Goal: Task Accomplishment & Management: Manage account settings

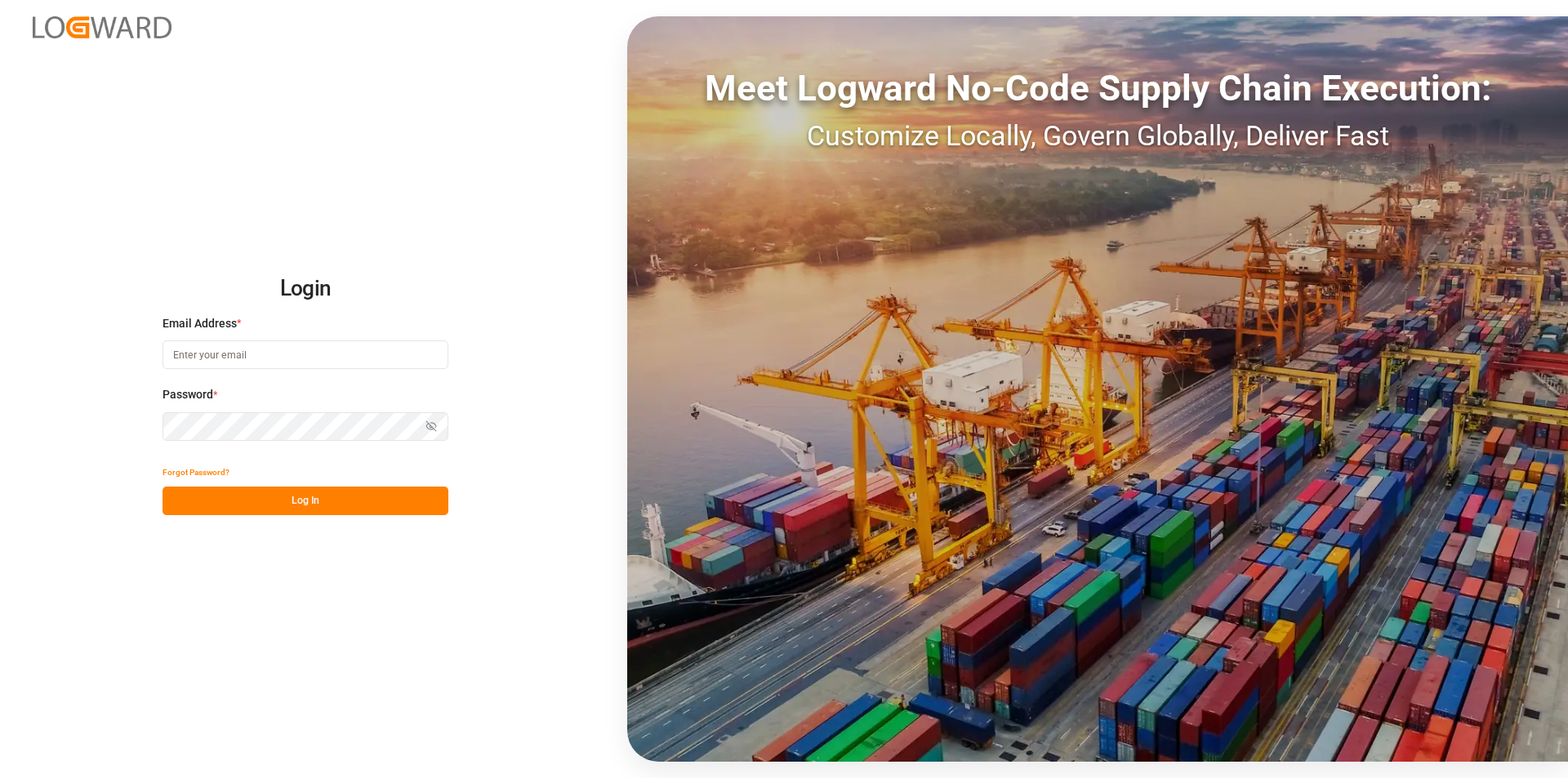
type input "[PERSON_NAME][EMAIL_ADDRESS][PERSON_NAME][DOMAIN_NAME]"
click at [364, 493] on button "Log In" at bounding box center [305, 500] width 286 height 29
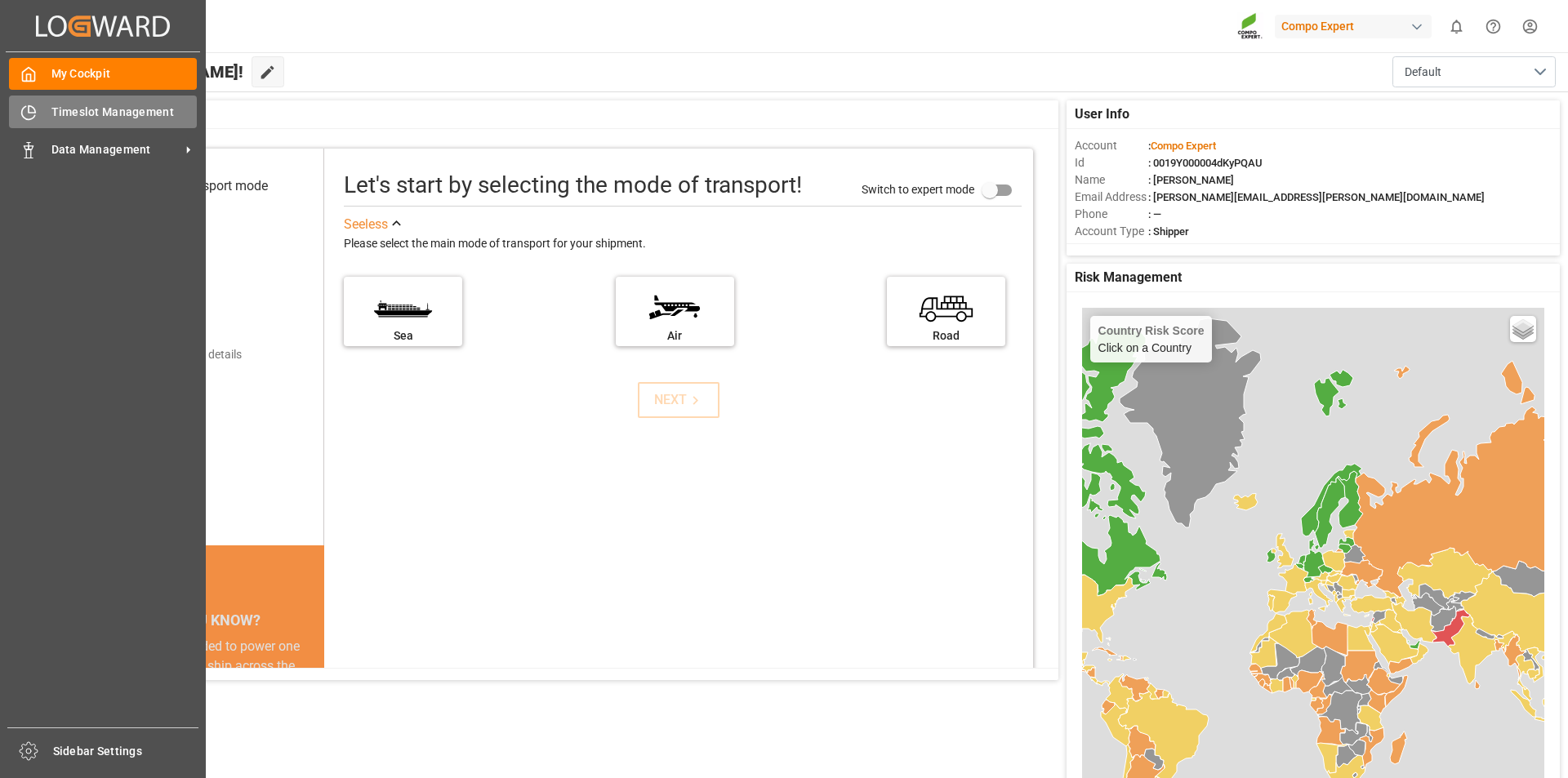
click at [91, 110] on span "Timeslot Management" at bounding box center [124, 112] width 146 height 17
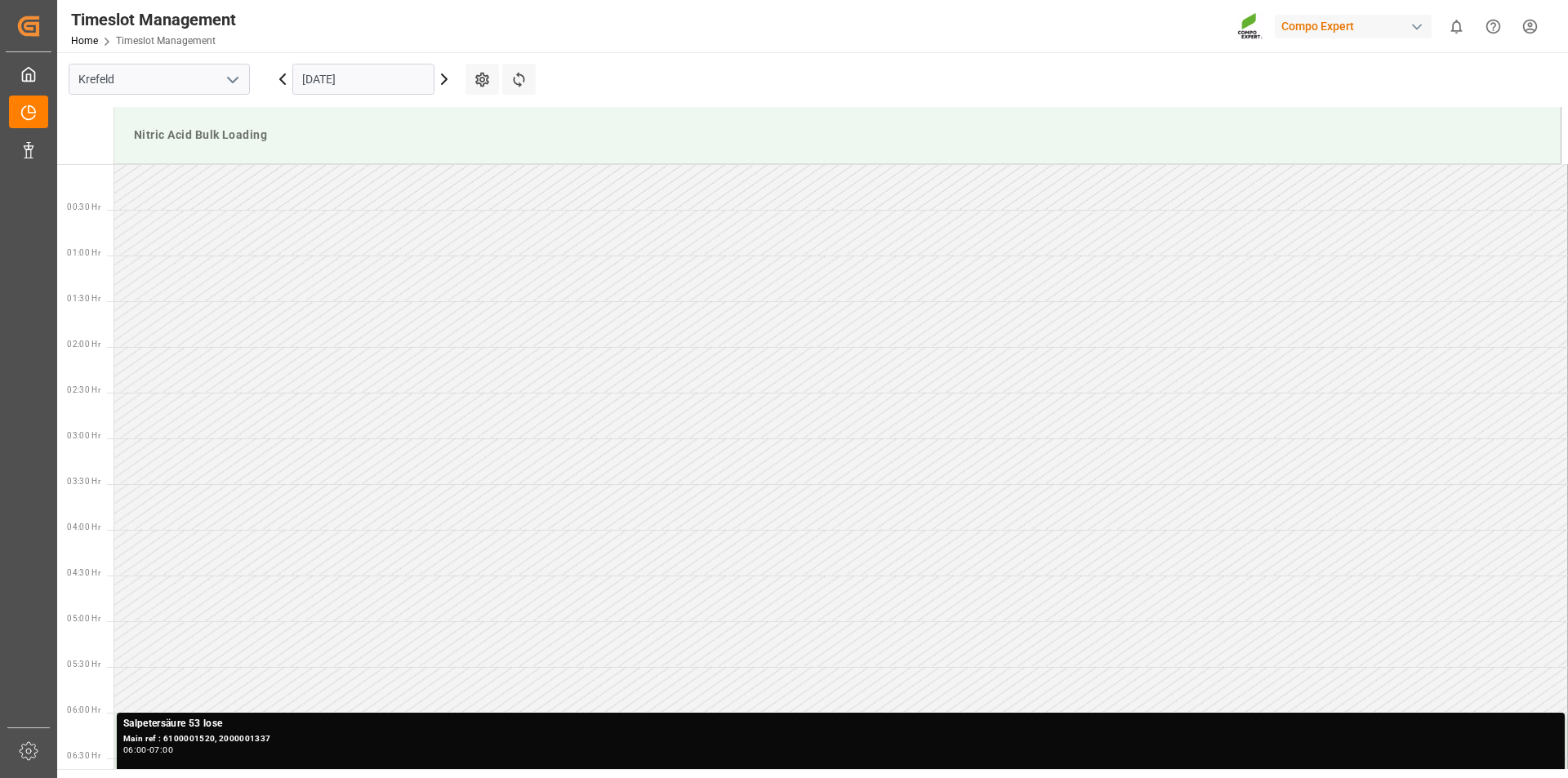
scroll to position [903, 0]
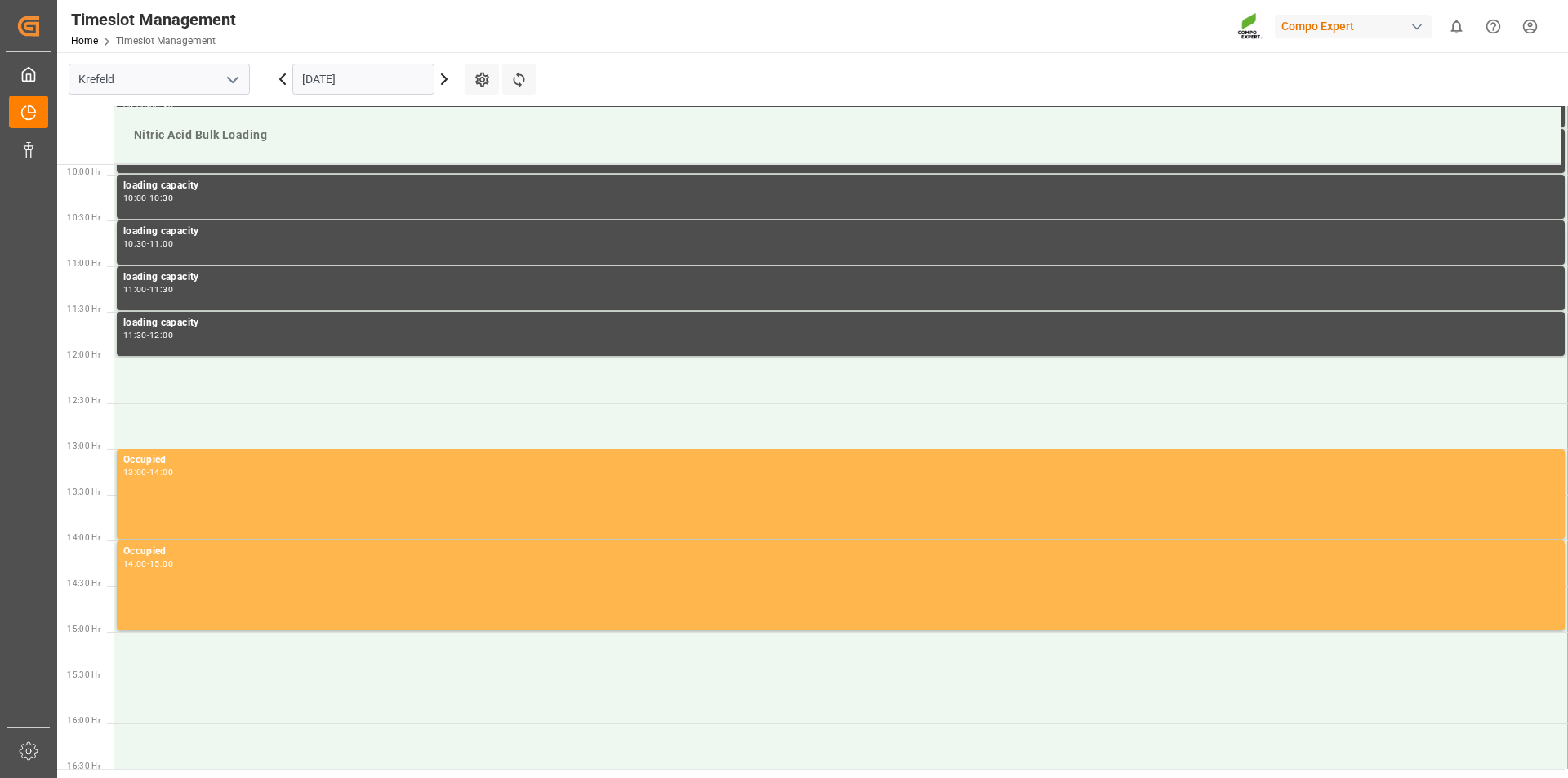
click at [444, 80] on icon at bounding box center [444, 79] width 20 height 20
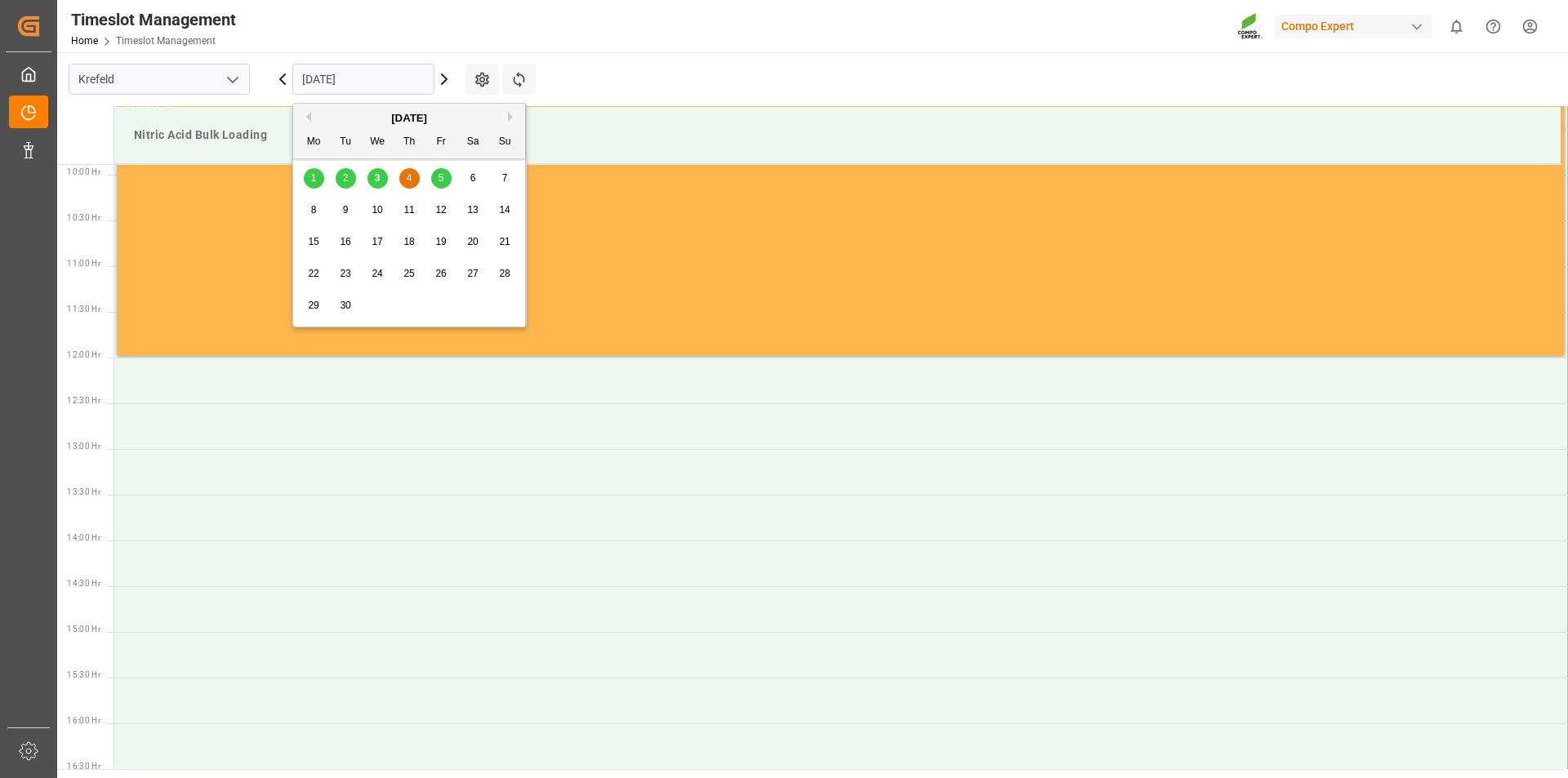
click at [376, 77] on input "04.09.2025" at bounding box center [364, 79] width 142 height 31
click at [373, 207] on span "10" at bounding box center [377, 210] width 11 height 12
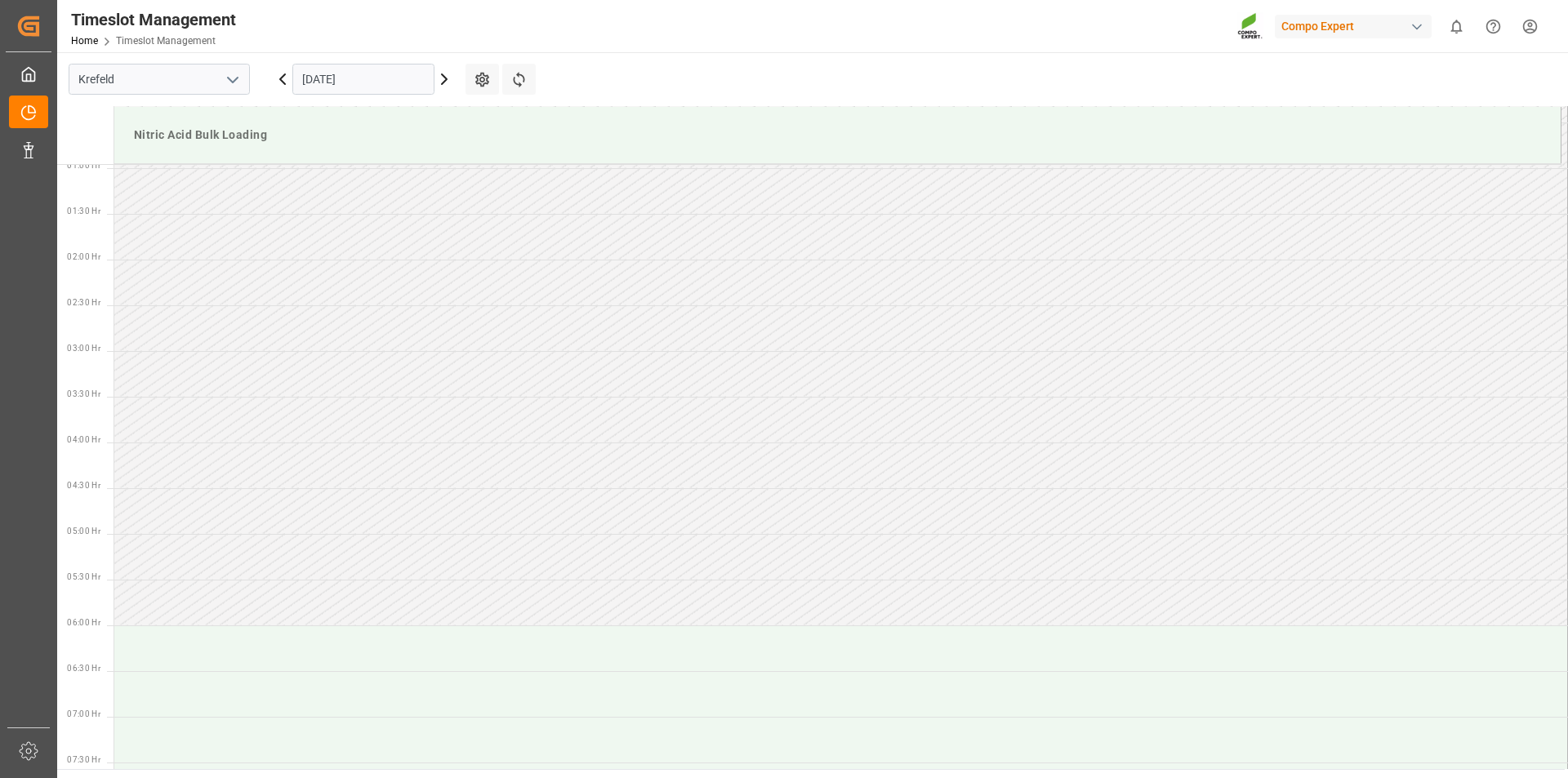
scroll to position [414, 0]
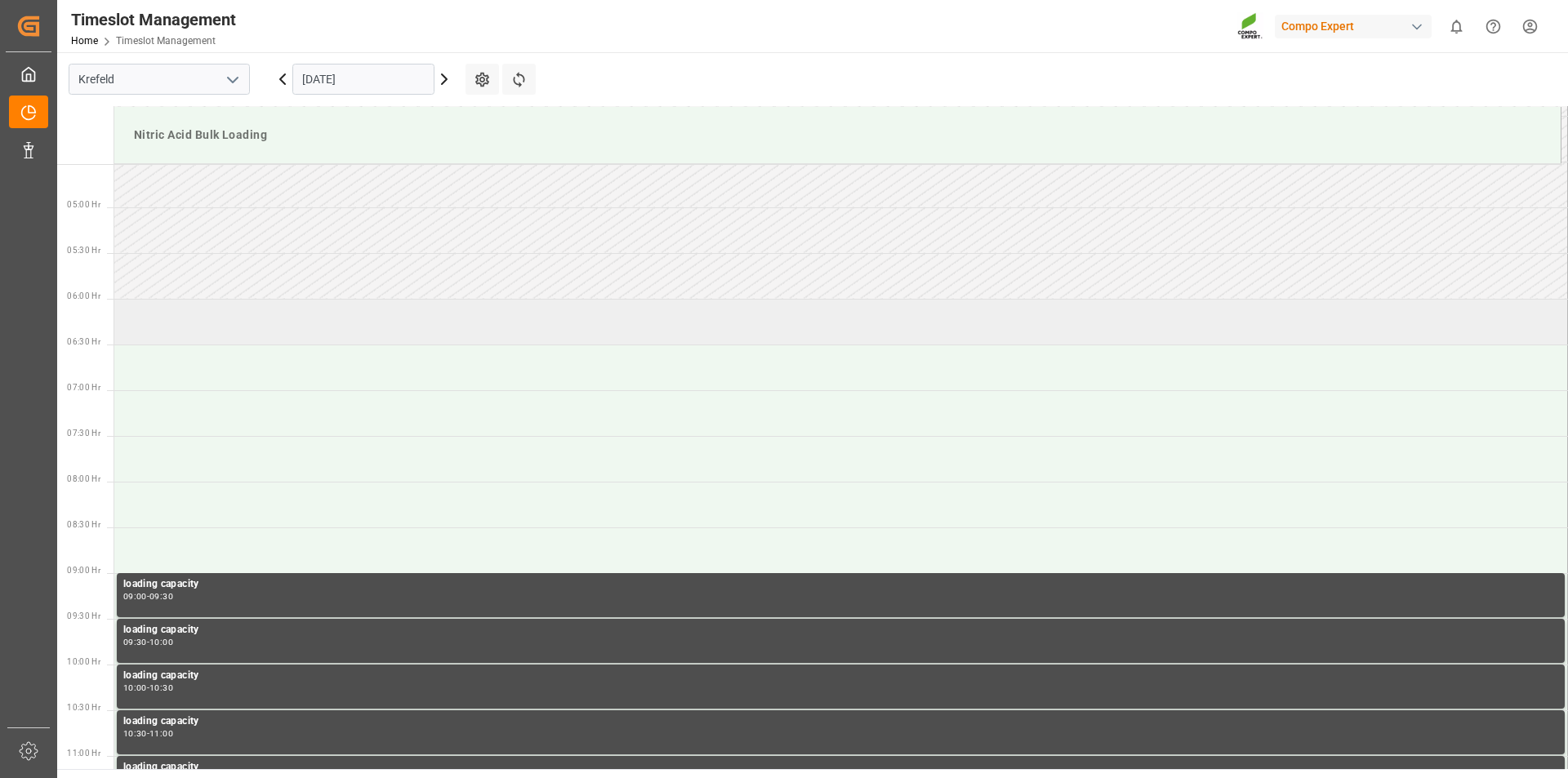
click at [269, 326] on td at bounding box center [841, 321] width 1453 height 45
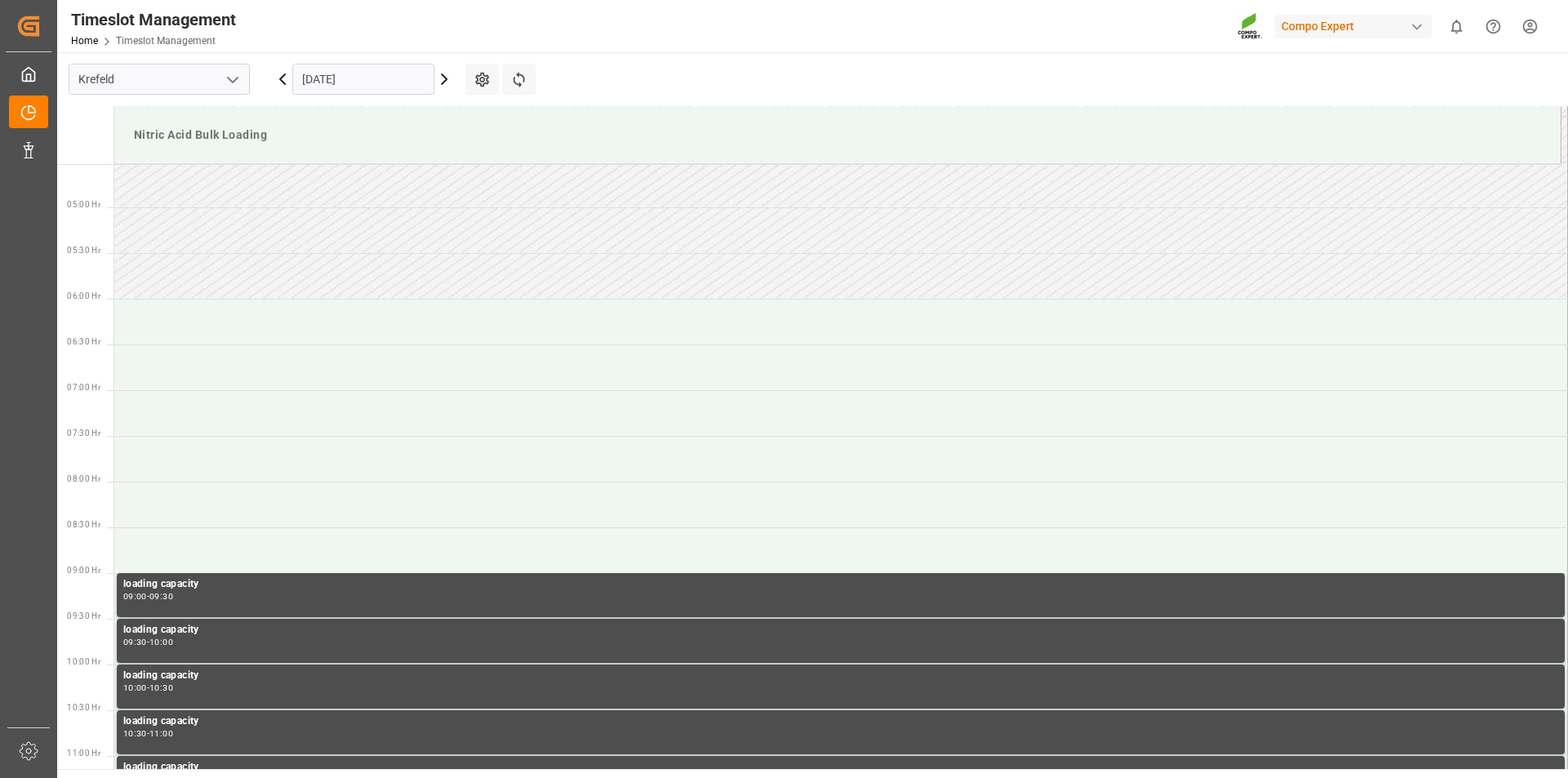
click at [269, 326] on td at bounding box center [841, 321] width 1453 height 45
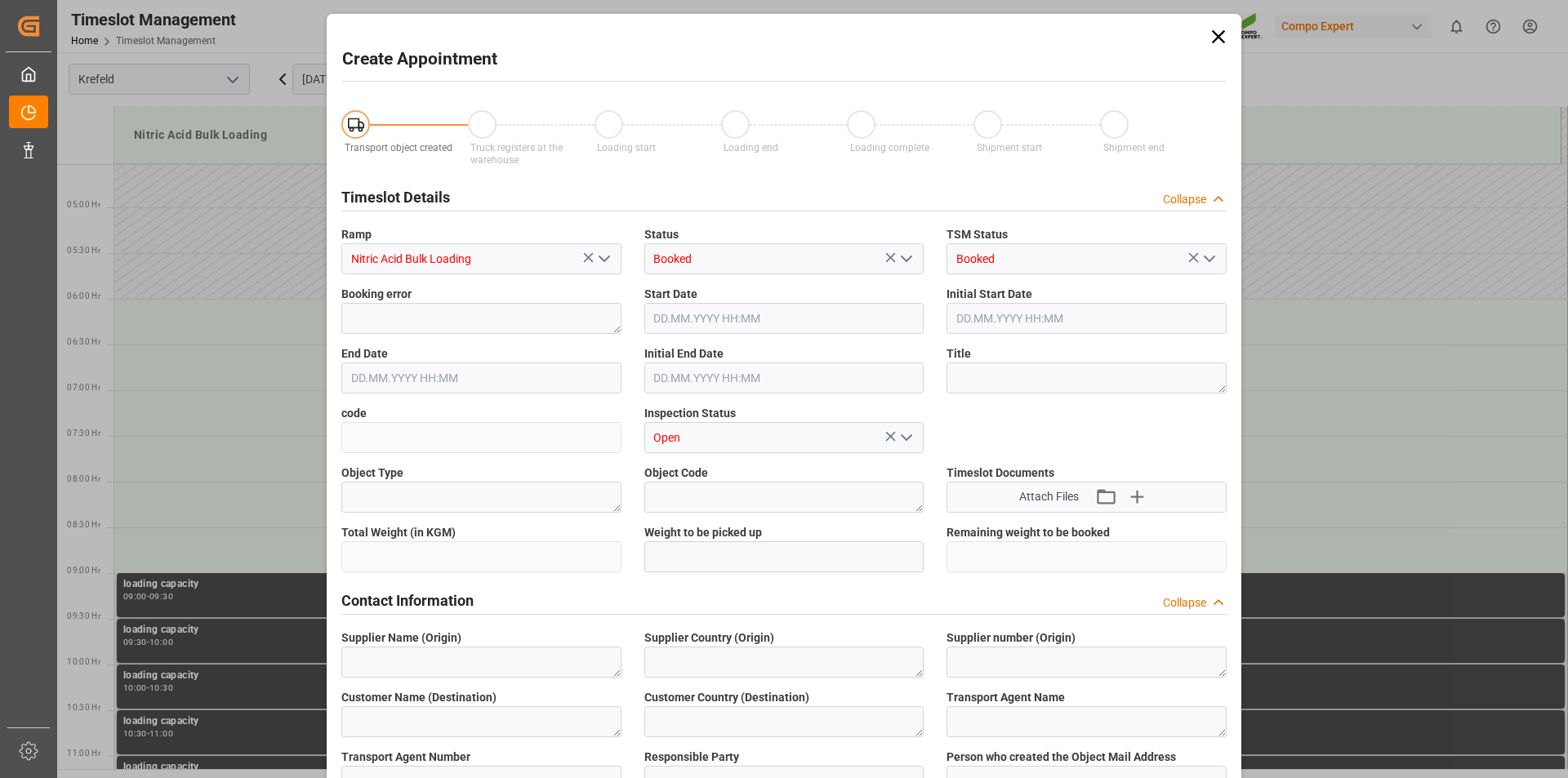
type input "[DATE] 06:00"
type input "[DATE] 06:30"
click at [1021, 377] on textarea at bounding box center [1087, 378] width 280 height 31
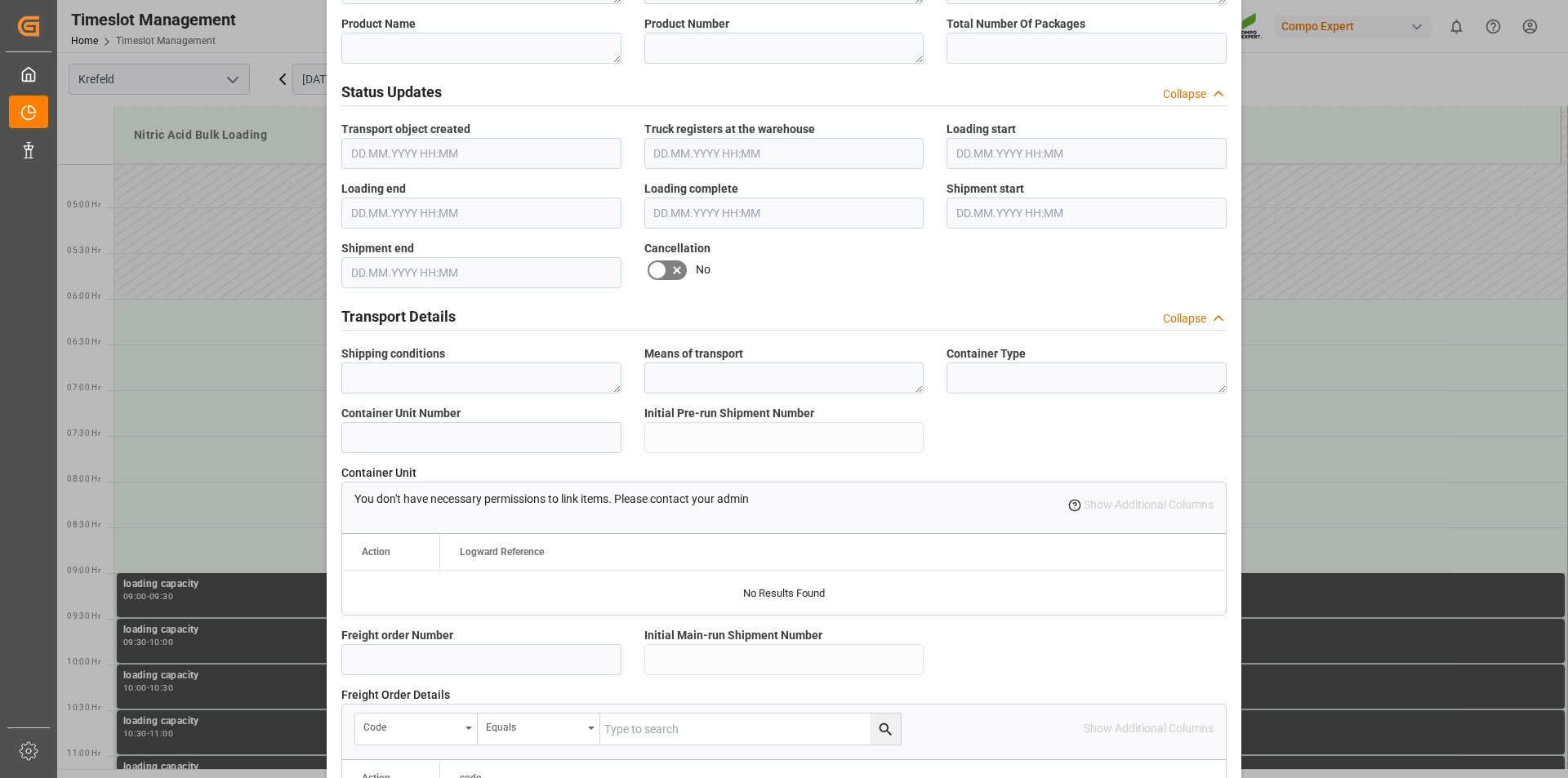
scroll to position [1062, 0]
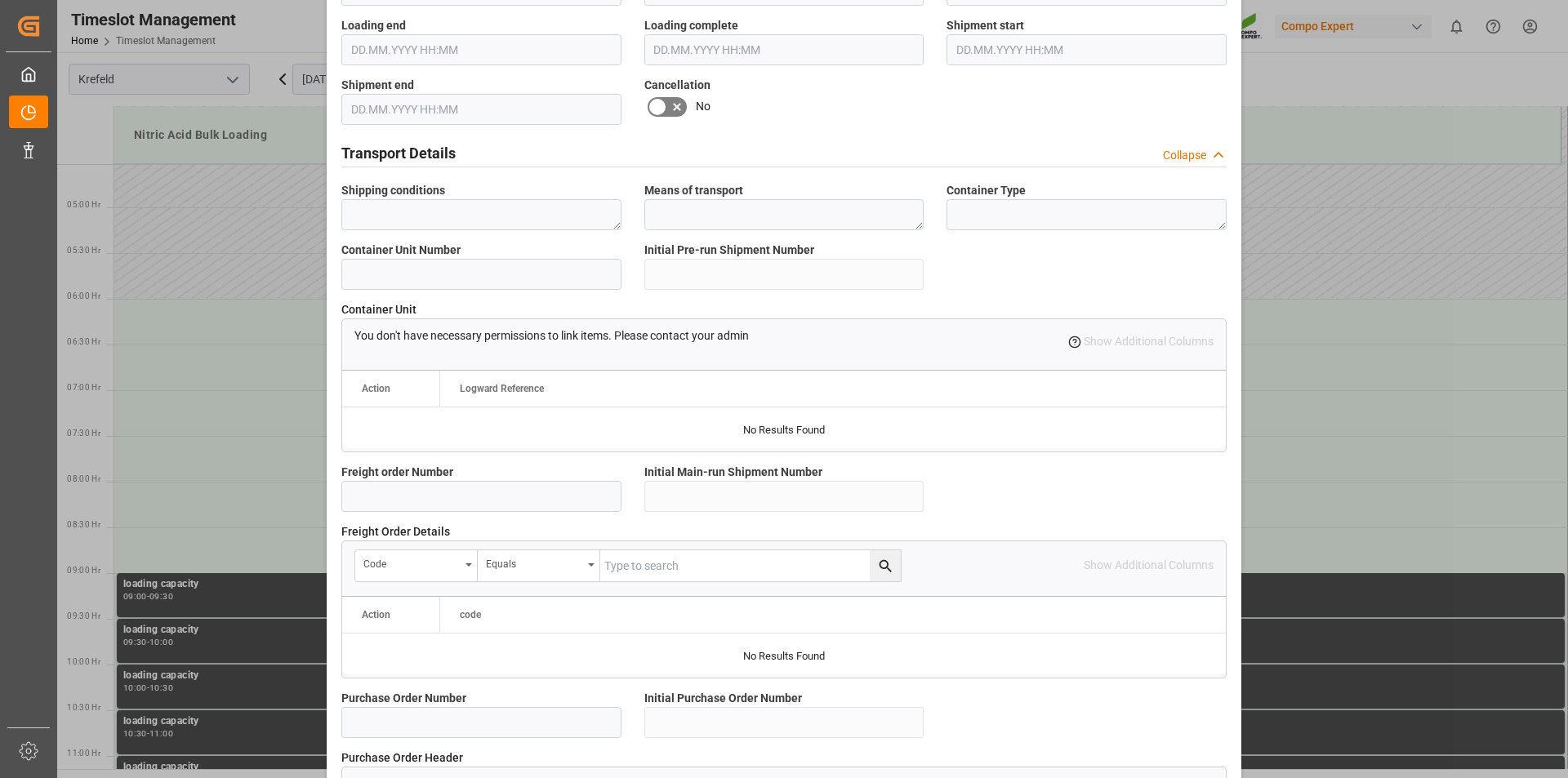
type textarea "162972"
click at [505, 499] on input at bounding box center [481, 496] width 280 height 31
click at [486, 496] on input at bounding box center [481, 496] width 280 height 31
type input "6100001662"
drag, startPoint x: 440, startPoint y: 500, endPoint x: 325, endPoint y: 499, distance: 115.0
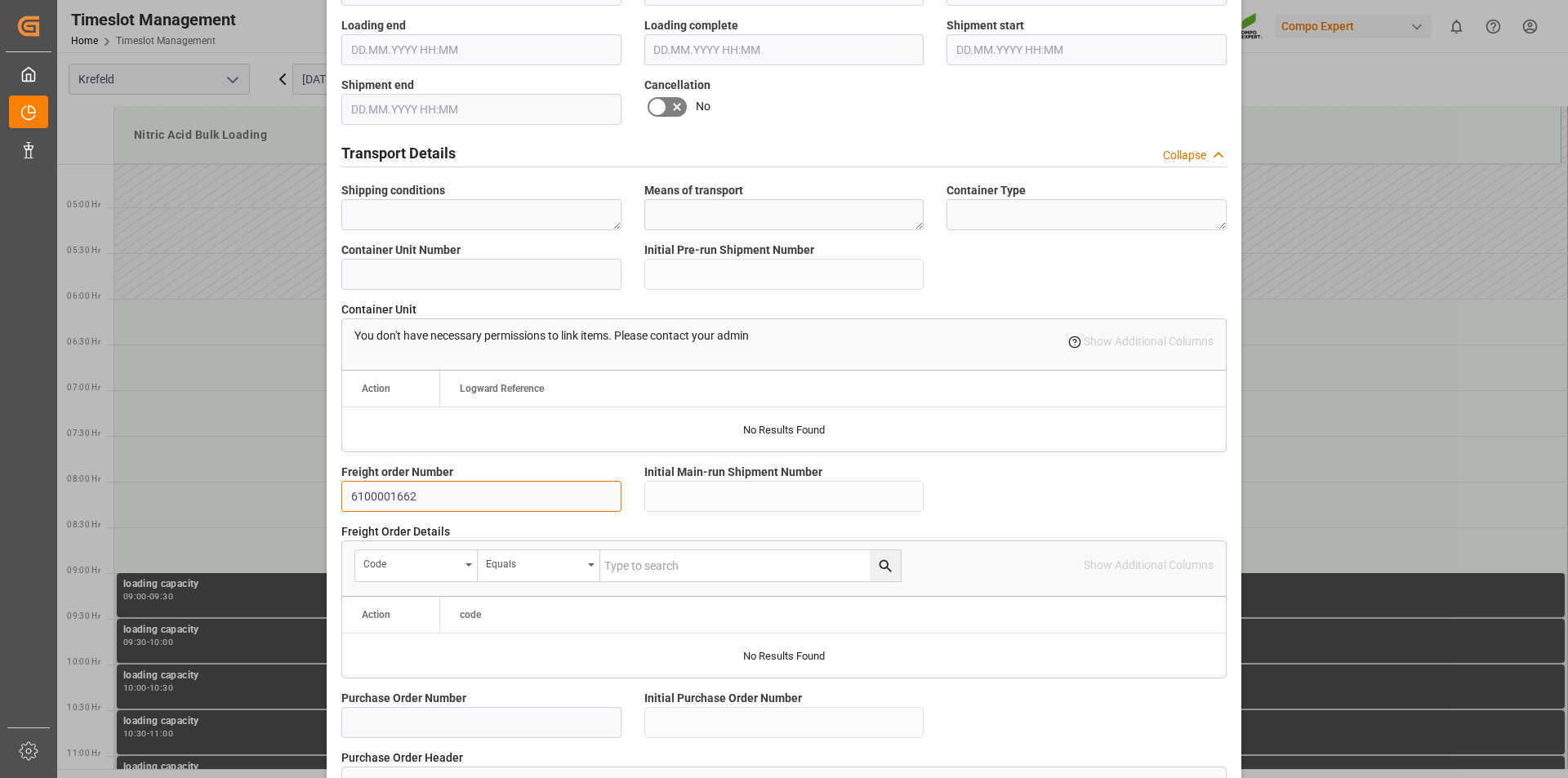
click at [322, 490] on div "Create Appointment Transport object created Truck registers at the warehouse Lo…" at bounding box center [784, 389] width 1568 height 778
click at [711, 567] on input "text" at bounding box center [750, 566] width 300 height 31
paste input "6100001662"
type input "6100001662"
click at [879, 565] on icon "search button" at bounding box center [885, 565] width 17 height 17
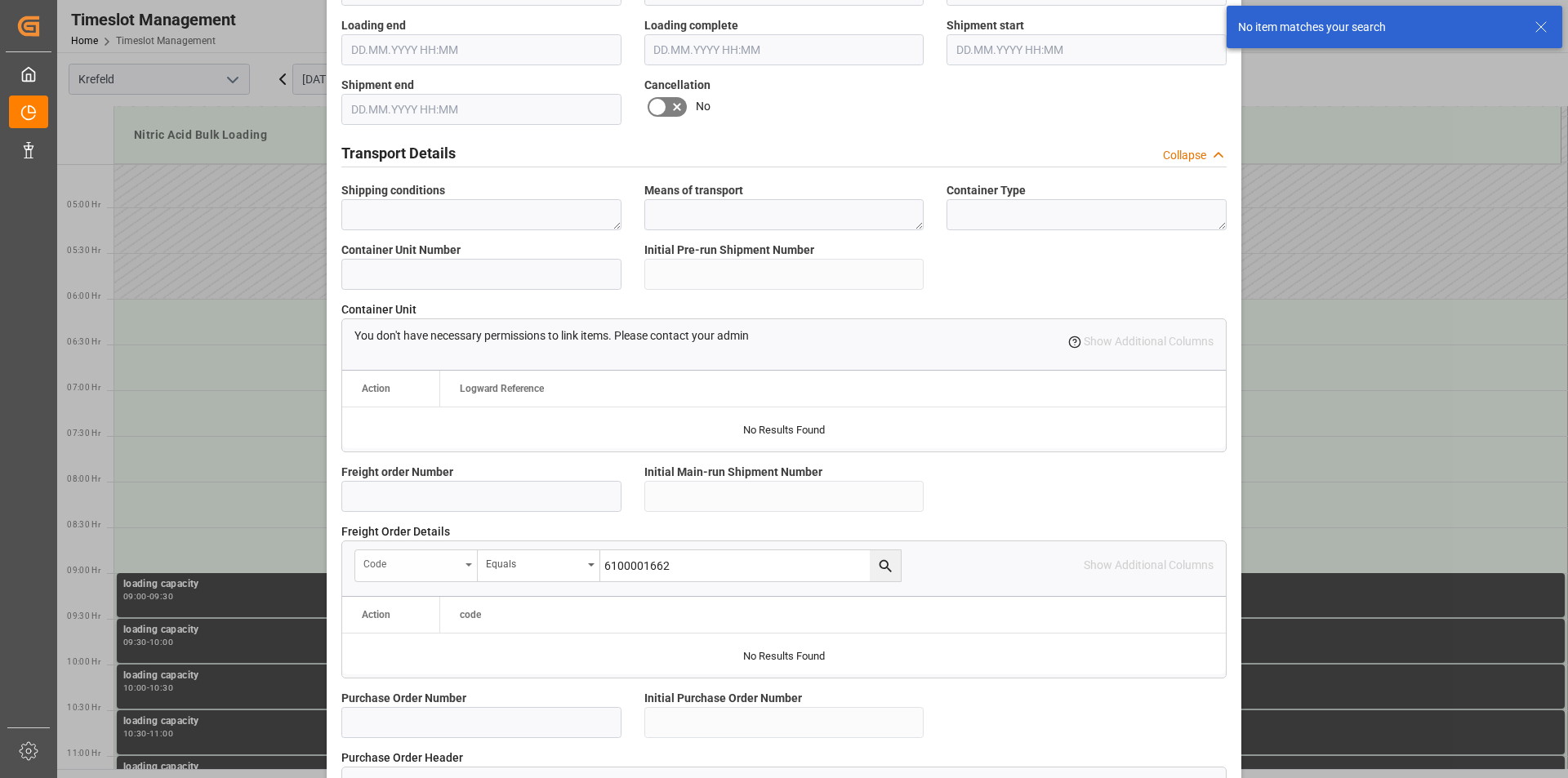
click at [467, 563] on icon "open menu" at bounding box center [469, 565] width 7 height 3
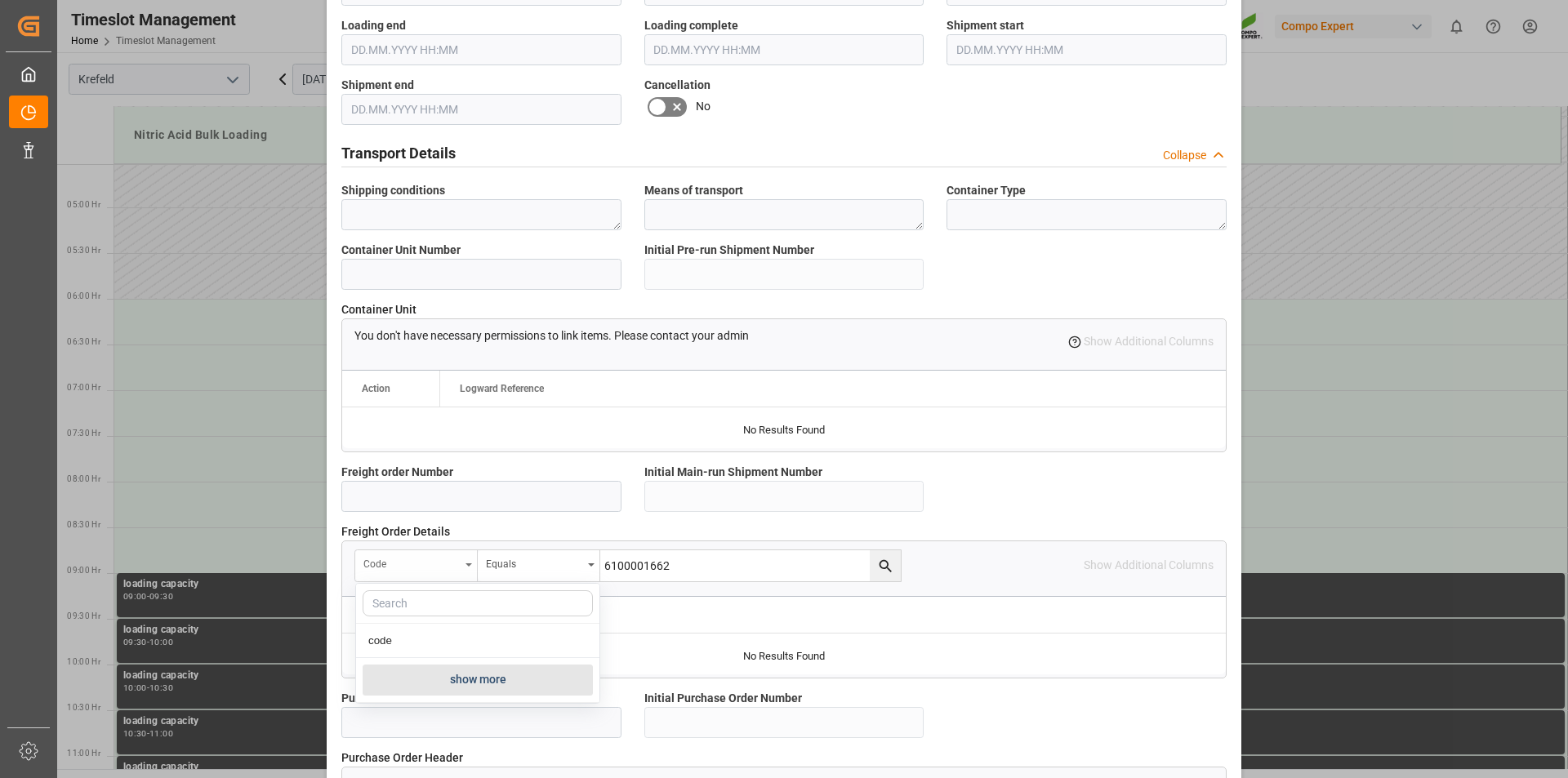
click at [467, 563] on icon "close menu" at bounding box center [469, 565] width 7 height 3
drag, startPoint x: 695, startPoint y: 562, endPoint x: 542, endPoint y: 564, distance: 153.0
click at [542, 564] on div "code Equals 6100001662" at bounding box center [628, 566] width 547 height 33
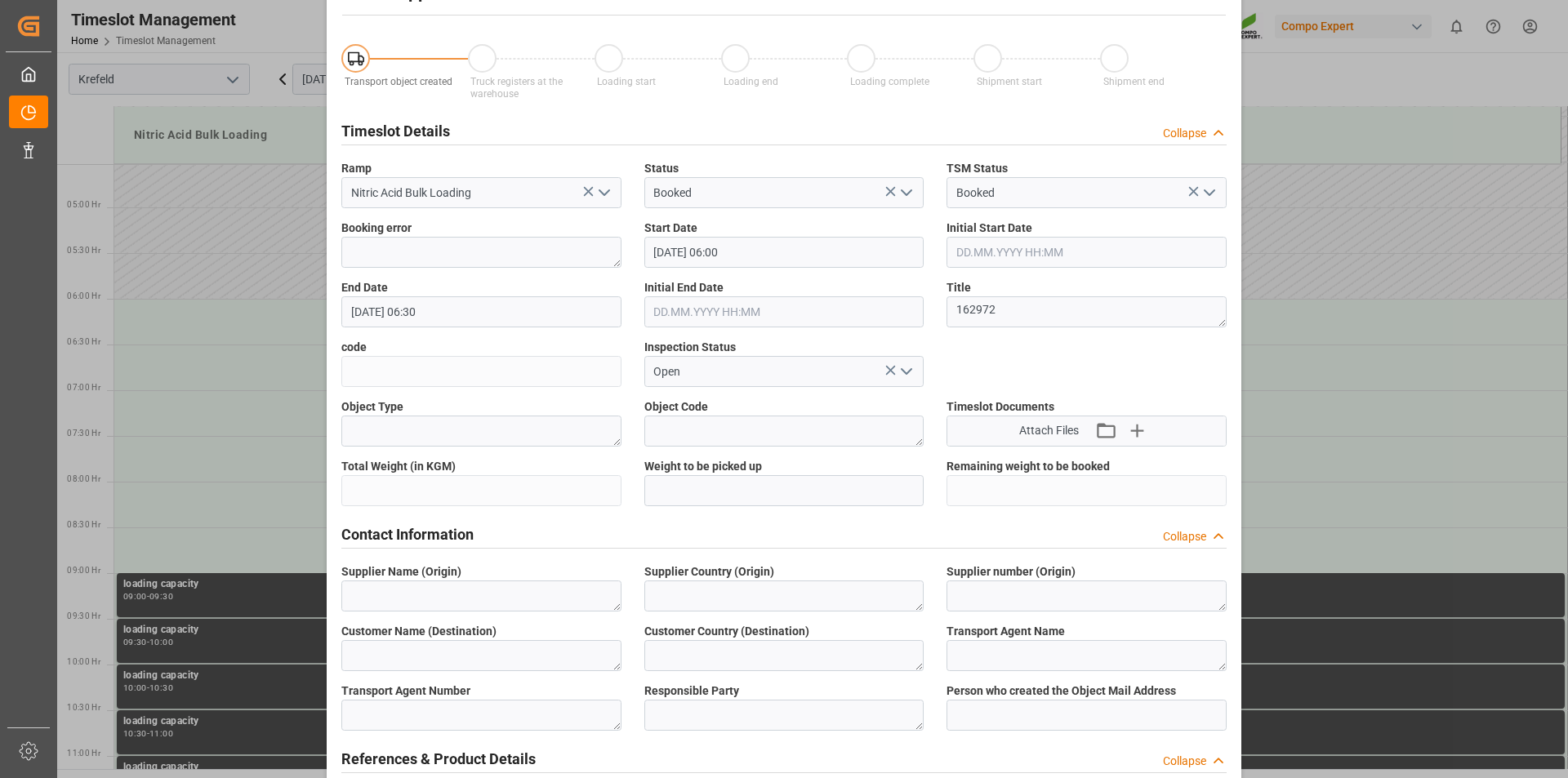
scroll to position [0, 0]
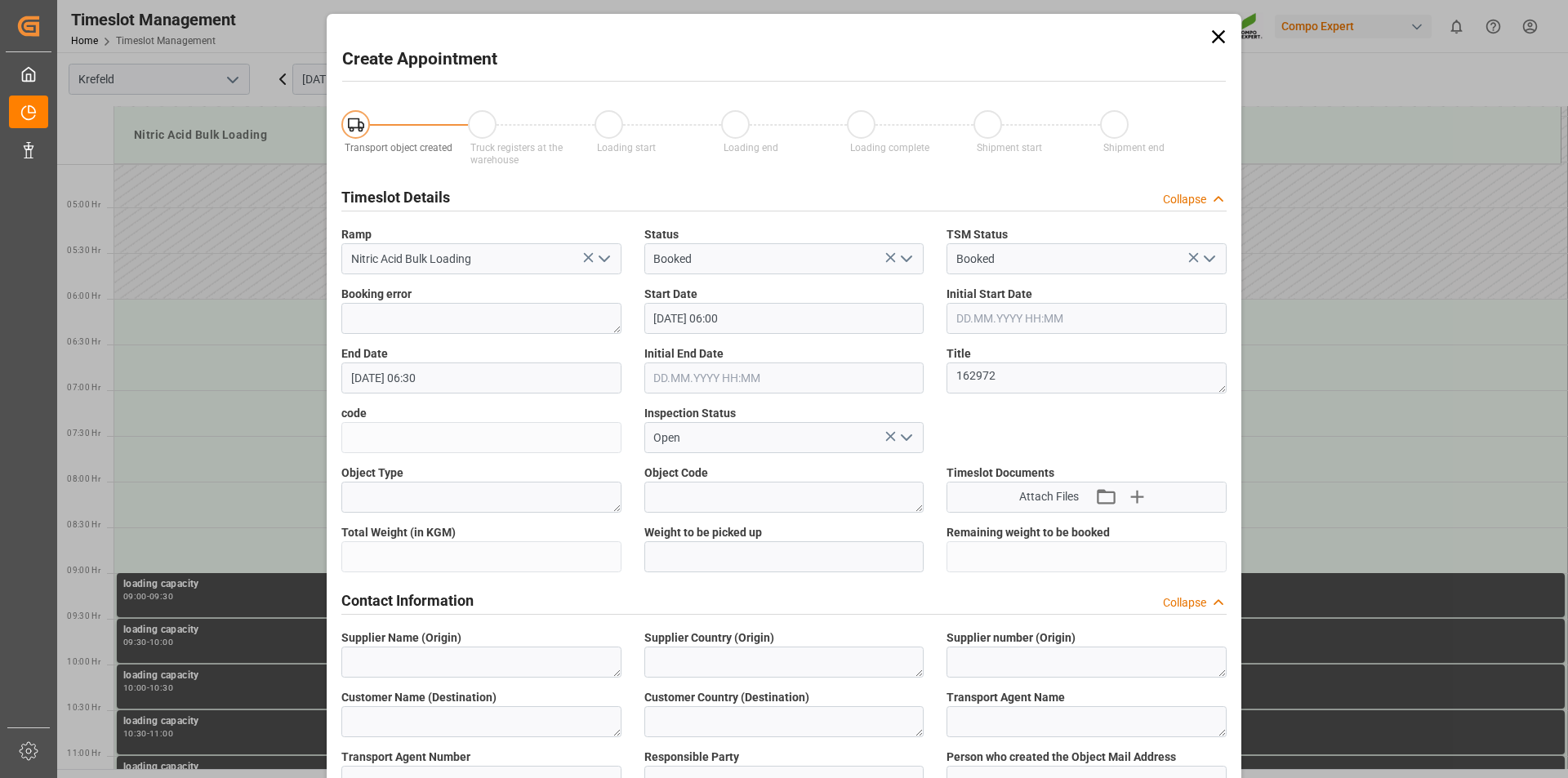
click at [1217, 35] on icon at bounding box center [1218, 37] width 13 height 13
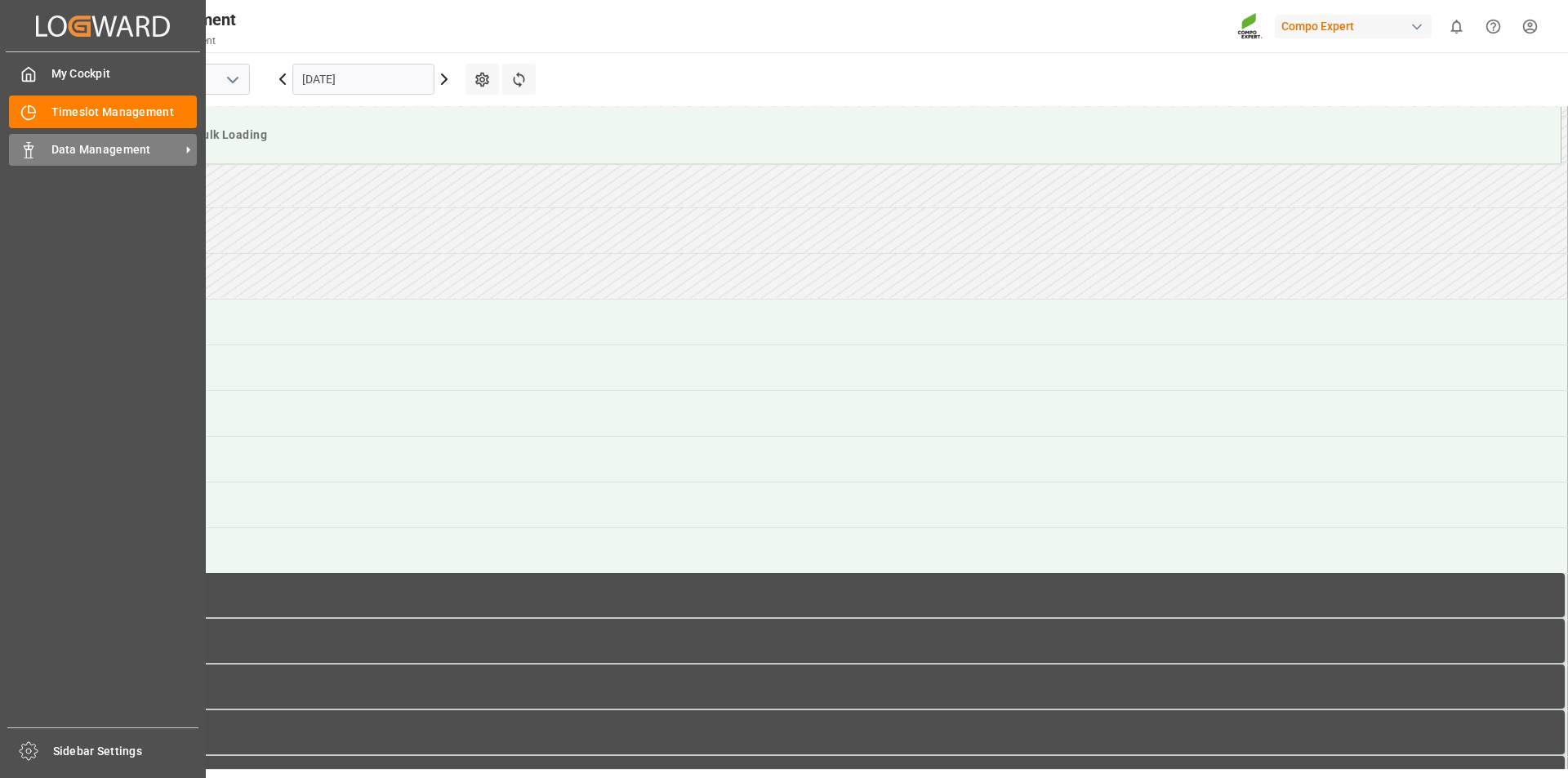
click at [36, 152] on icon at bounding box center [29, 150] width 16 height 16
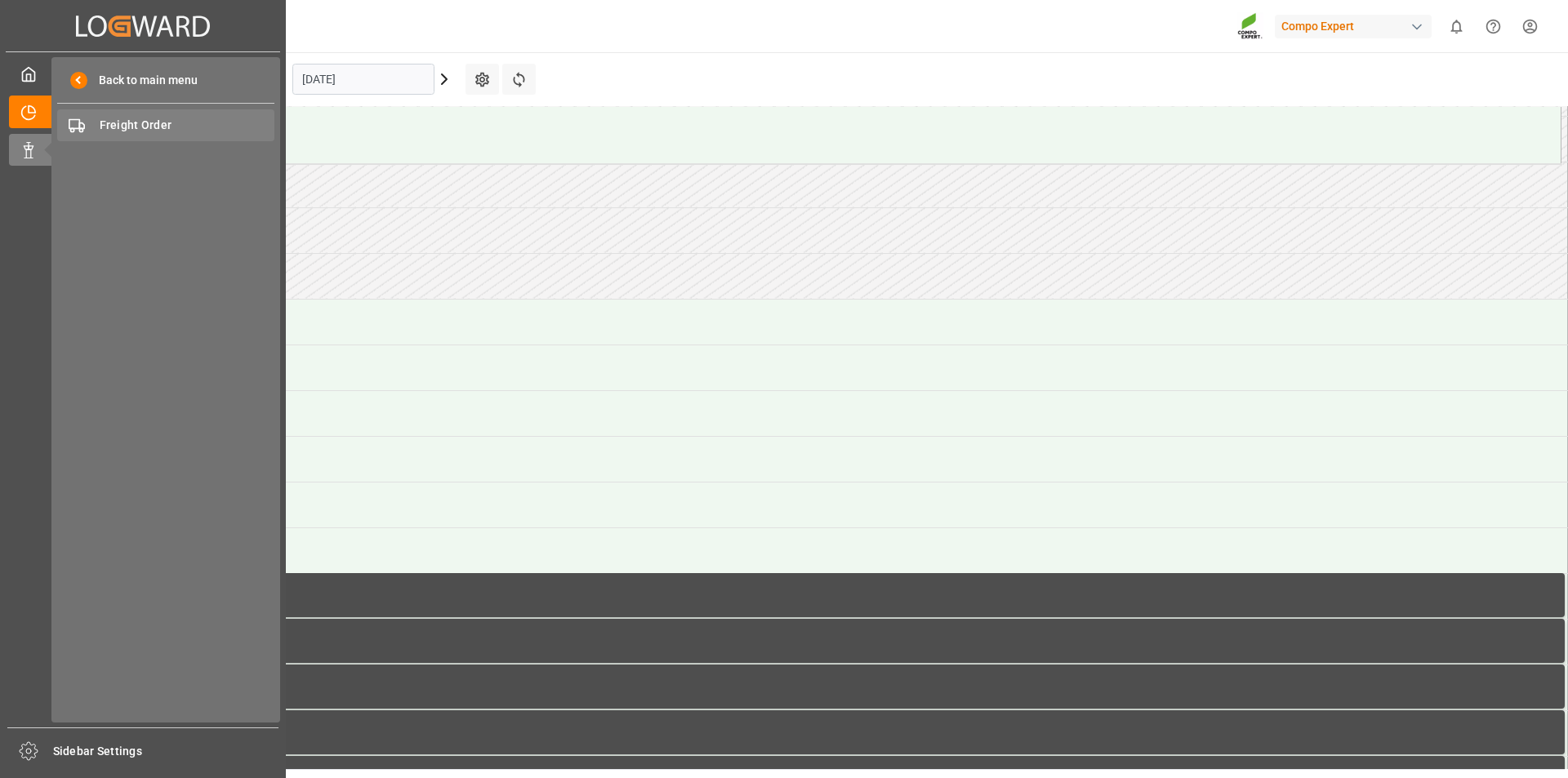
click at [141, 121] on span "Freight Order" at bounding box center [187, 125] width 176 height 17
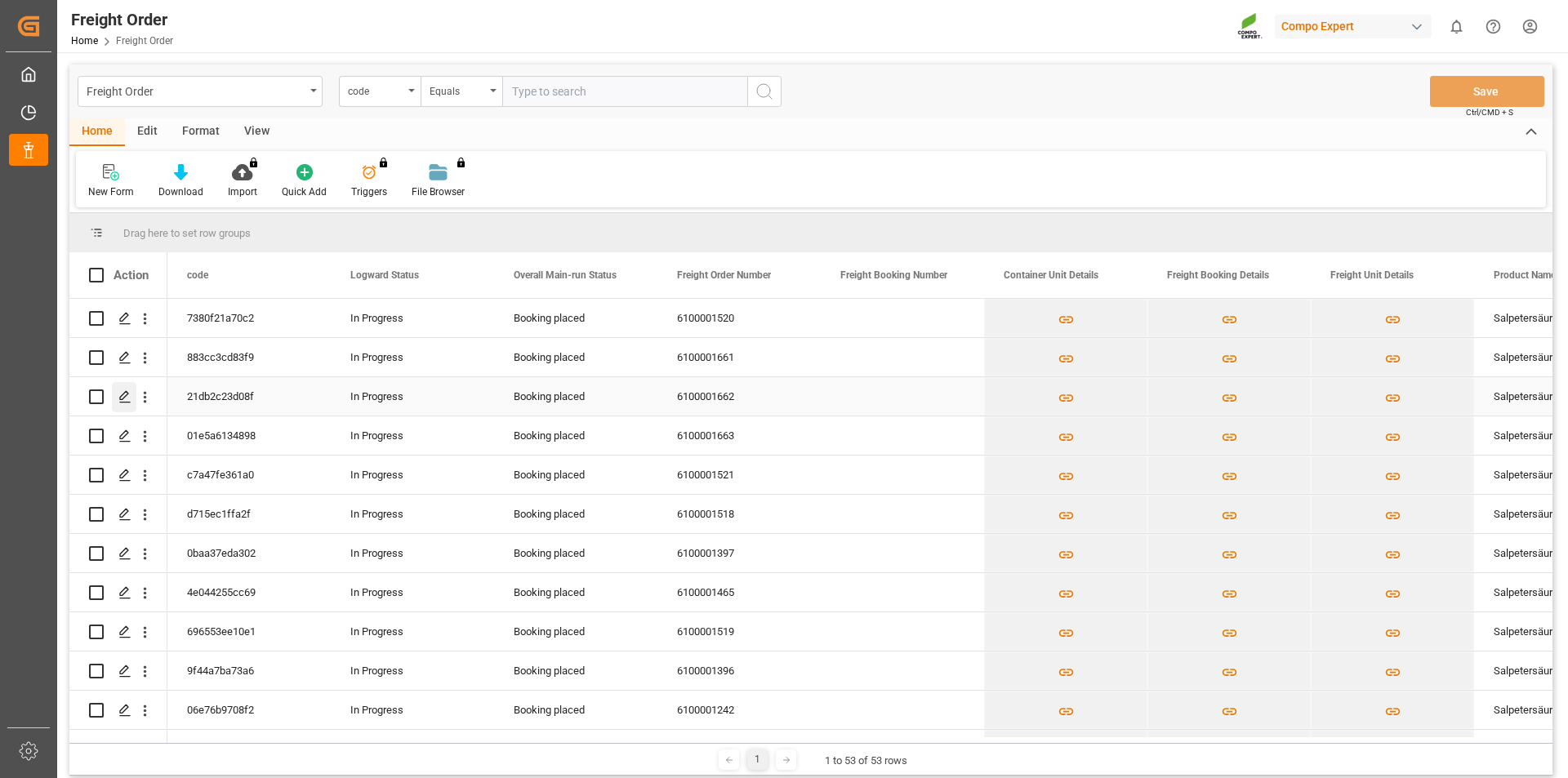
click at [120, 396] on icon "Press SPACE to select this row." at bounding box center [125, 396] width 13 height 13
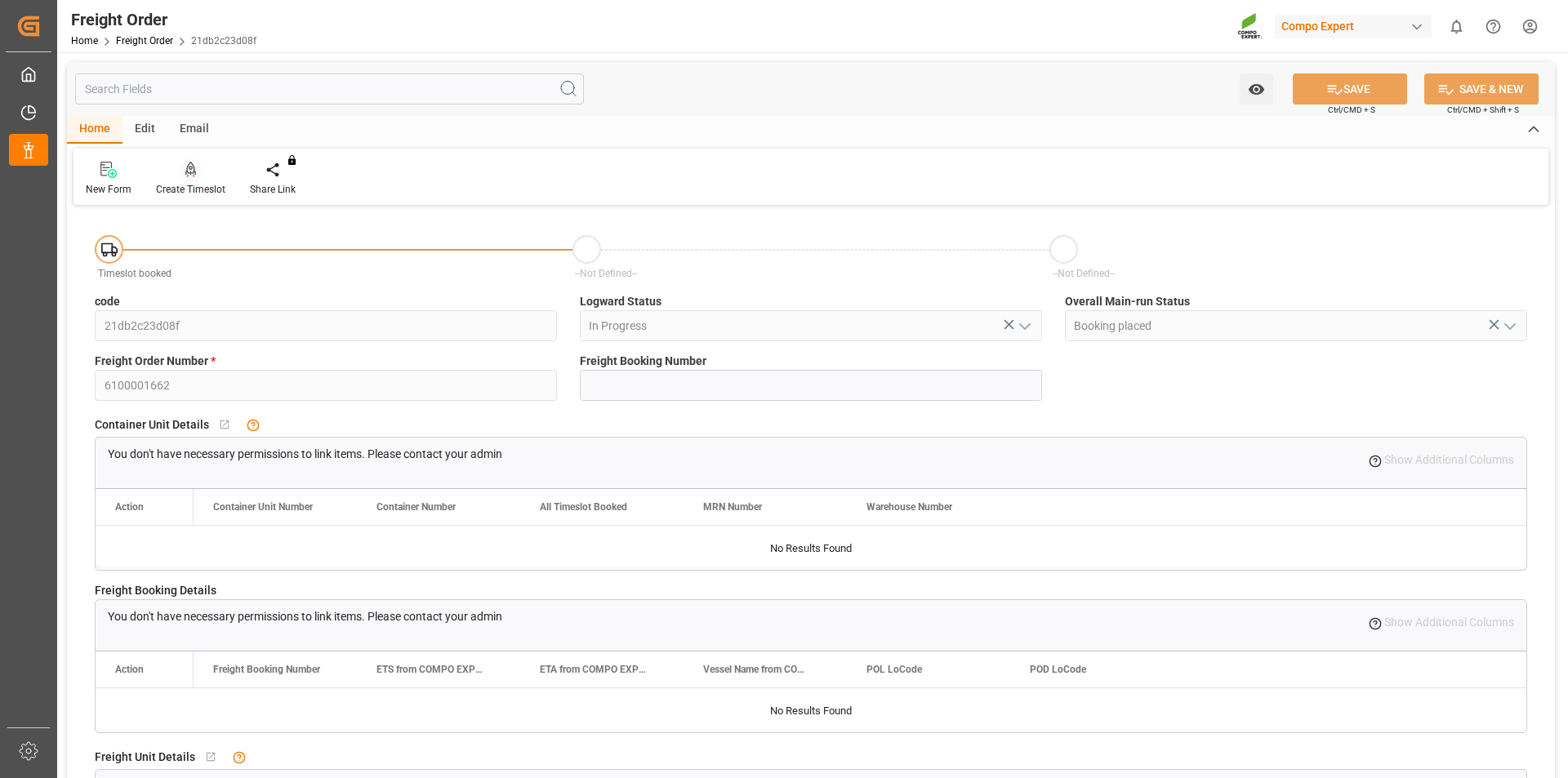
click at [191, 171] on icon at bounding box center [191, 170] width 12 height 16
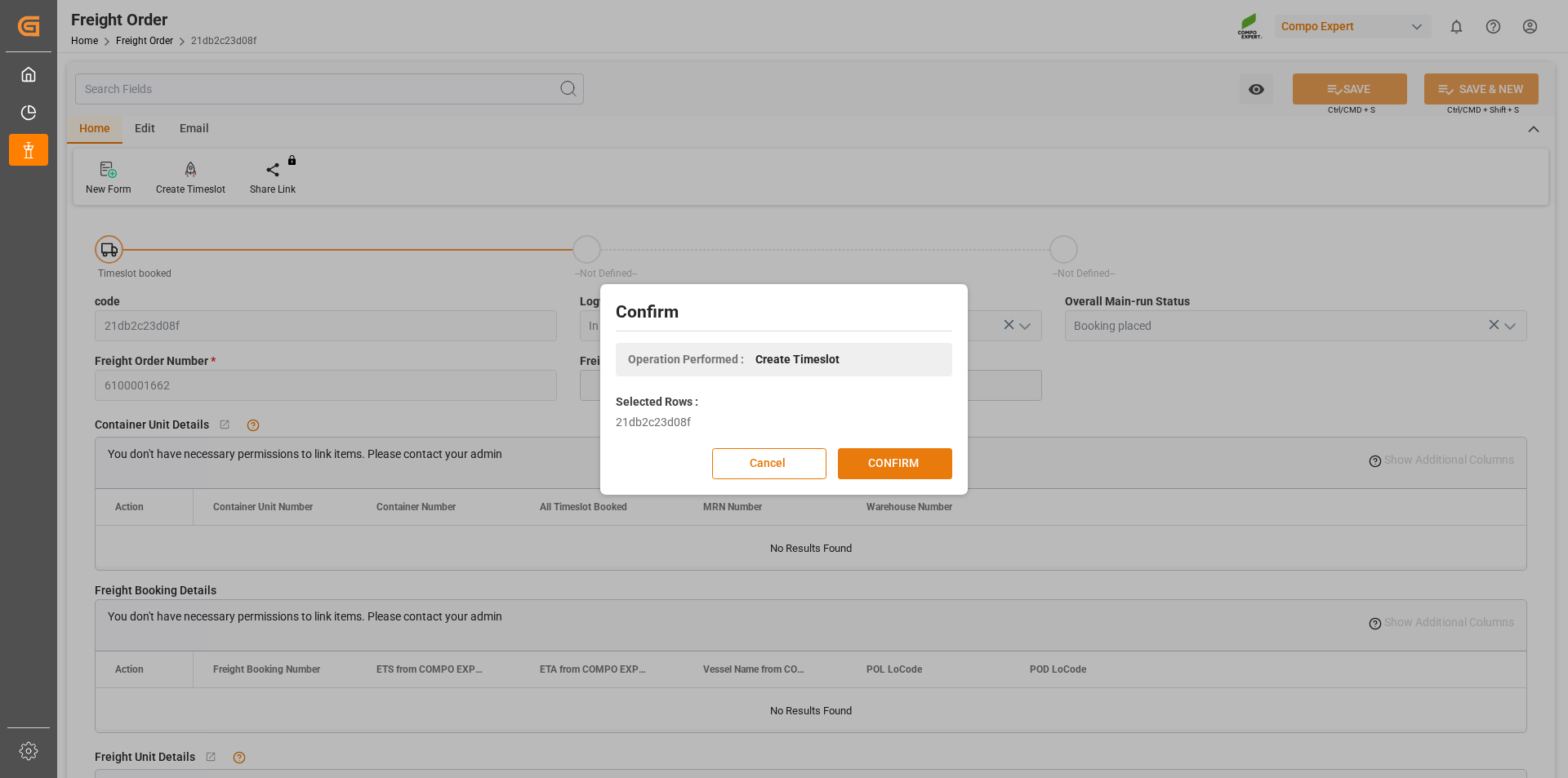
click at [901, 464] on button "CONFIRM" at bounding box center [894, 464] width 115 height 31
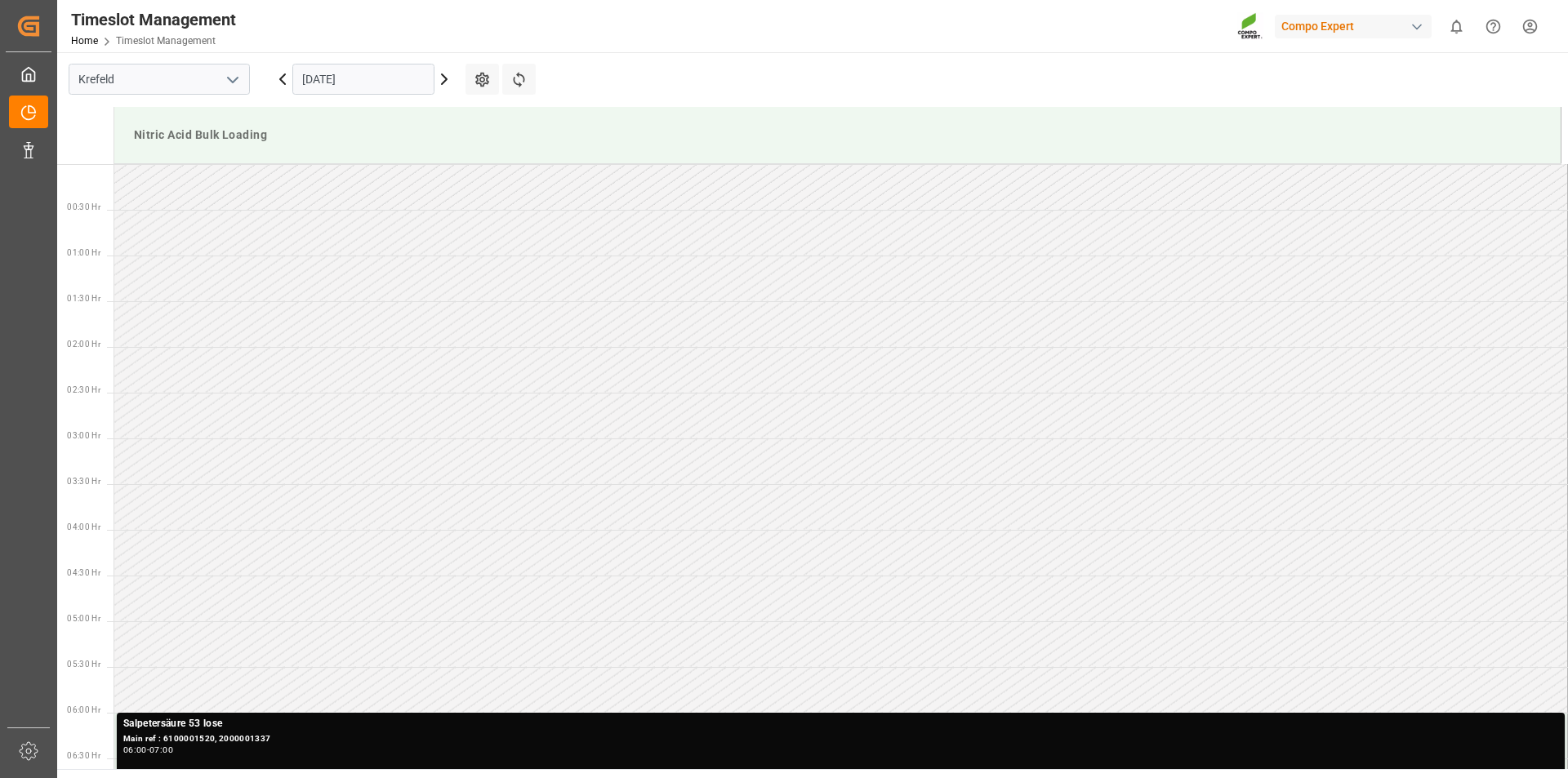
scroll to position [903, 0]
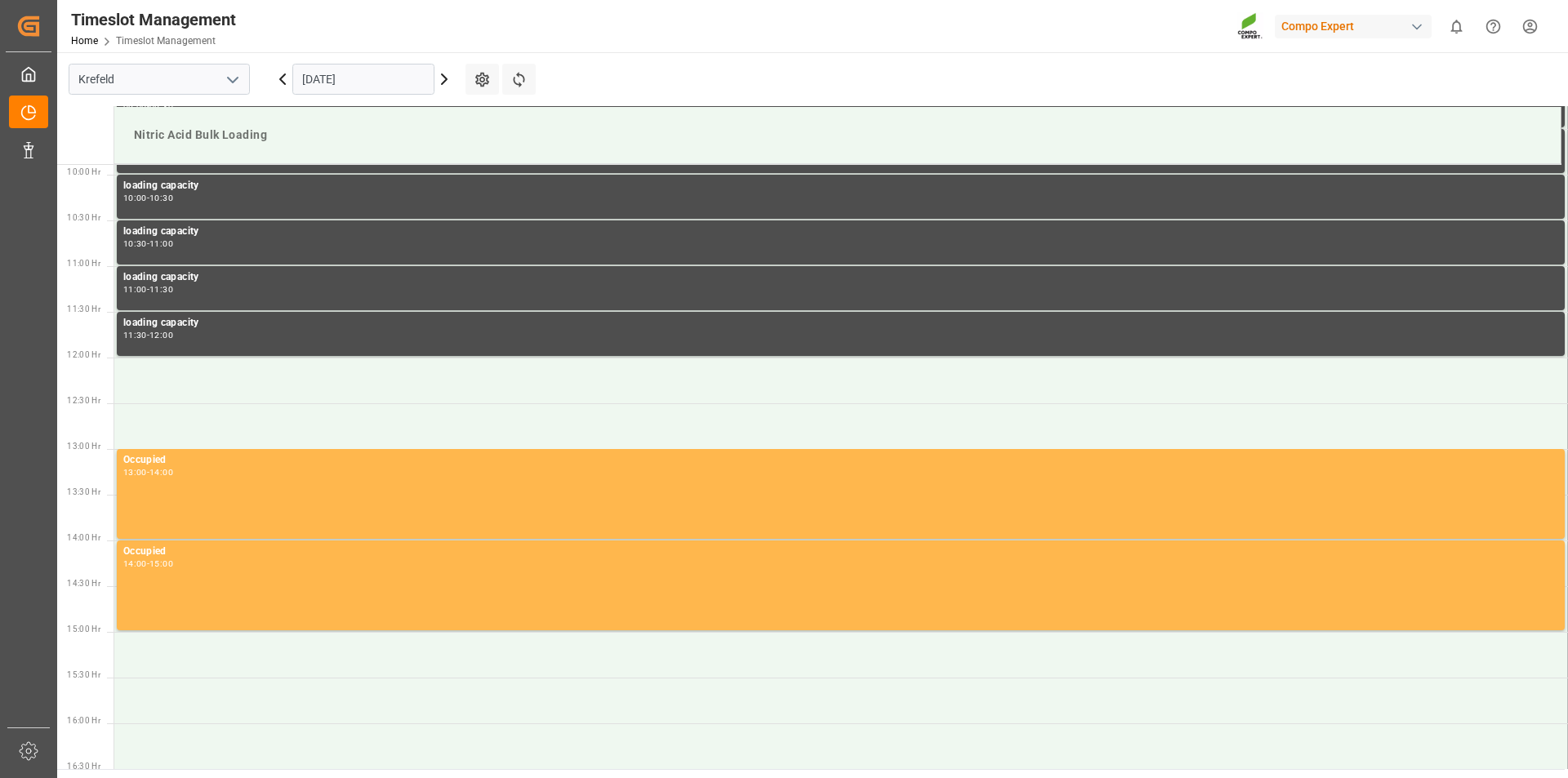
click at [420, 75] on input "[DATE]" at bounding box center [364, 79] width 142 height 31
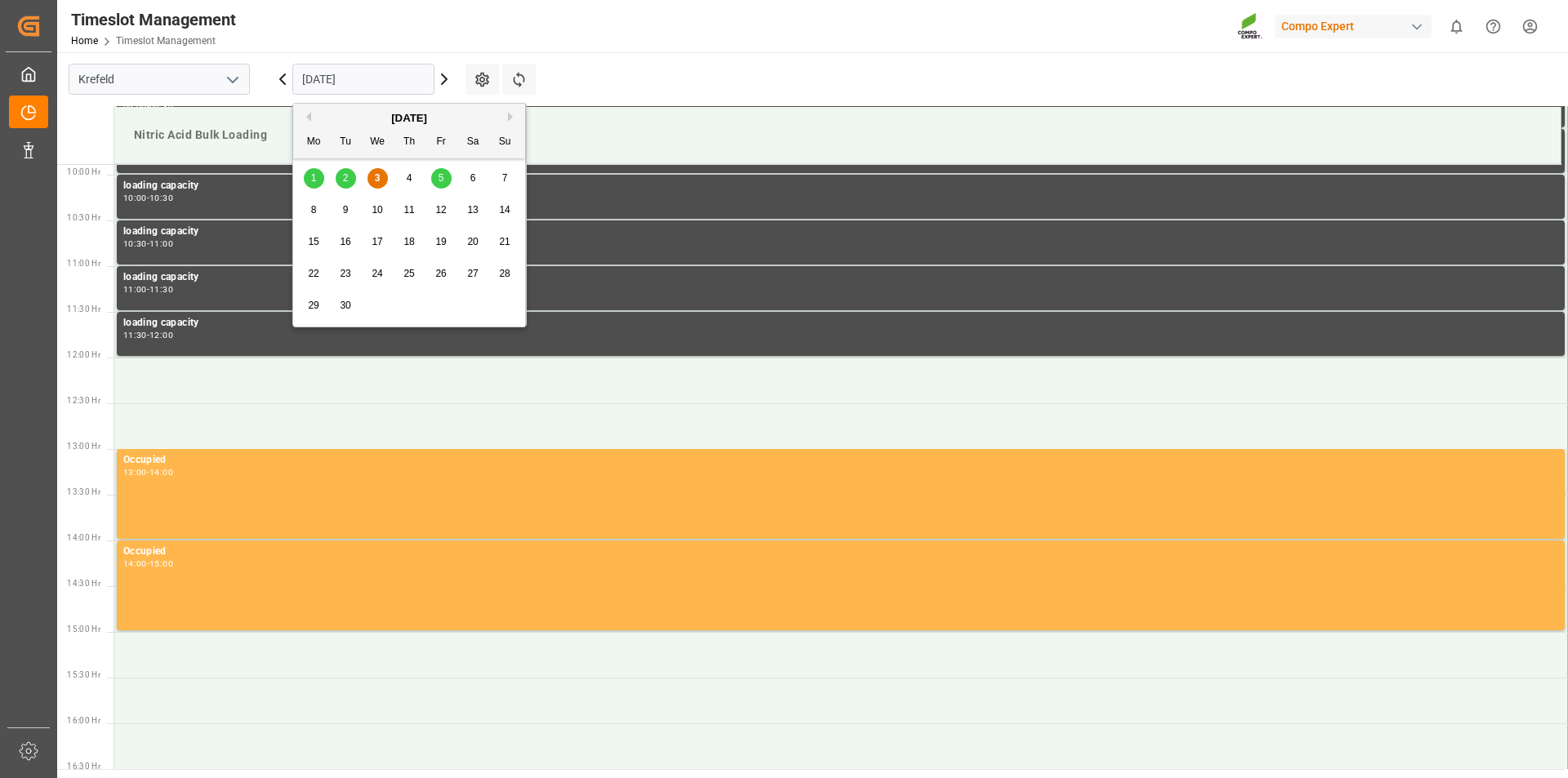
click at [375, 210] on span "10" at bounding box center [377, 210] width 11 height 12
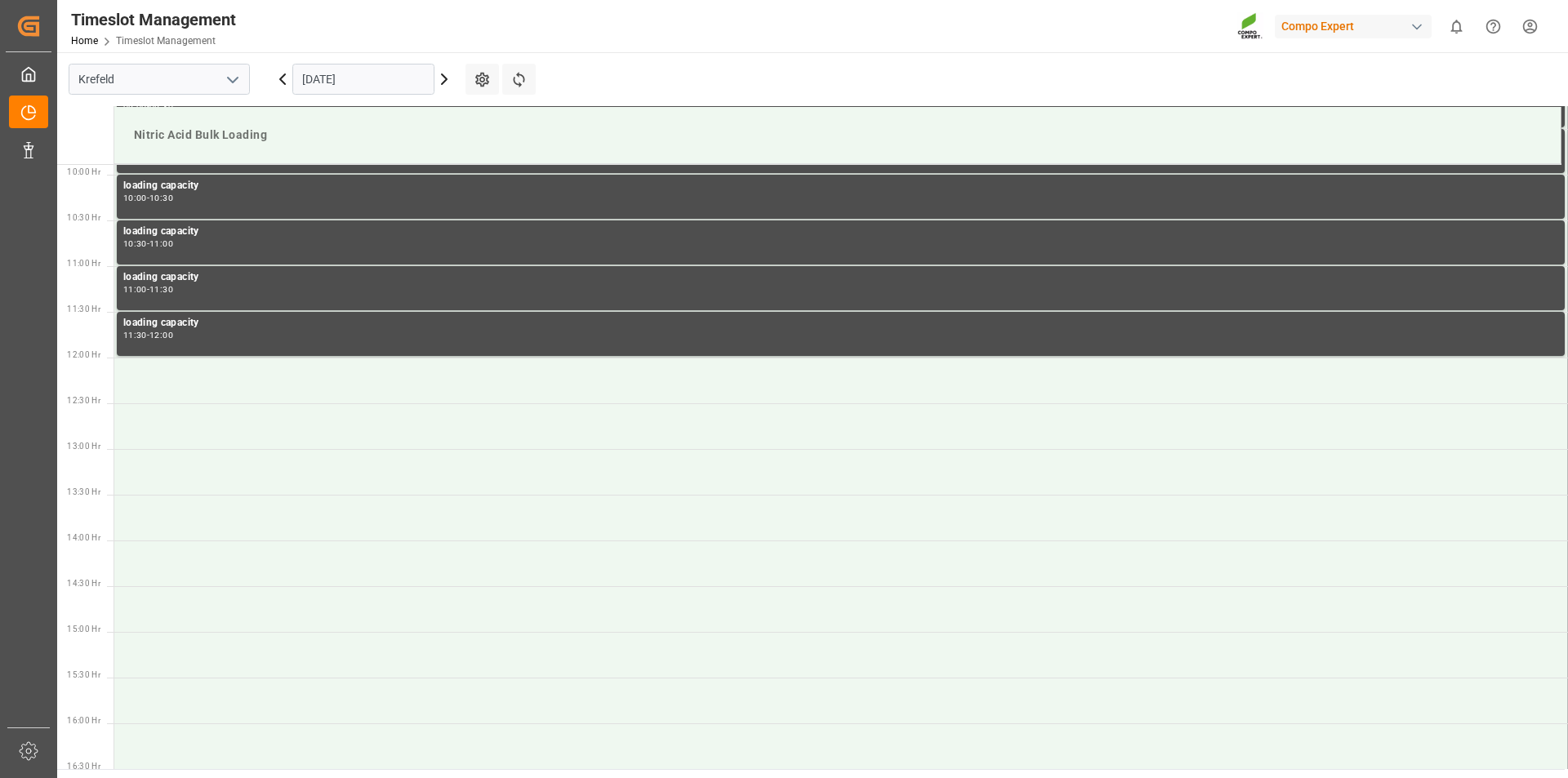
scroll to position [495, 0]
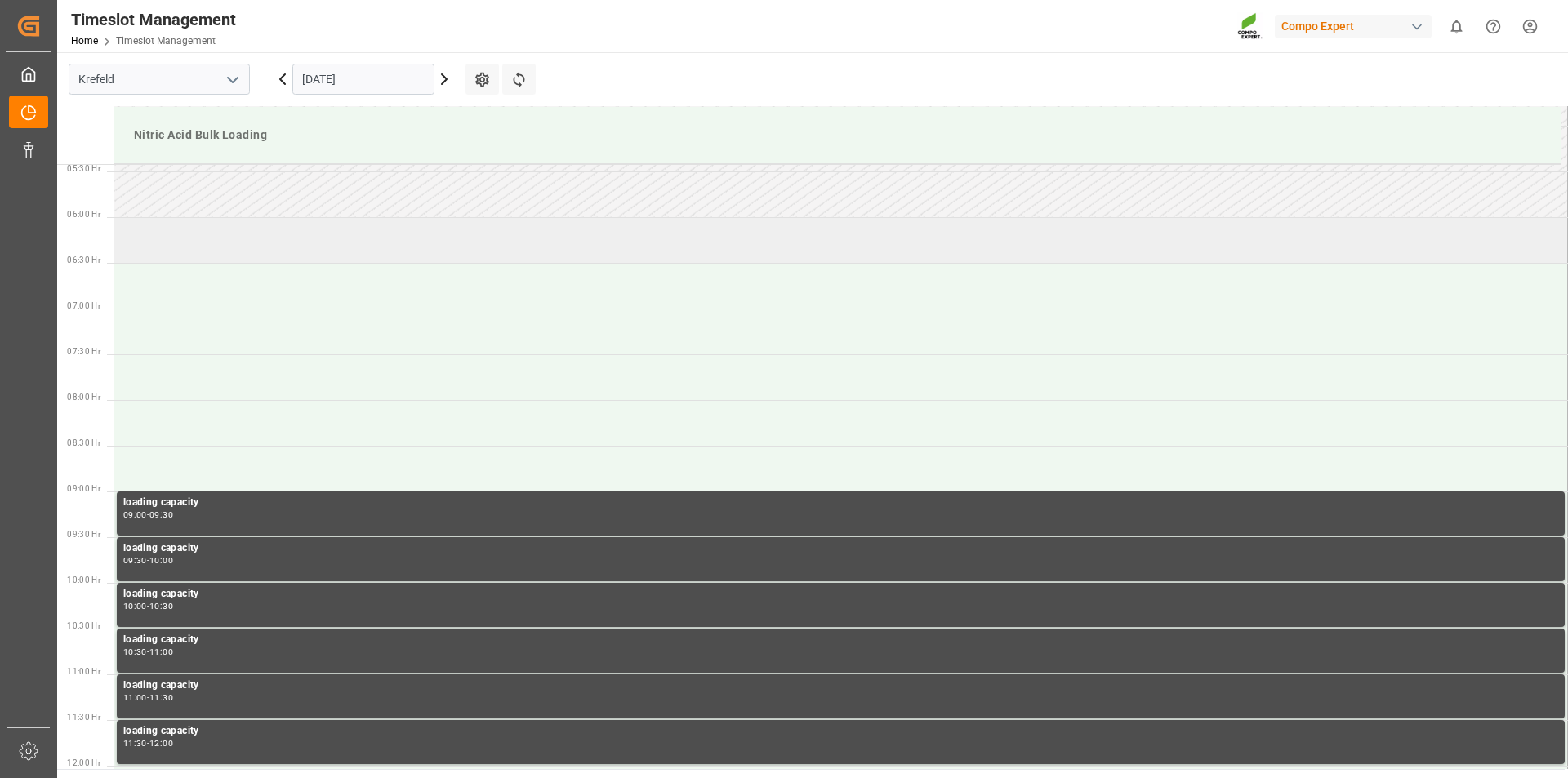
click at [275, 241] on td at bounding box center [841, 239] width 1453 height 45
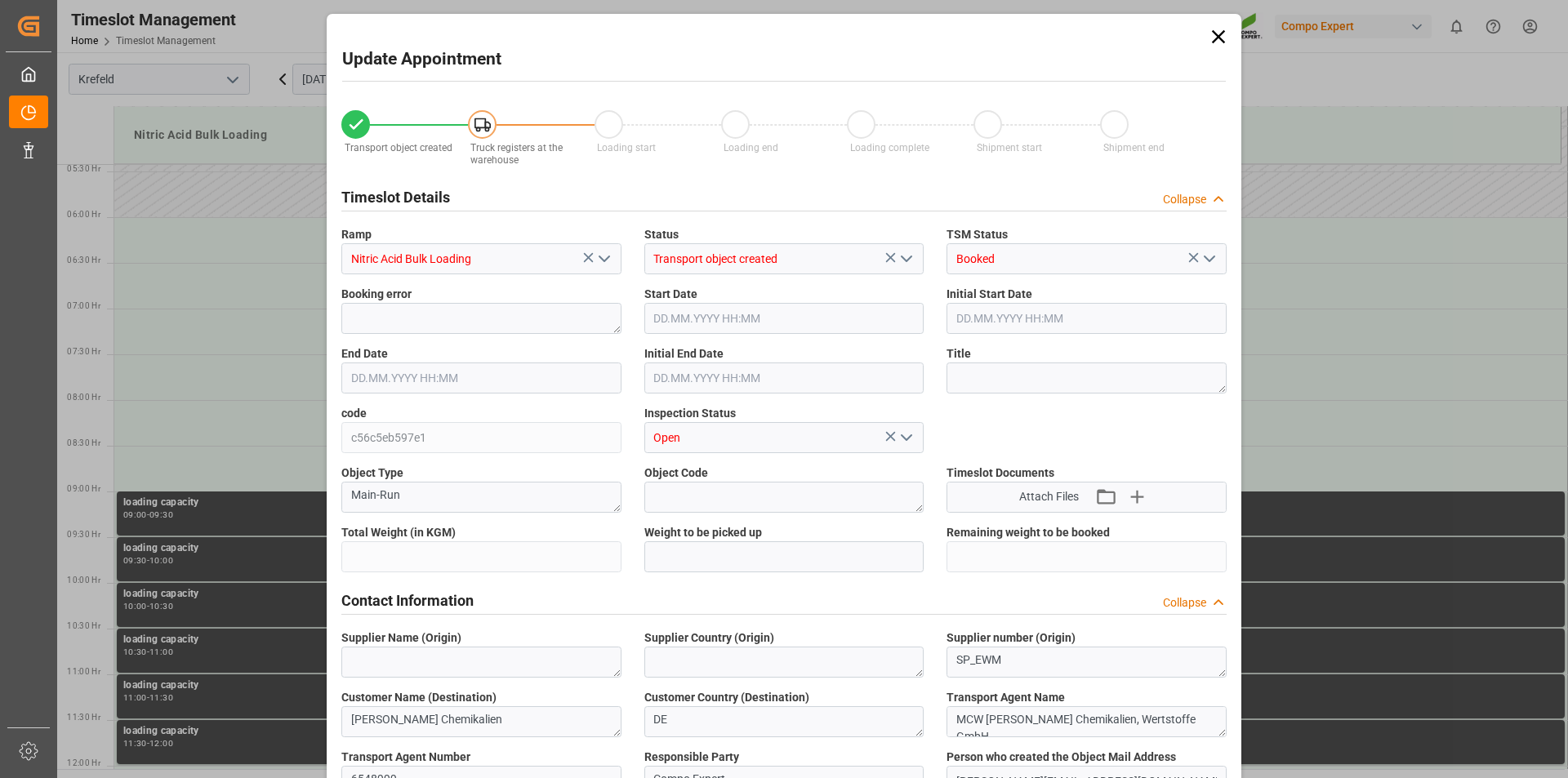
type input "6000"
type input "0"
type input "[DATE] 06:00"
type input "[DATE] 06:30"
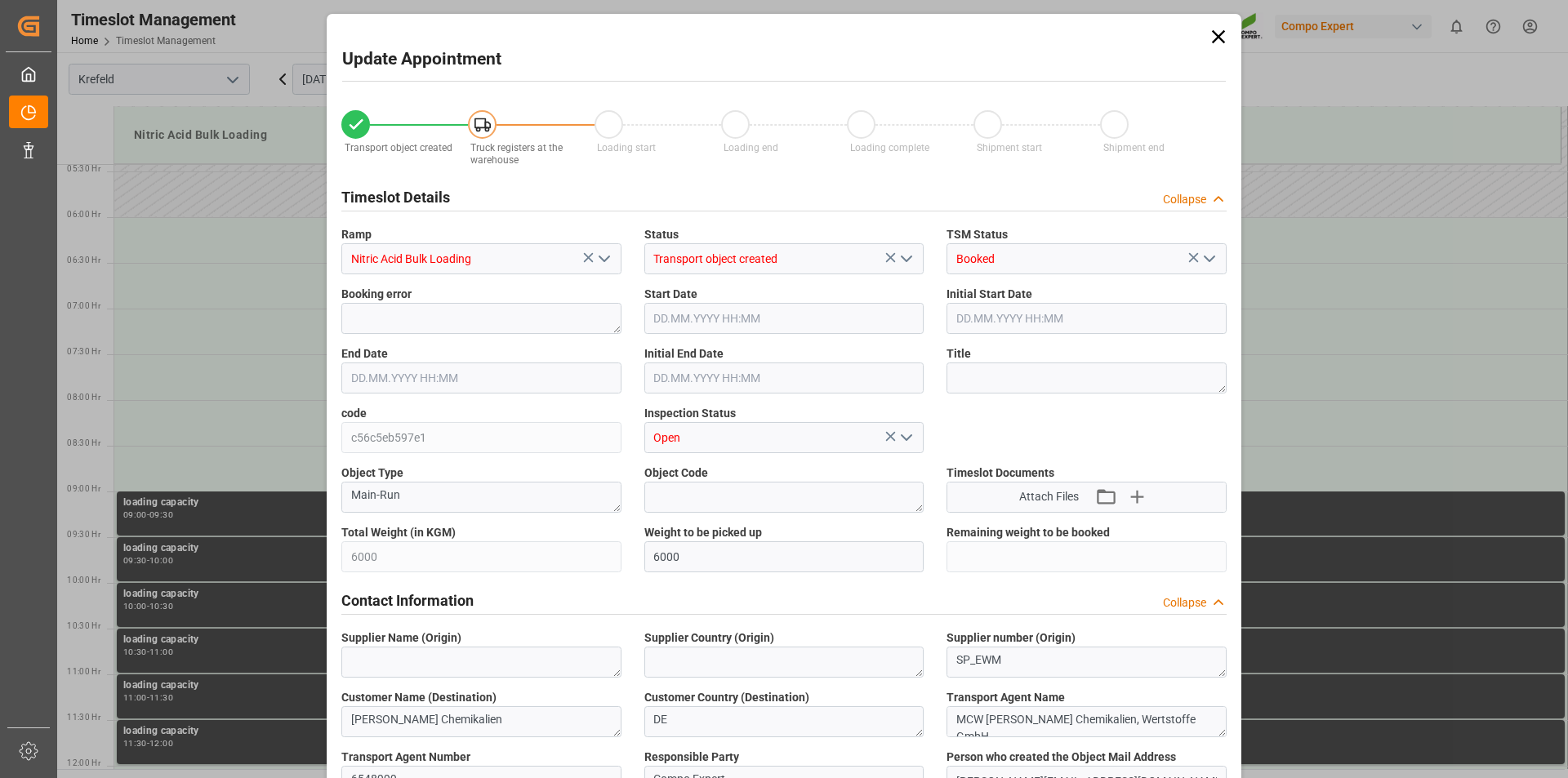
type input "[DATE] 09:22"
type input "[DATE] 08:44"
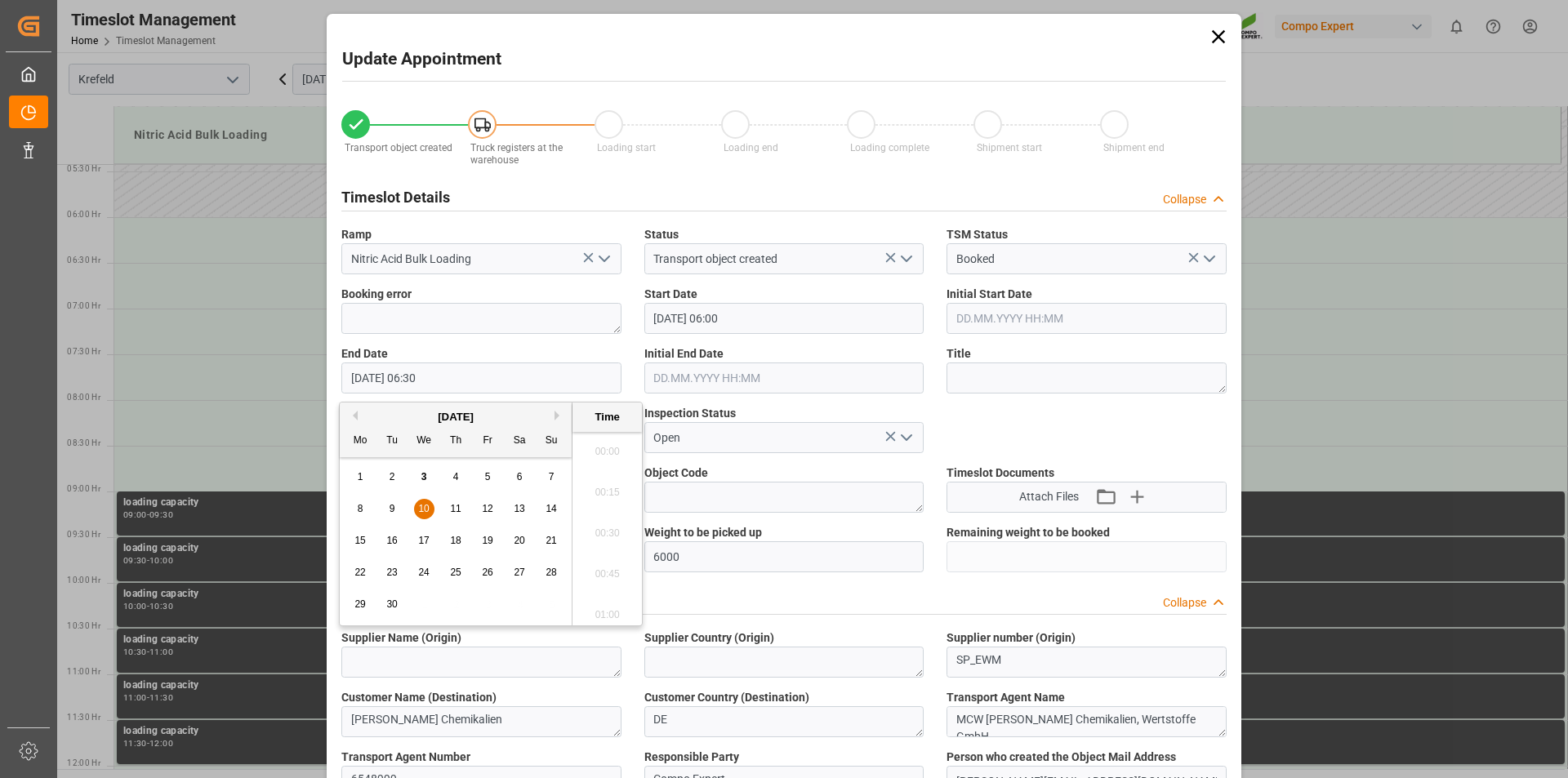
click at [415, 377] on input "[DATE] 06:30" at bounding box center [481, 378] width 280 height 31
click at [456, 379] on input "[DATE] 07:00" at bounding box center [481, 378] width 280 height 31
type input "[DATE] 07:00"
click at [601, 611] on li "07:00" at bounding box center [607, 610] width 69 height 41
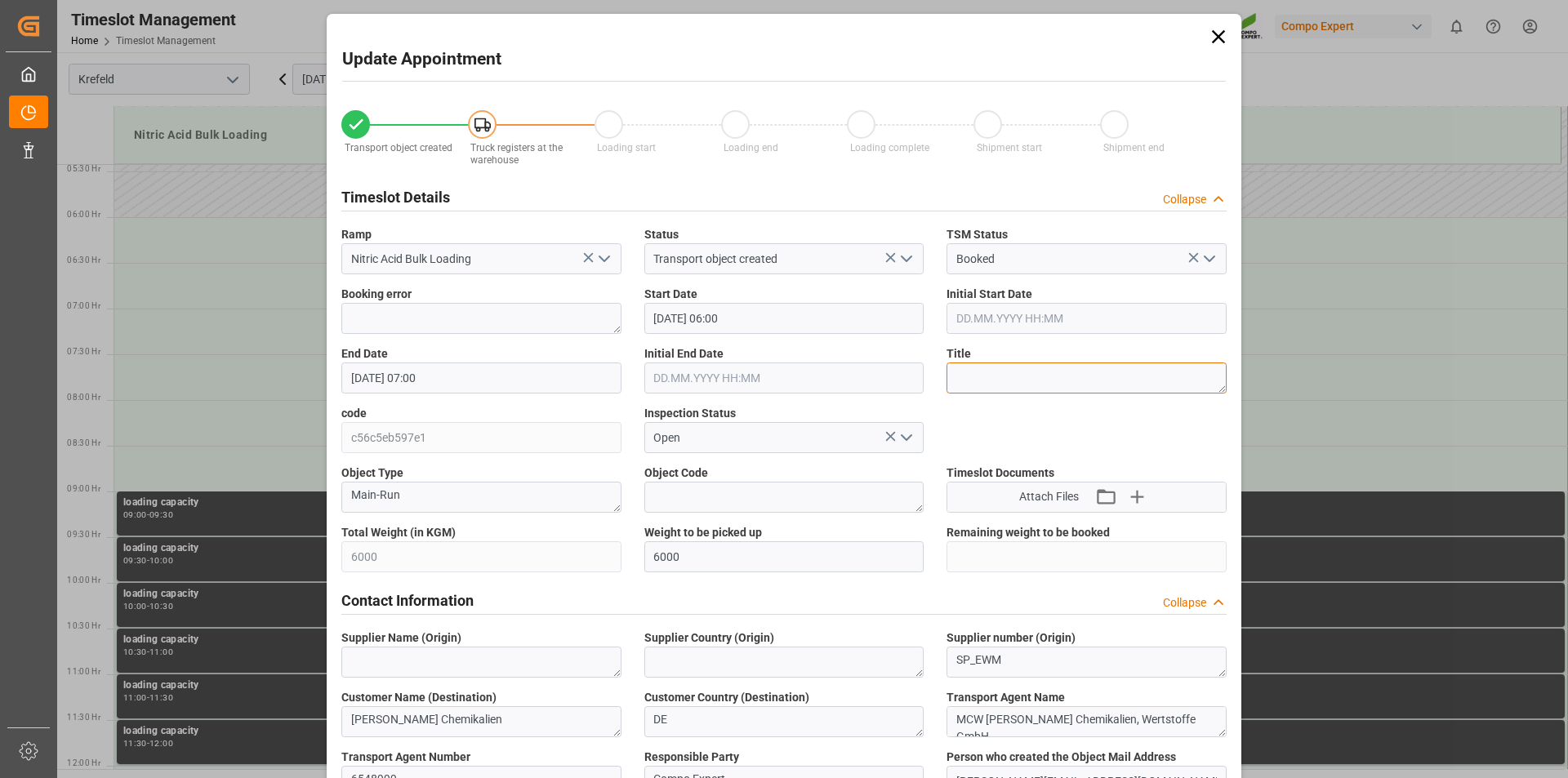
click at [1016, 375] on textarea at bounding box center [1087, 378] width 280 height 31
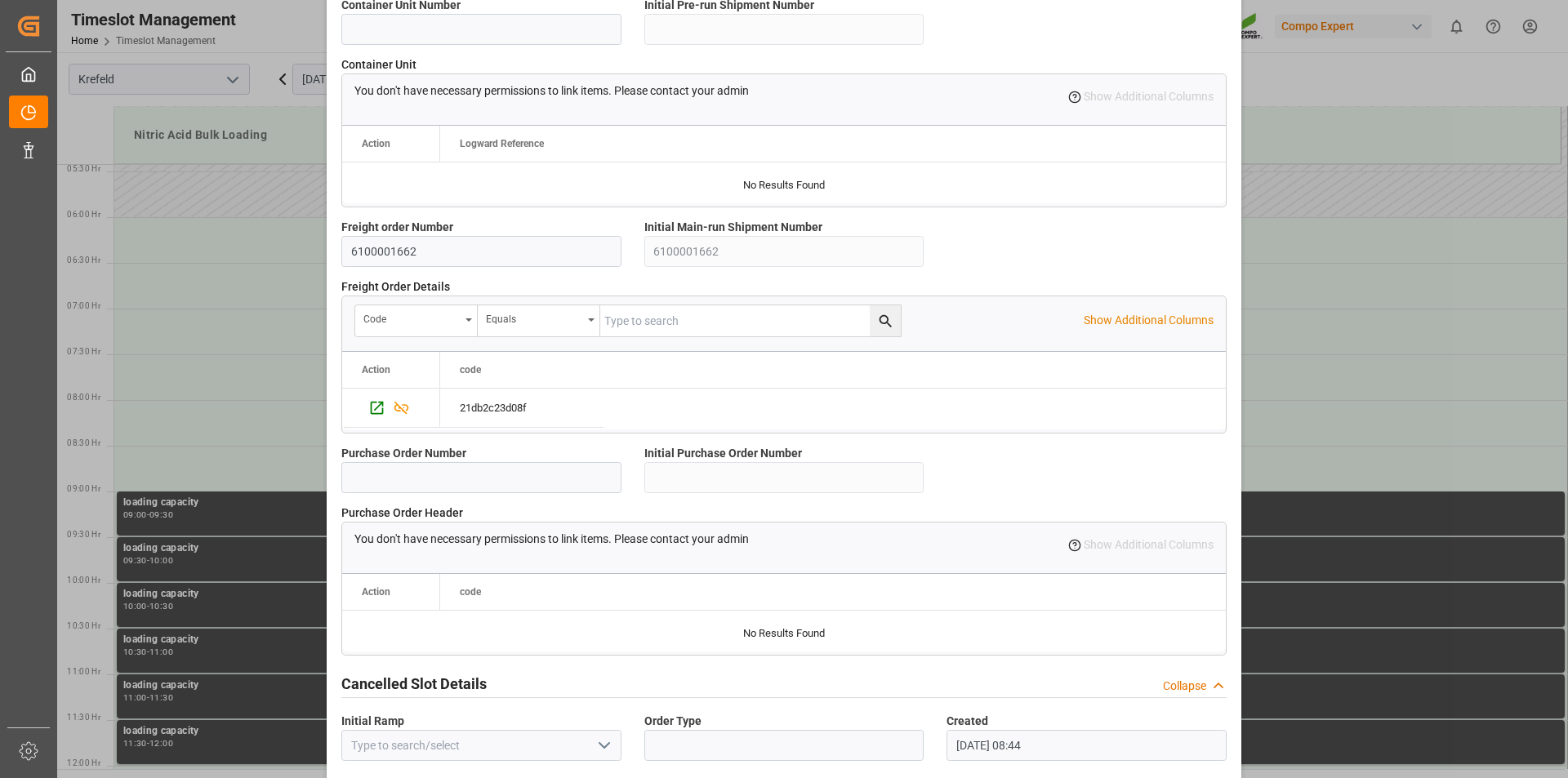
scroll to position [1372, 0]
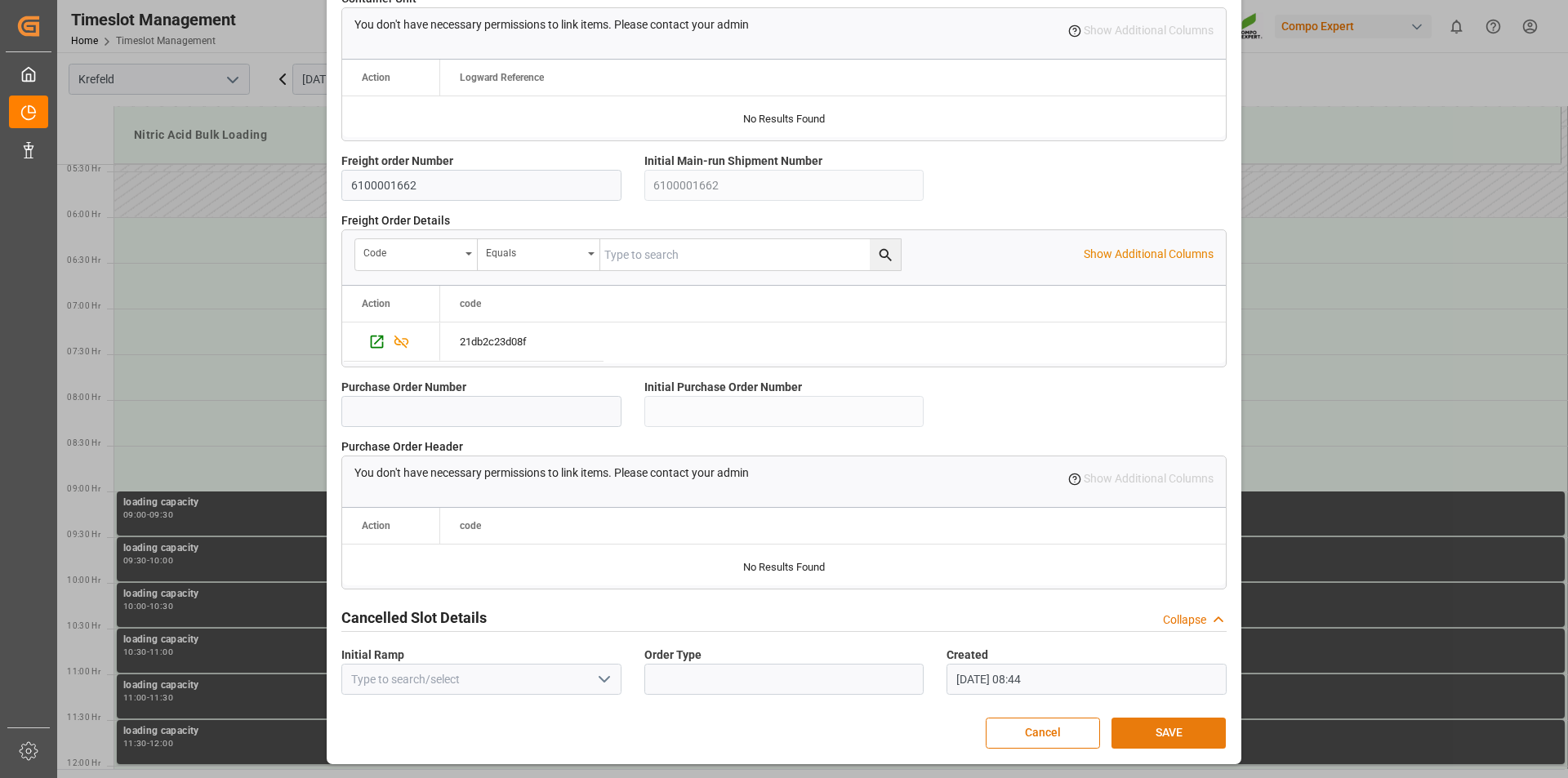
type textarea "162972"
click at [1164, 733] on button "SAVE" at bounding box center [1168, 733] width 115 height 31
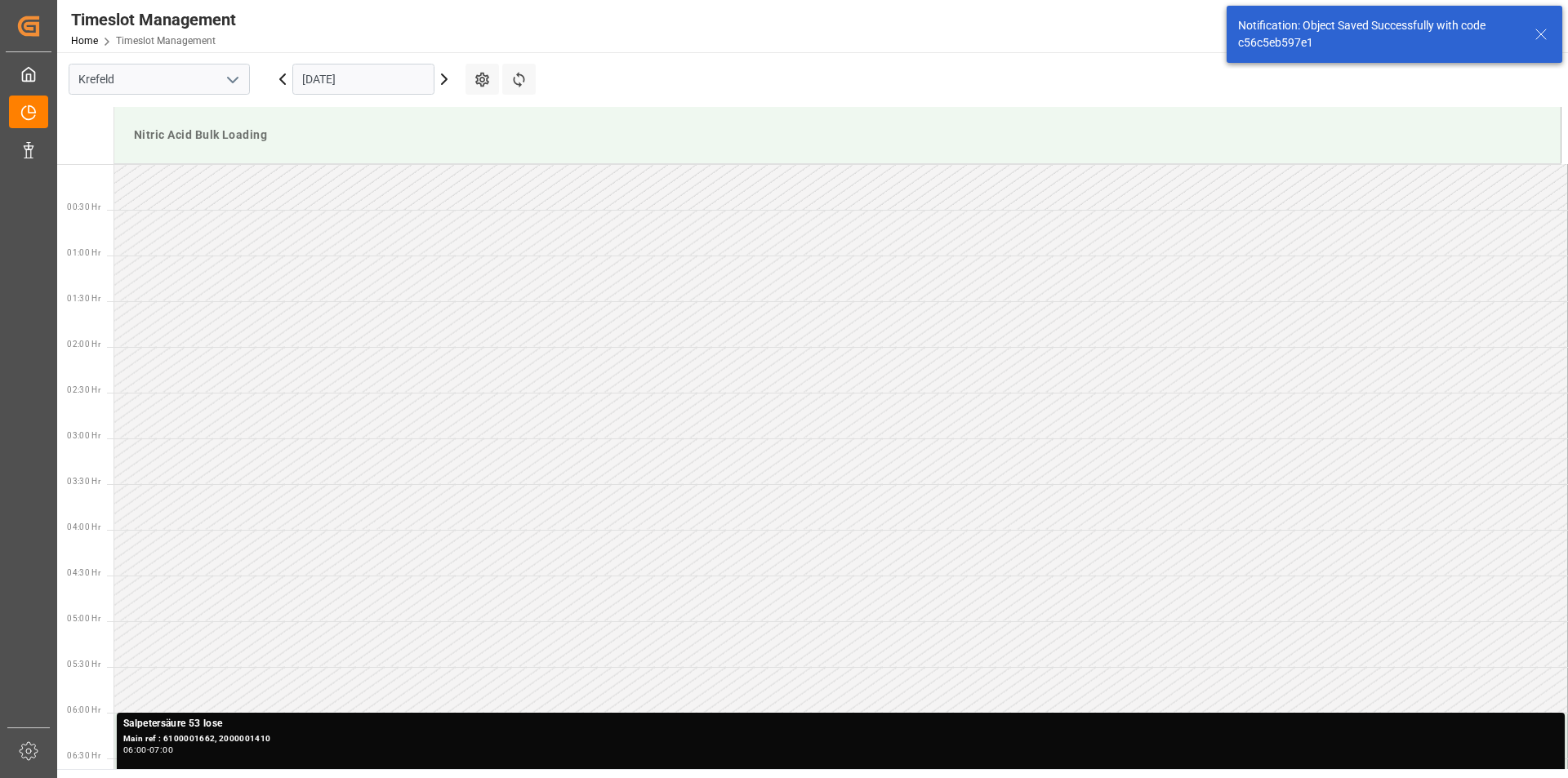
scroll to position [447, 0]
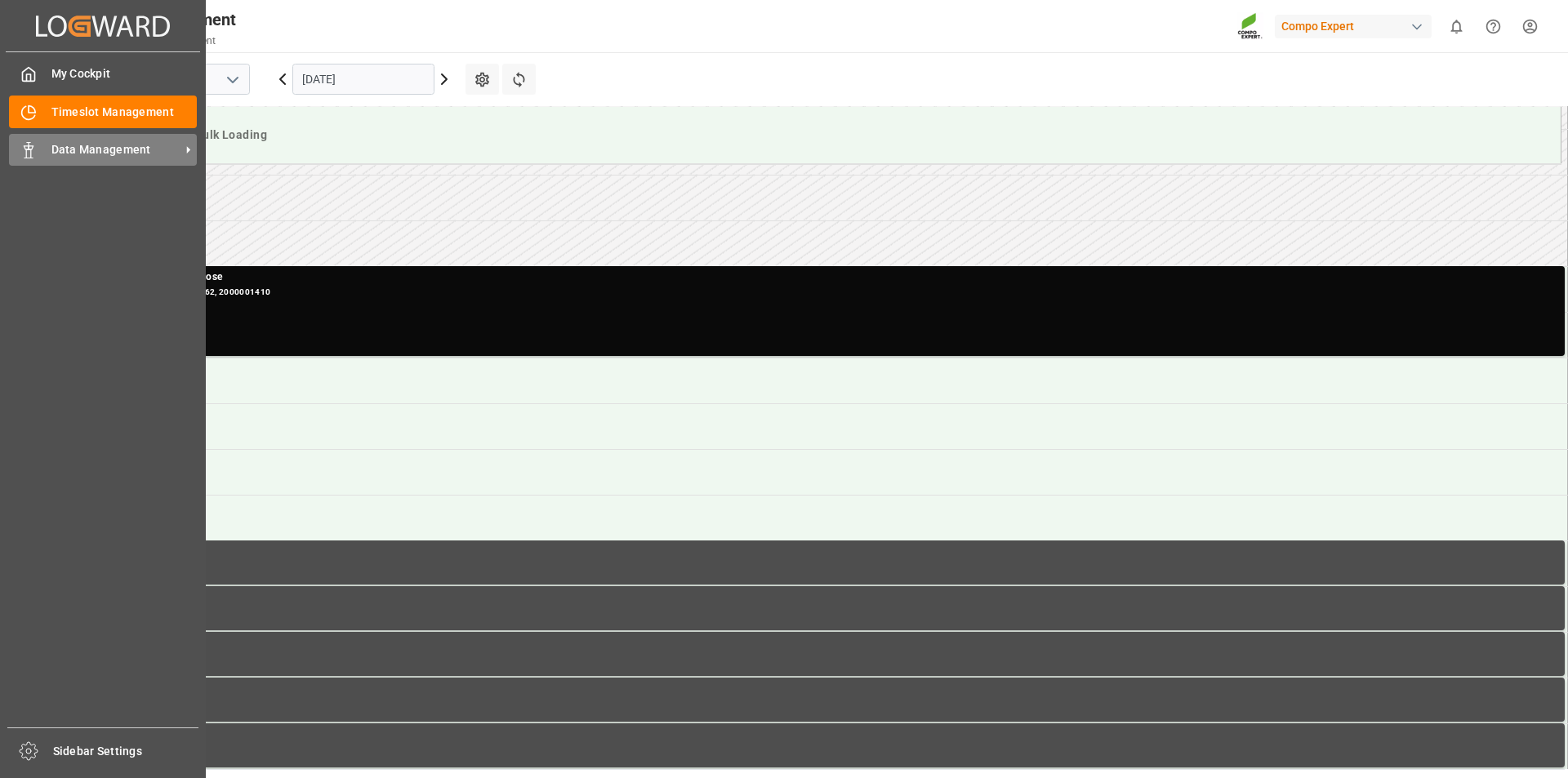
click at [31, 152] on icon at bounding box center [29, 150] width 16 height 16
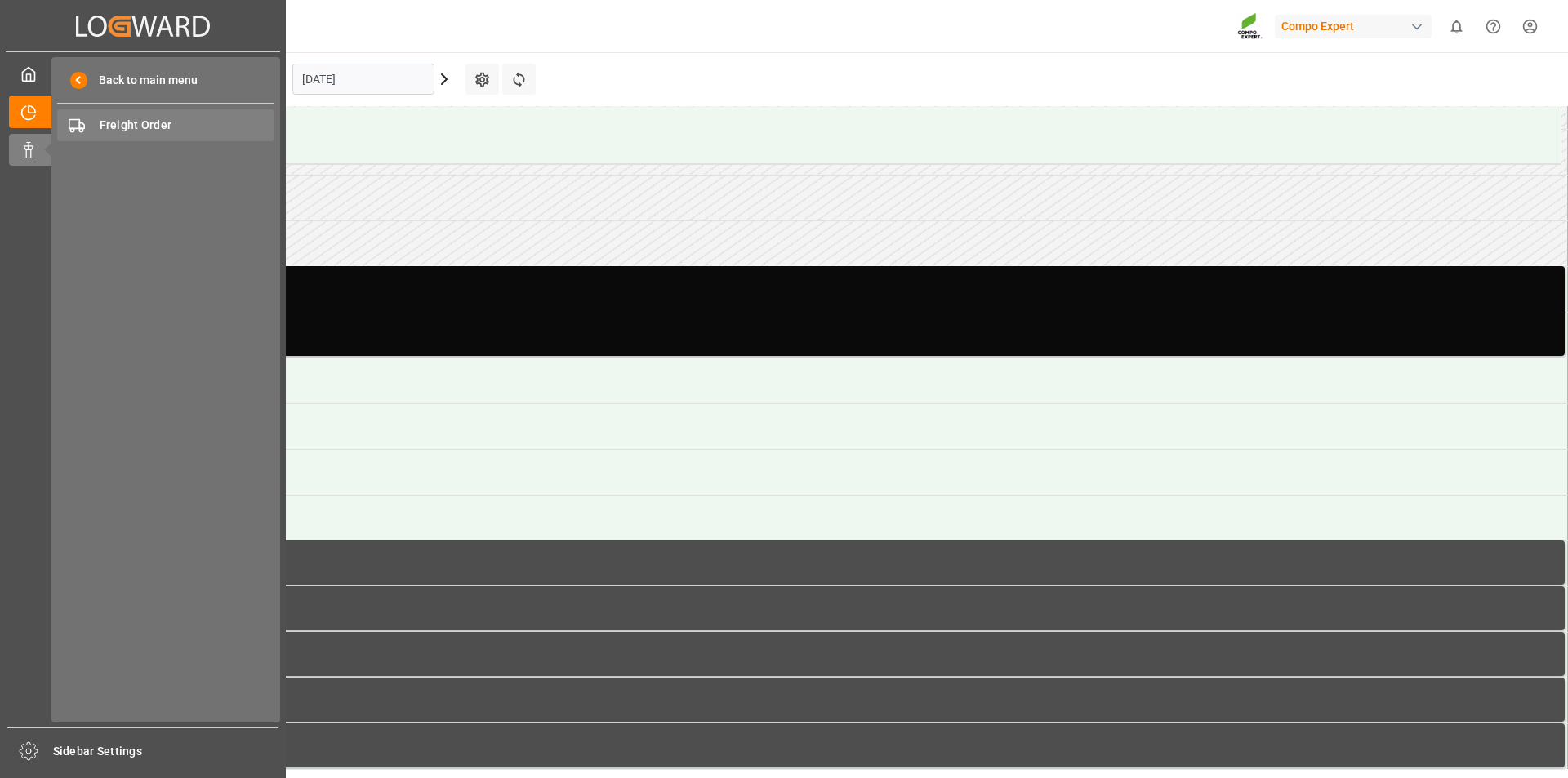
click at [152, 125] on span "Freight Order" at bounding box center [187, 125] width 176 height 17
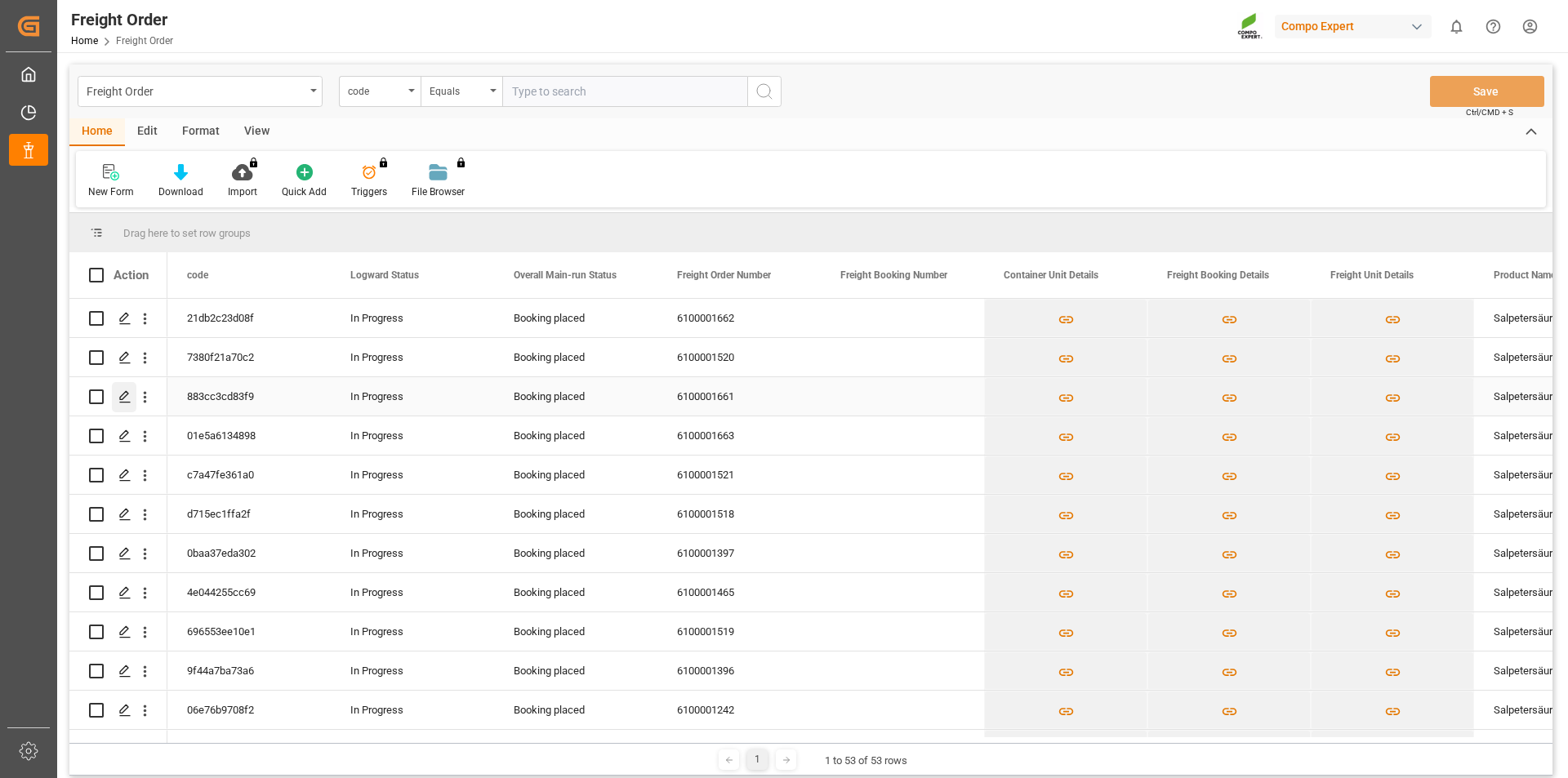
click at [124, 396] on icon "Press SPACE to select this row." at bounding box center [125, 396] width 13 height 13
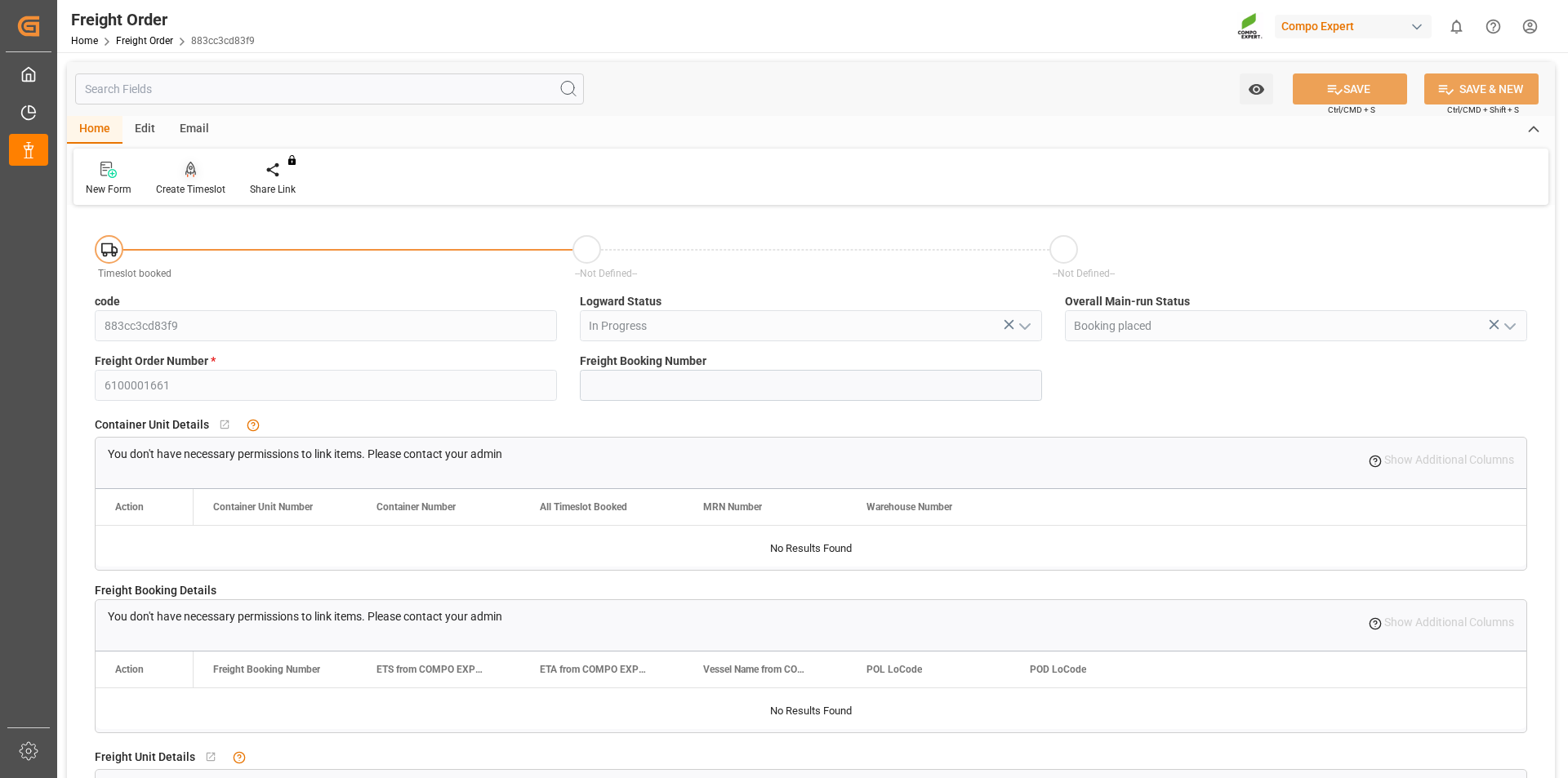
click at [185, 174] on icon at bounding box center [191, 168] width 12 height 14
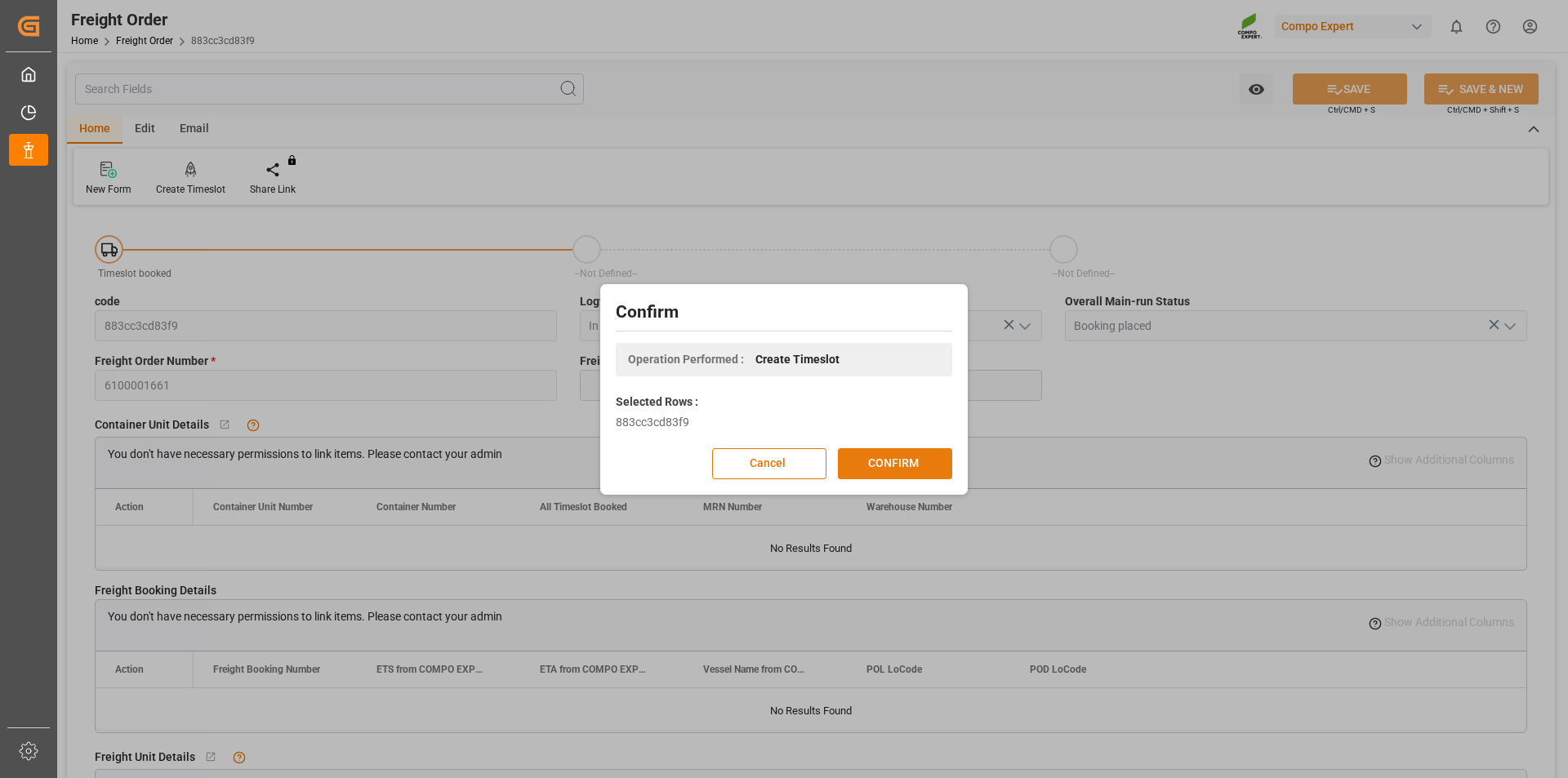
click at [928, 467] on button "CONFIRM" at bounding box center [894, 464] width 115 height 31
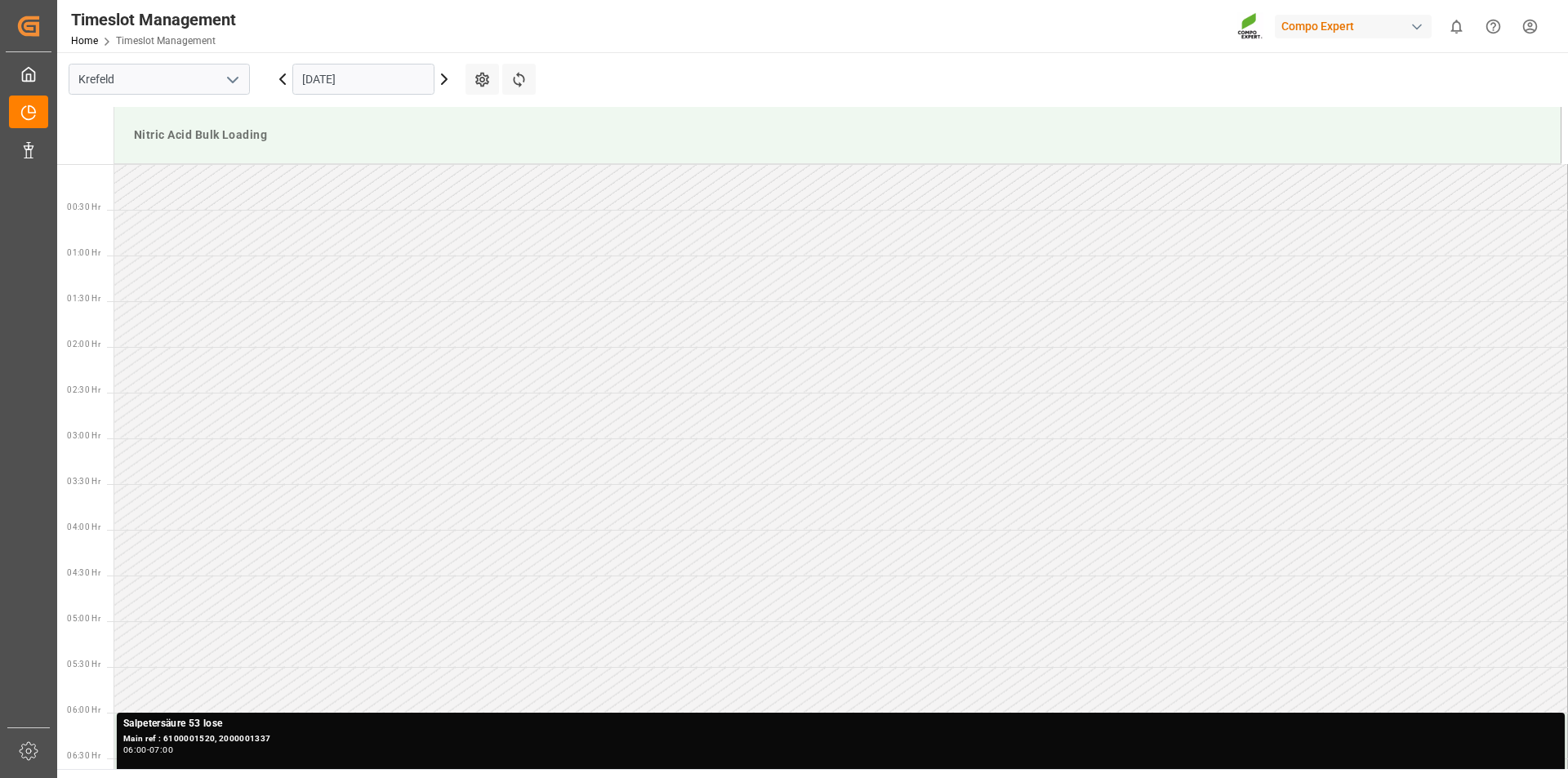
scroll to position [903, 0]
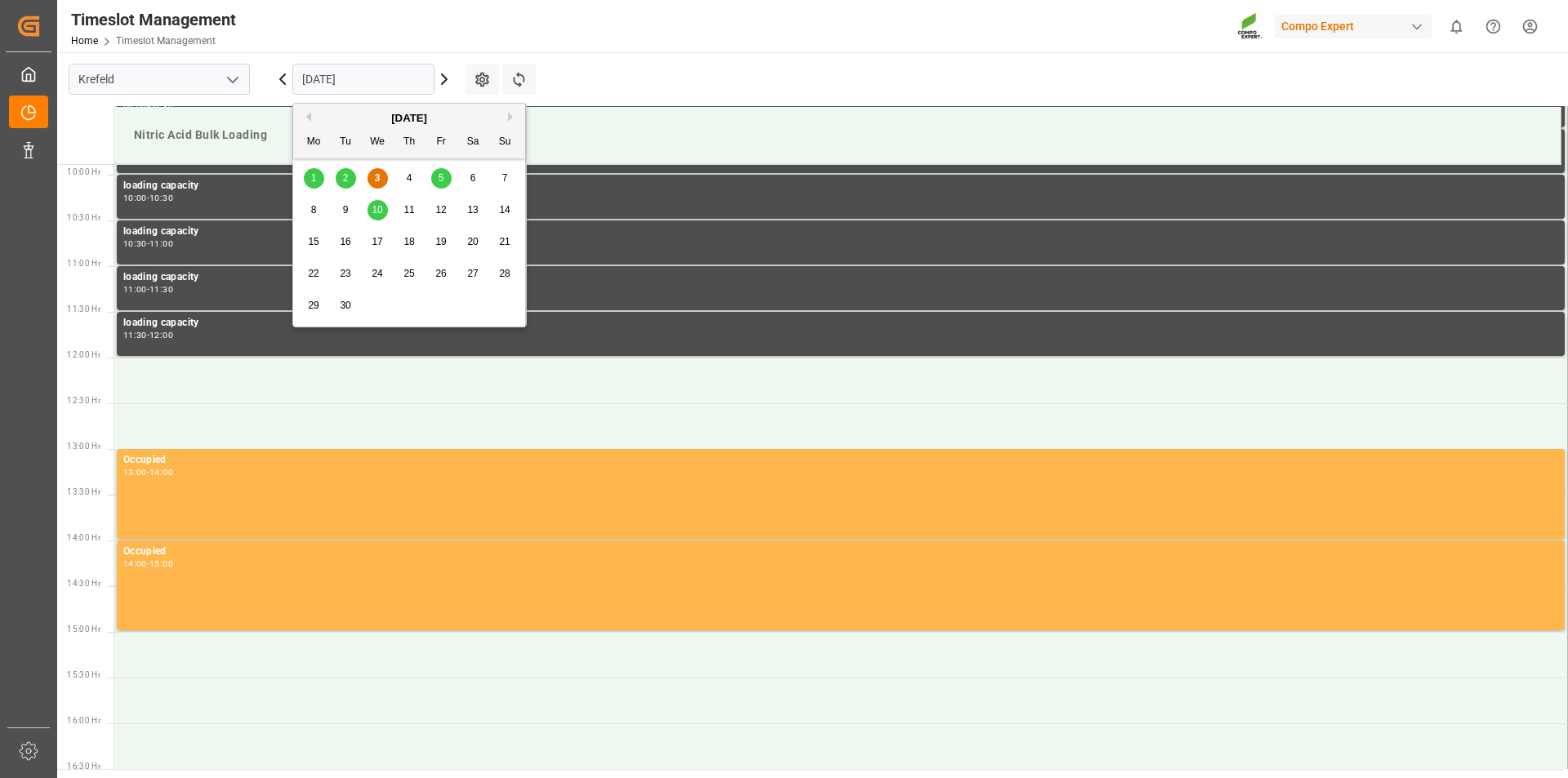
click at [392, 77] on input "[DATE]" at bounding box center [364, 79] width 142 height 31
click at [313, 209] on span "8" at bounding box center [313, 210] width 6 height 12
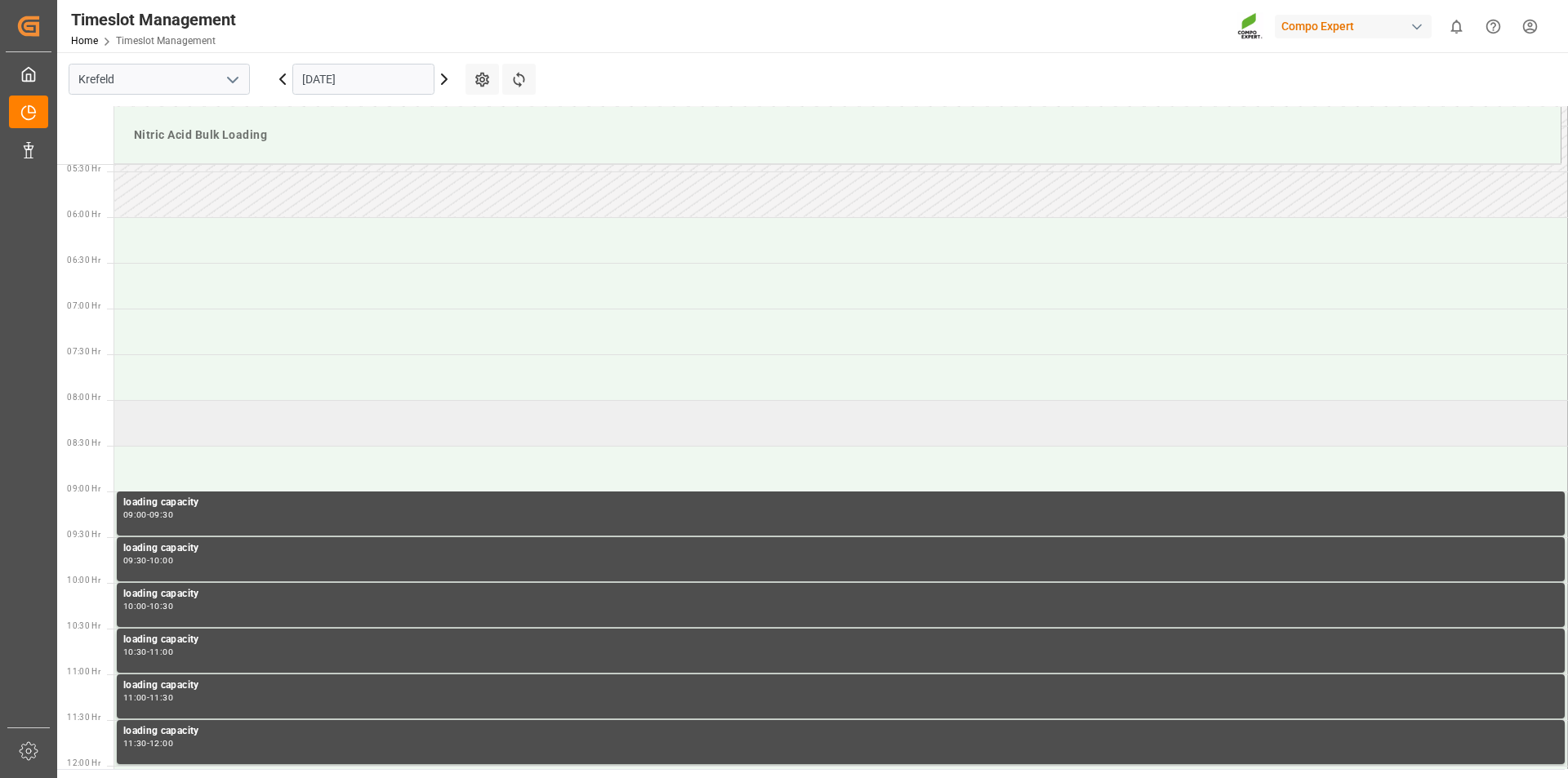
scroll to position [414, 0]
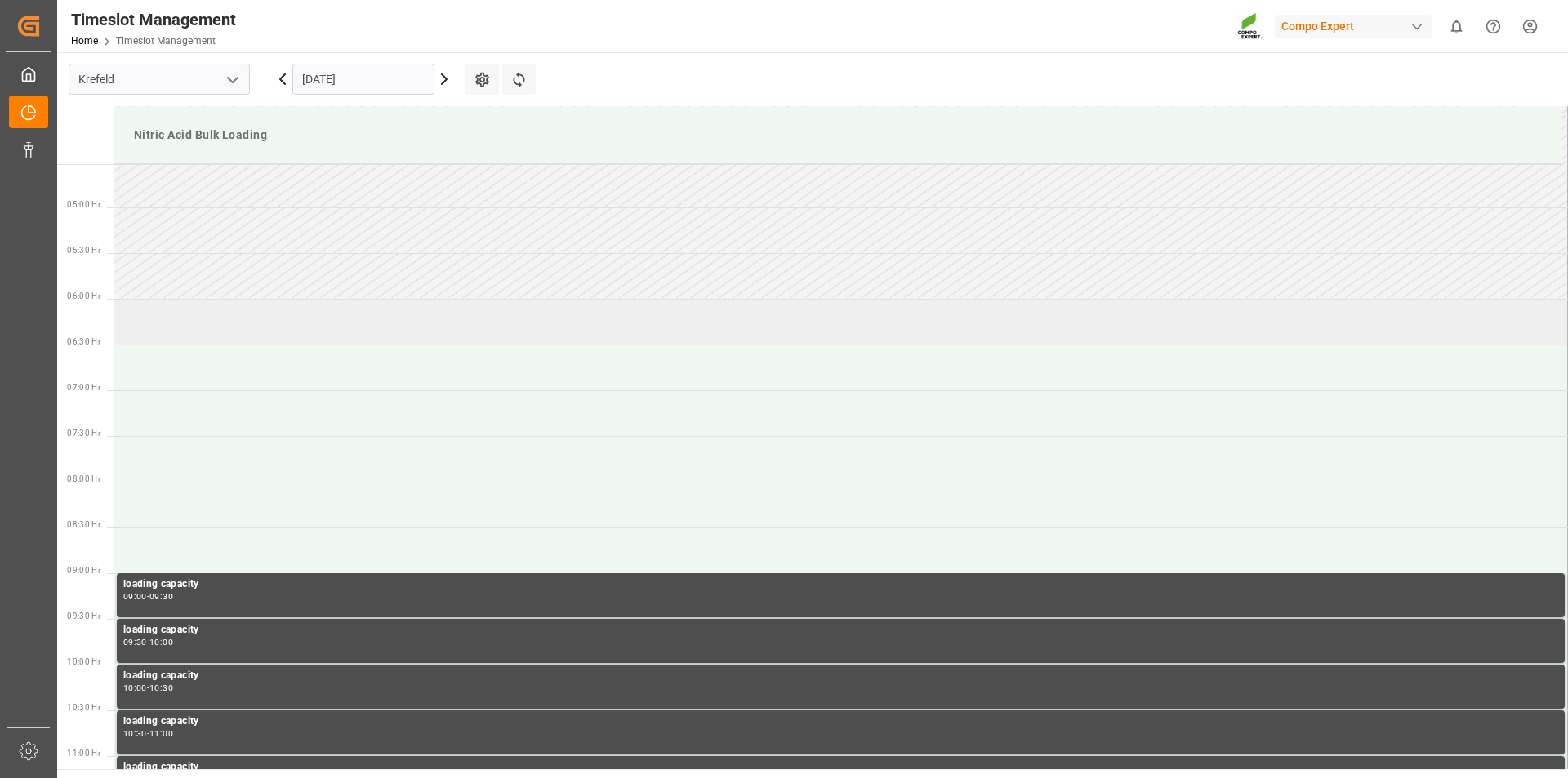
click at [253, 325] on td at bounding box center [841, 321] width 1453 height 45
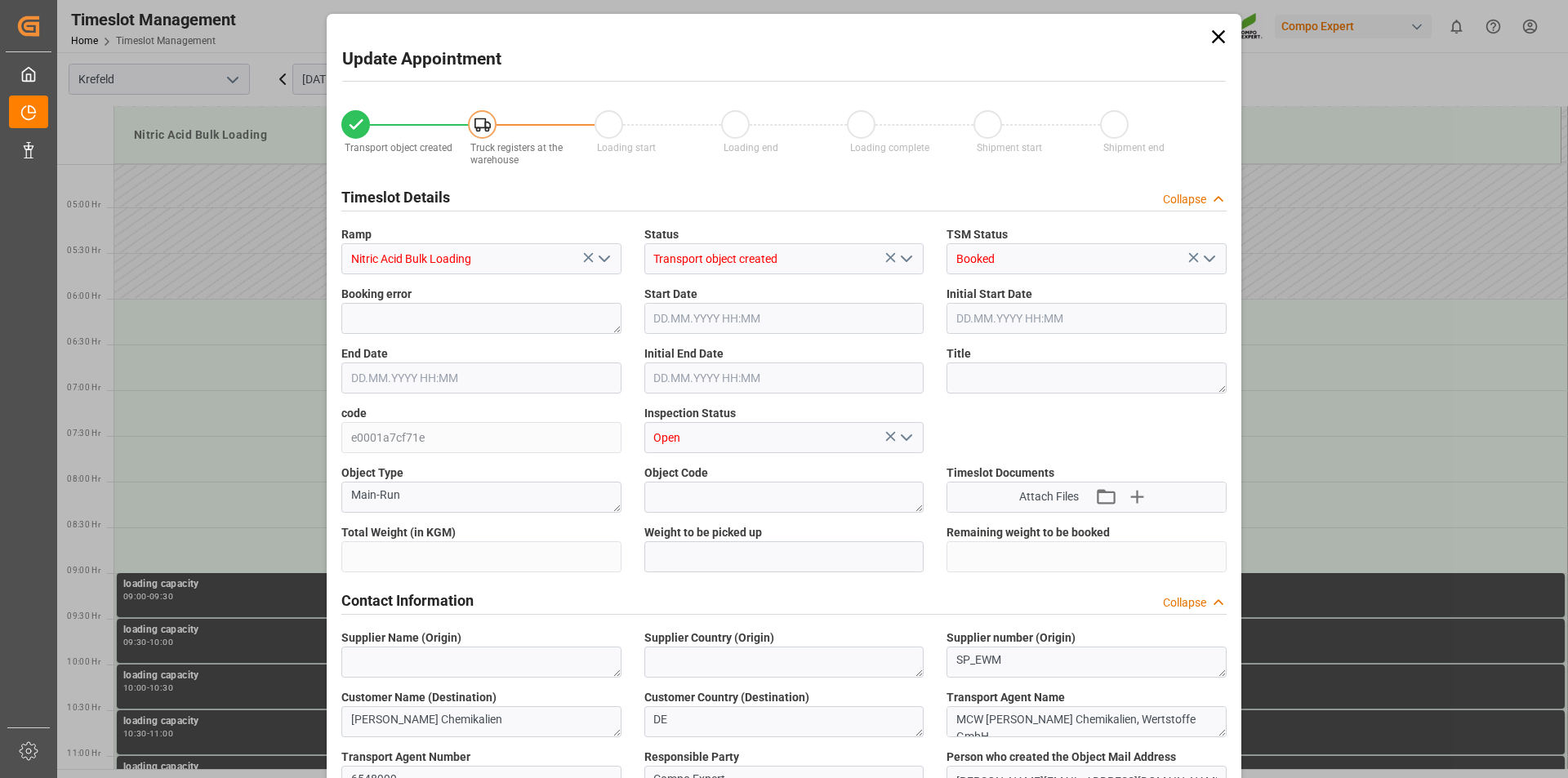
type input "7000"
type input "0"
type input "08.09.2025 06:00"
type input "08.09.2025 06:30"
type input "[DATE] 09:22"
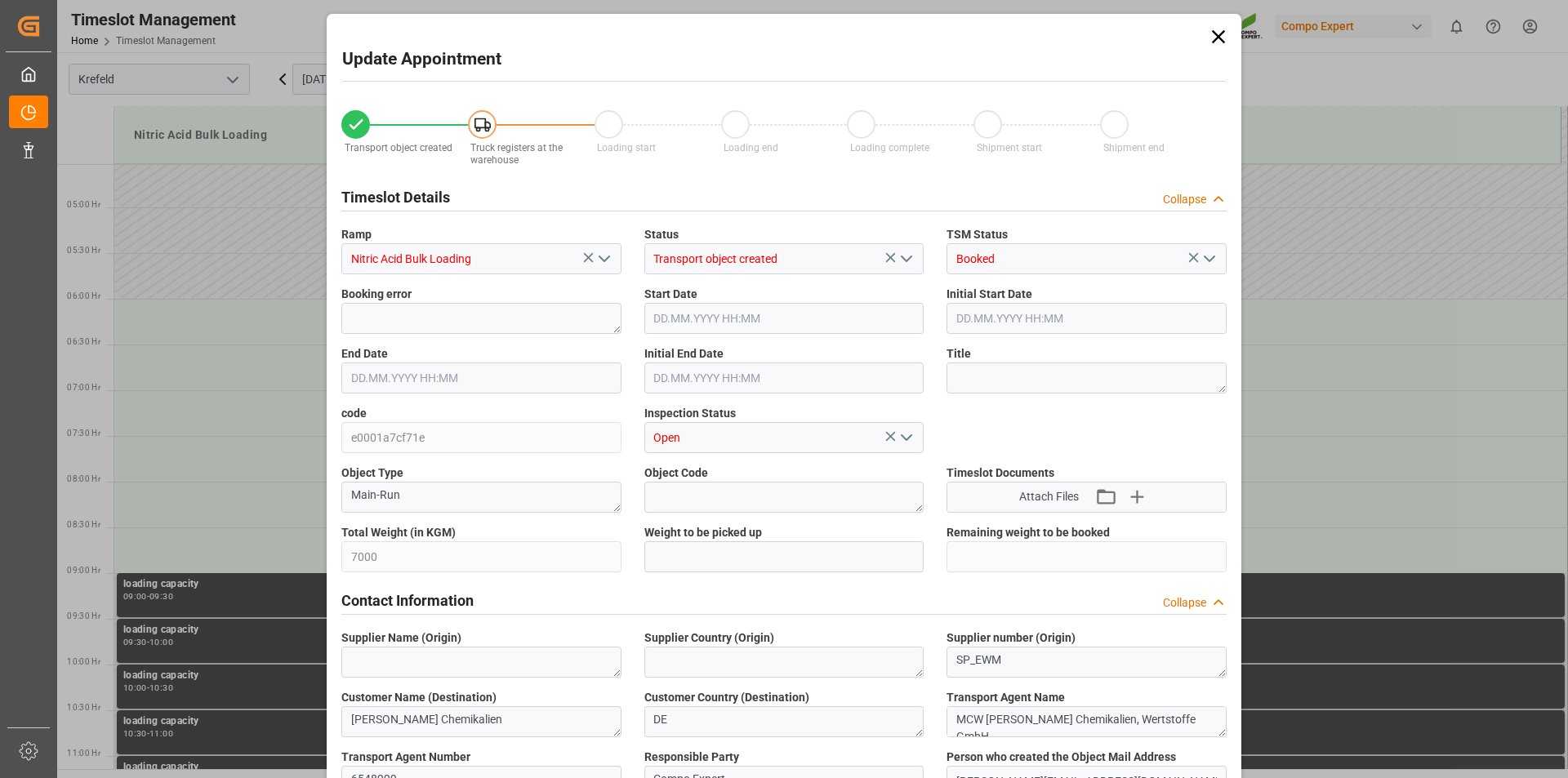
type input "03.09.2025 08:46"
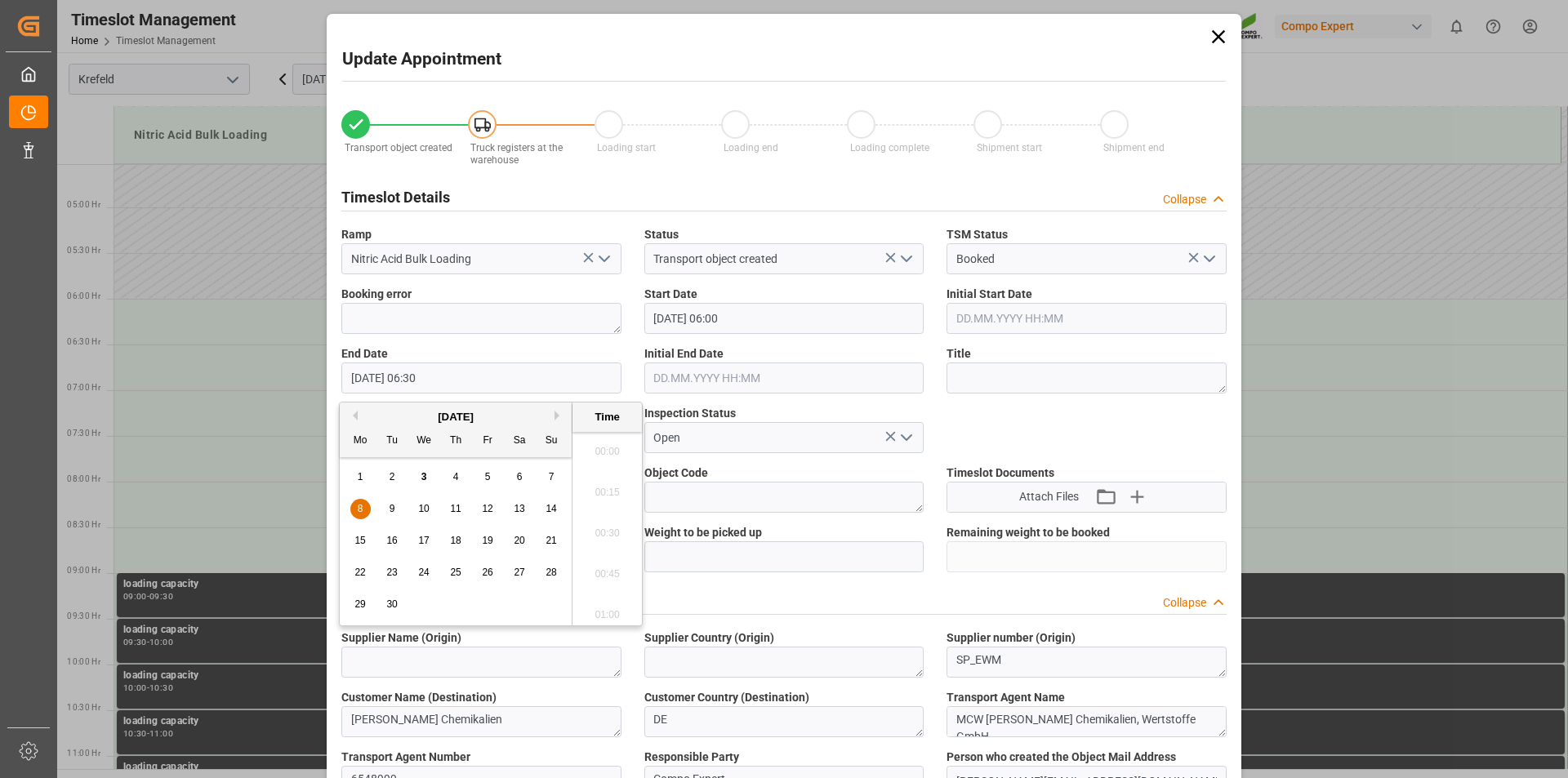
click at [421, 377] on input "08.09.2025 06:30" at bounding box center [481, 378] width 280 height 31
click at [359, 508] on span "8" at bounding box center [360, 509] width 6 height 12
click at [608, 610] on li "07:00" at bounding box center [607, 610] width 69 height 41
type input "08.09.2025 07:00"
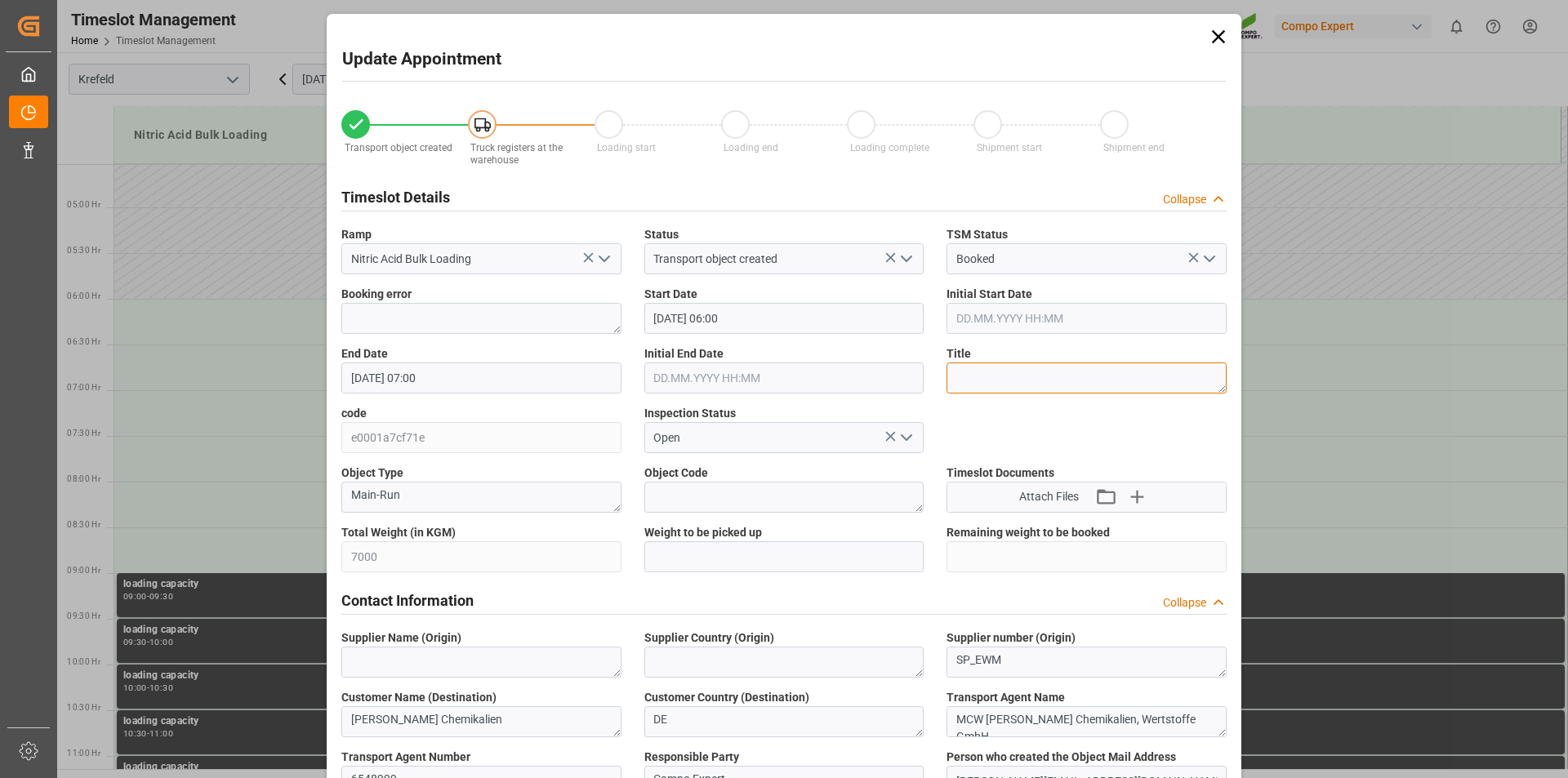
click at [991, 381] on textarea at bounding box center [1087, 378] width 280 height 31
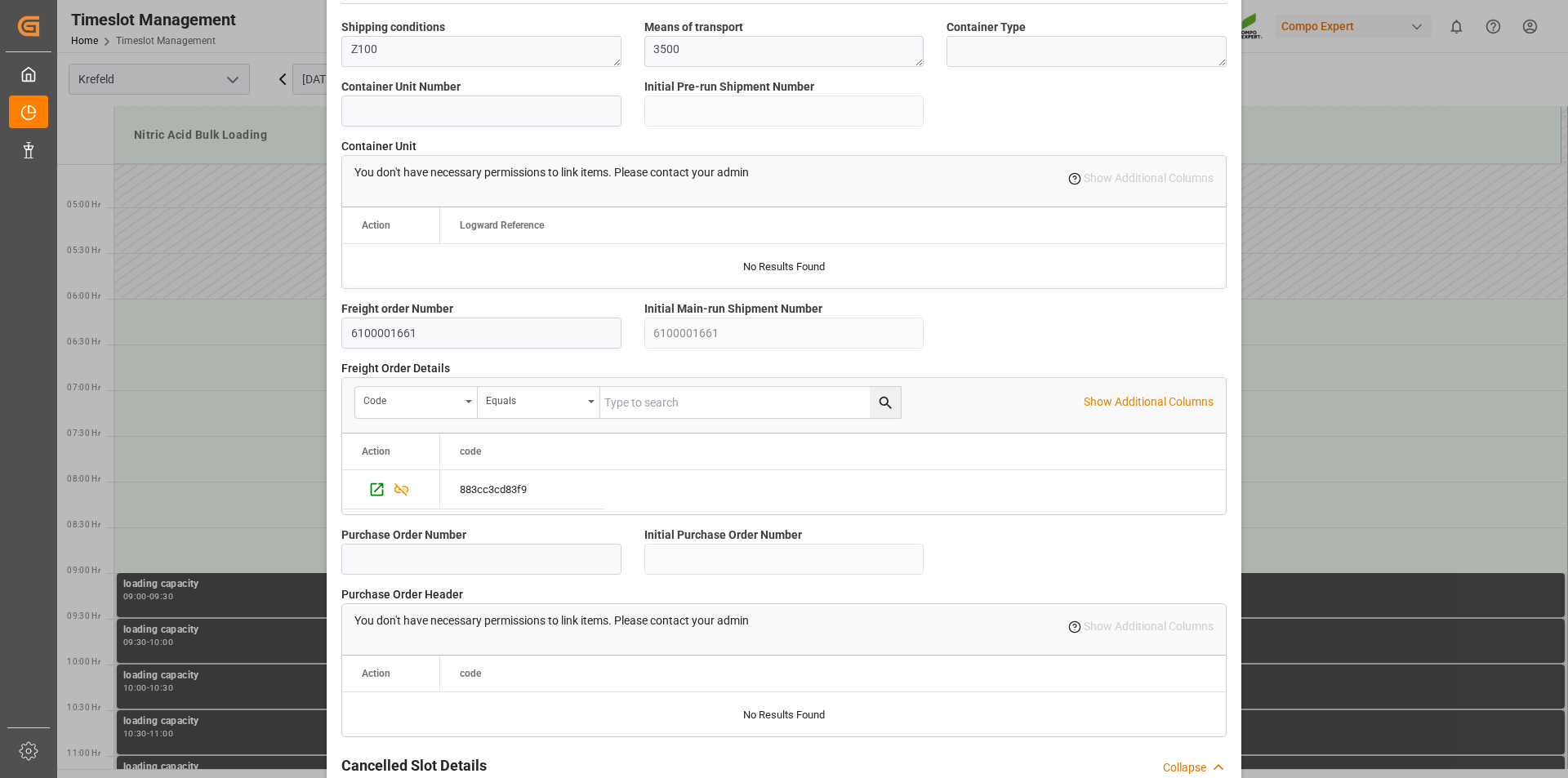
scroll to position [1372, 0]
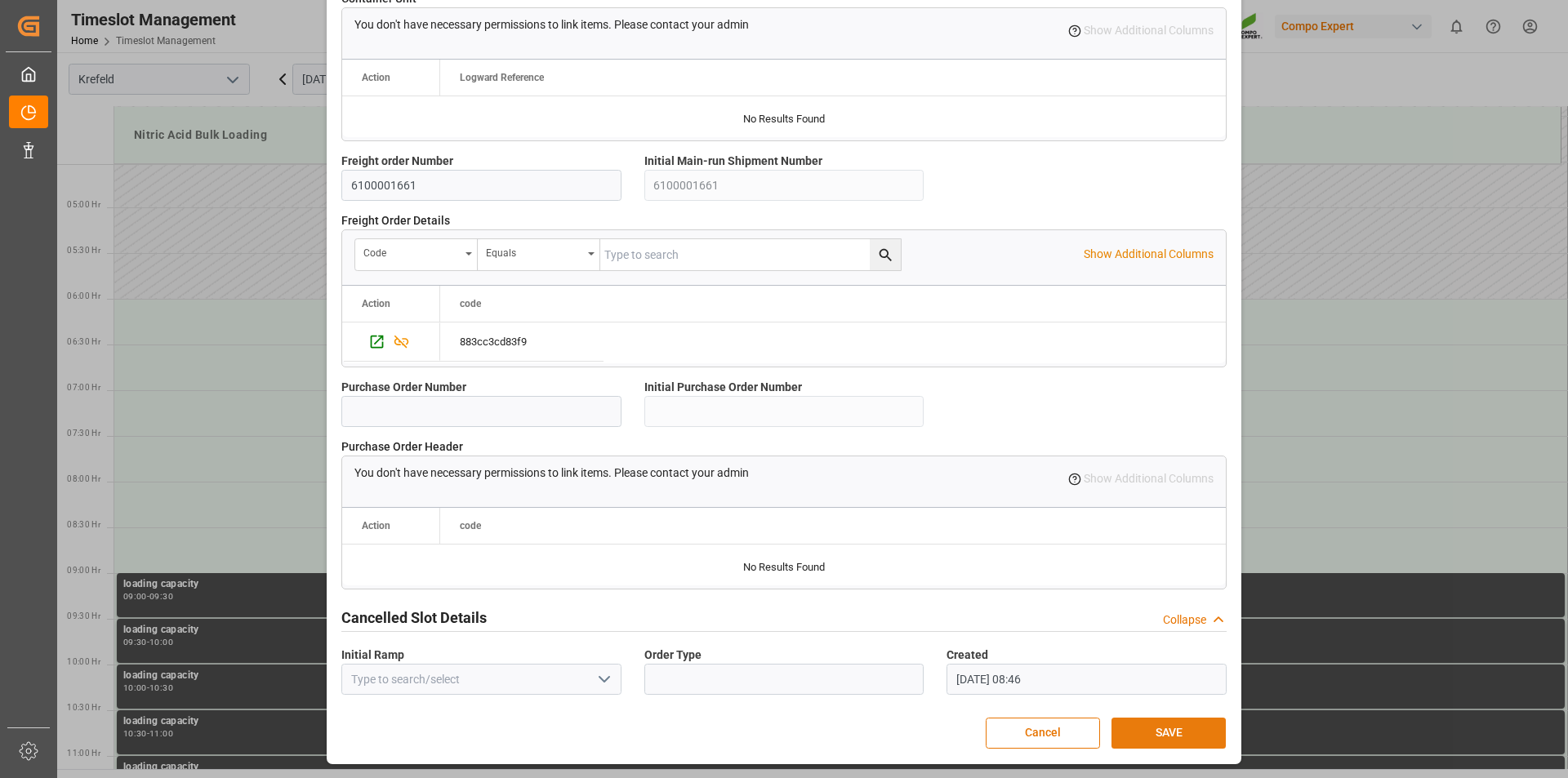
type textarea "162971"
click at [1171, 740] on button "SAVE" at bounding box center [1168, 733] width 115 height 31
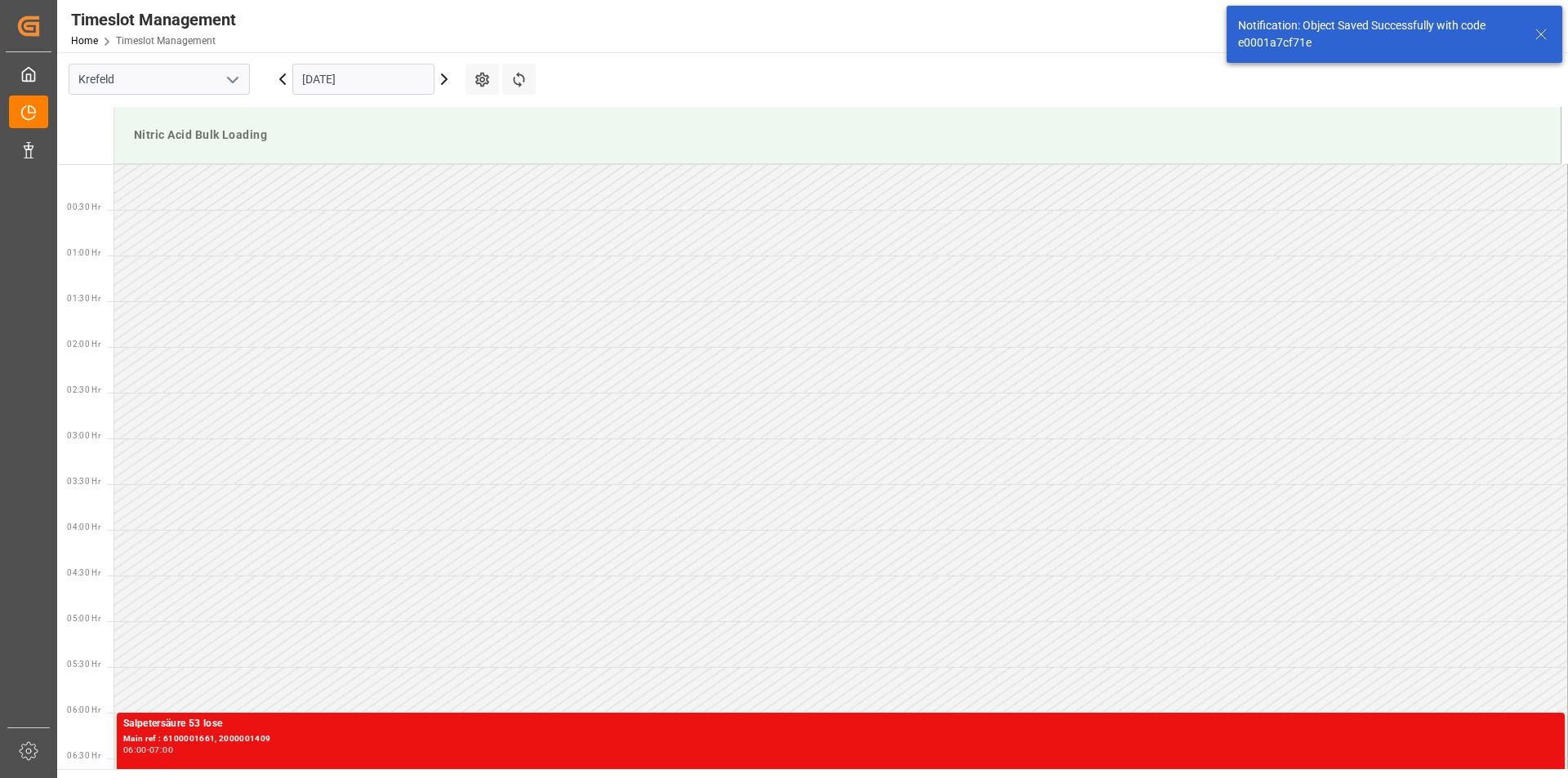
scroll to position [447, 0]
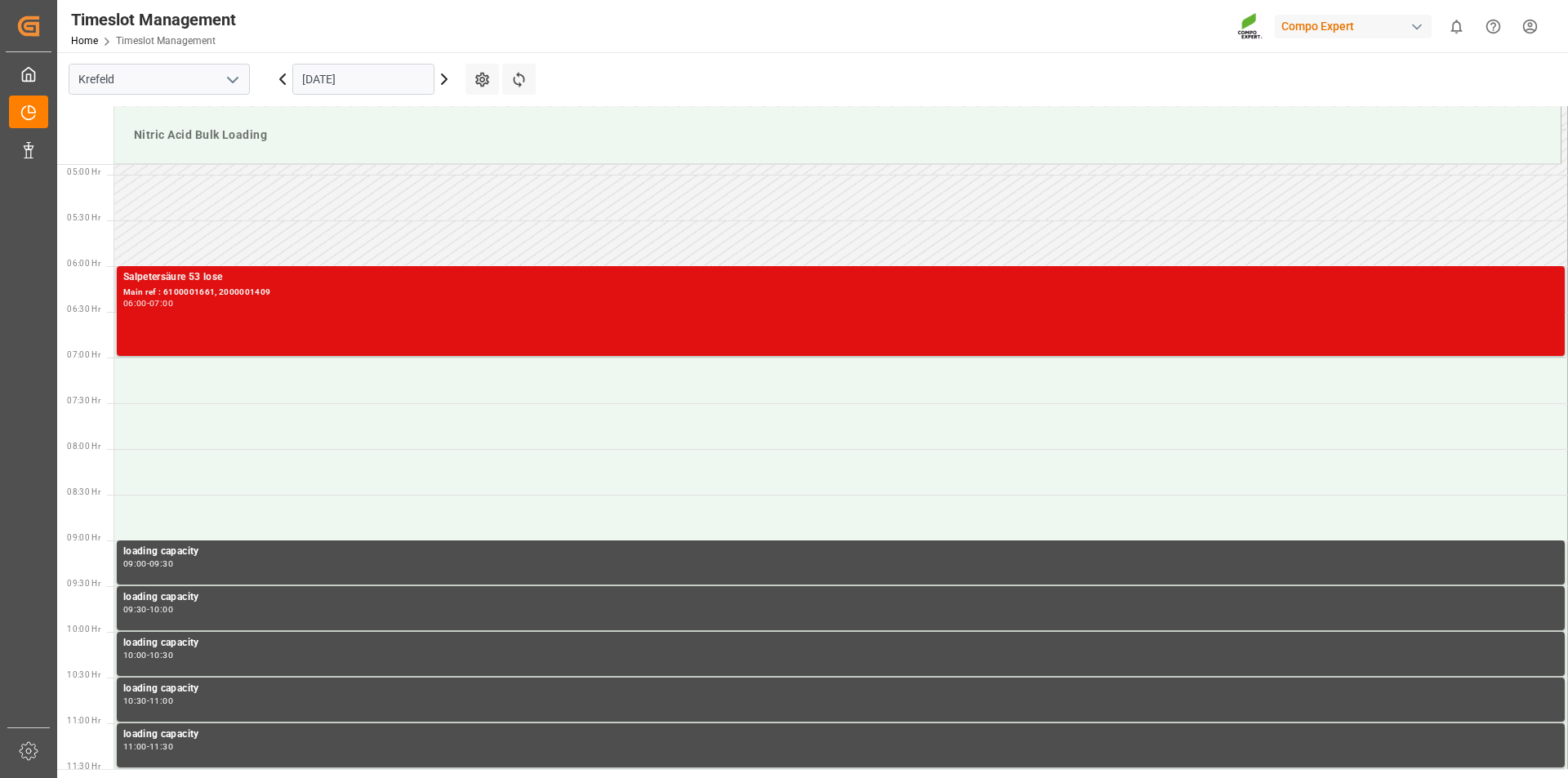
click at [405, 301] on div "06:00 - 07:00" at bounding box center [841, 304] width 1434 height 9
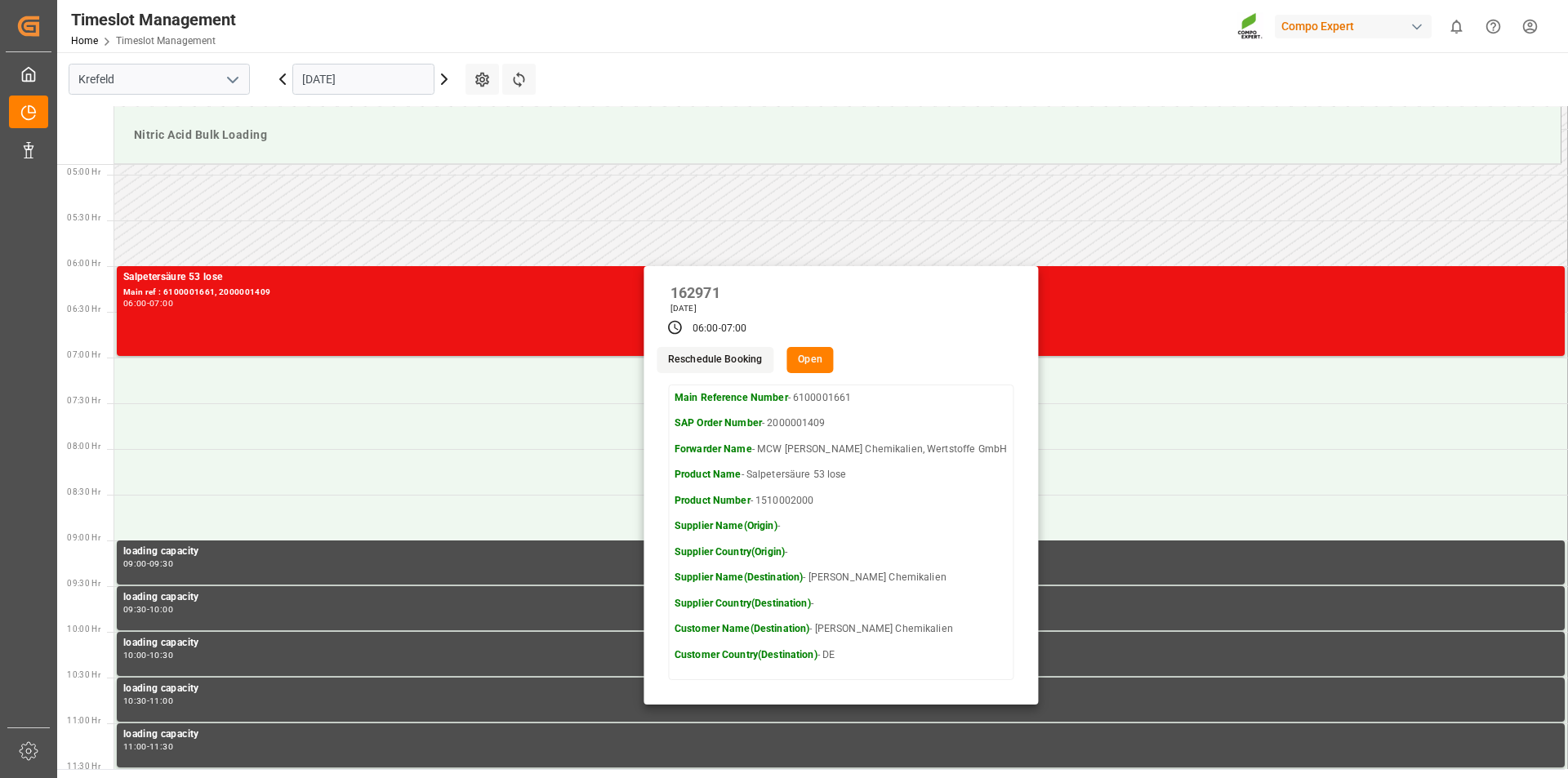
click at [833, 359] on button "Open" at bounding box center [810, 360] width 47 height 26
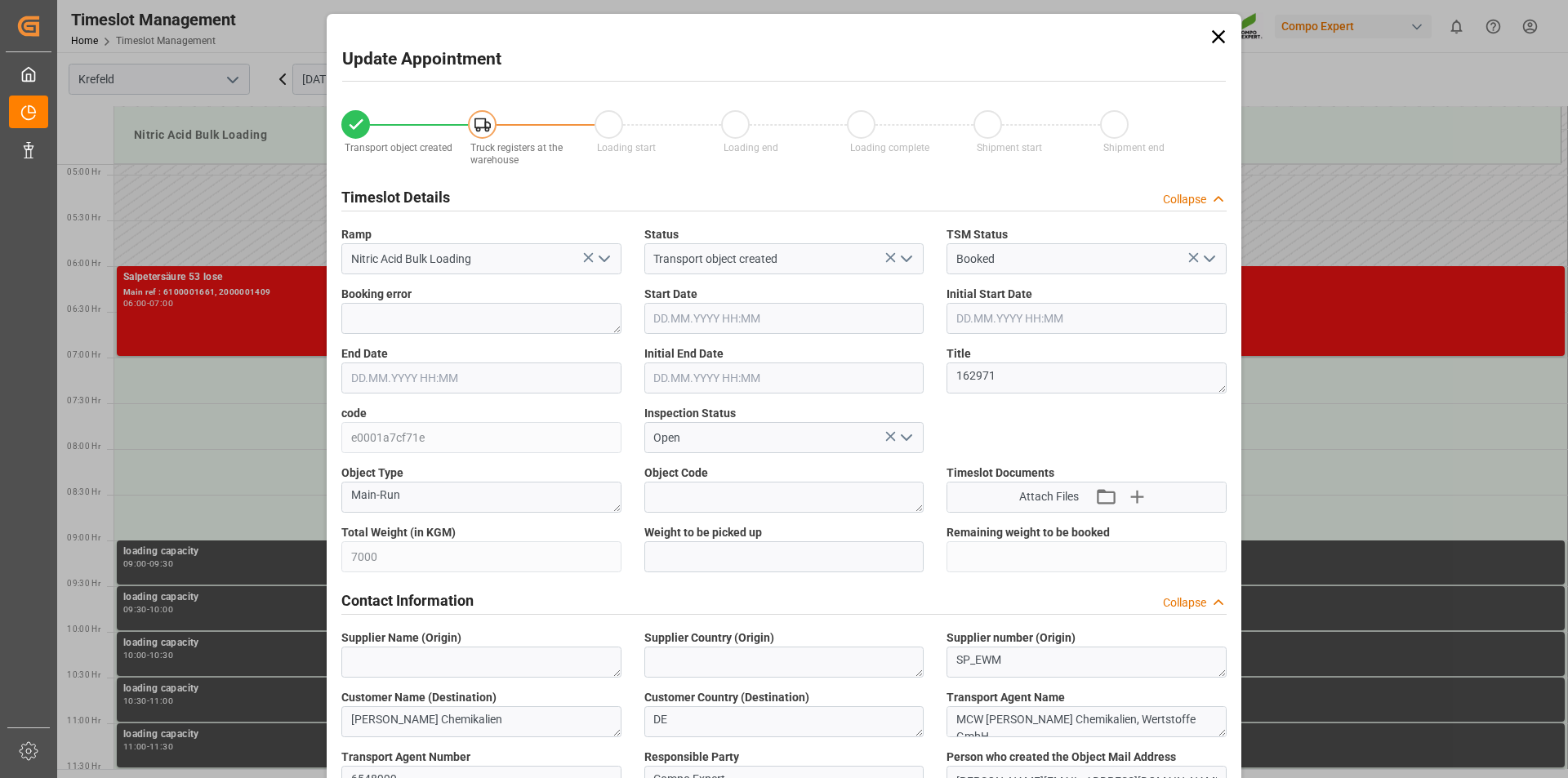
type input "7000"
type input "0"
type input "08.09.2025 06:00"
type input "08.09.2025 07:00"
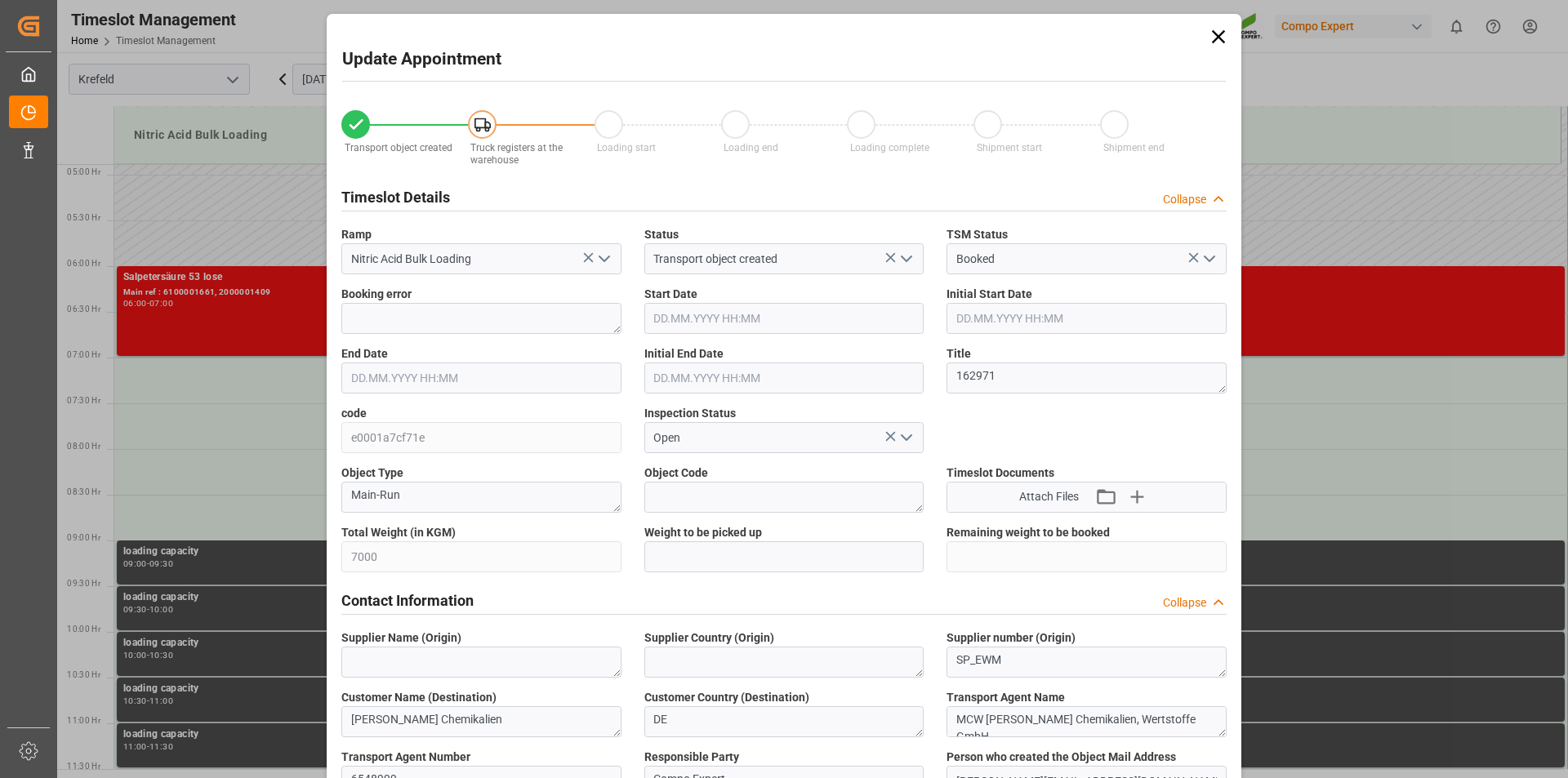
type input "08.09.2025 07:00"
type input "[DATE] 09:22"
type input "03.09.2025 08:46"
click at [1217, 35] on icon at bounding box center [1218, 37] width 13 height 13
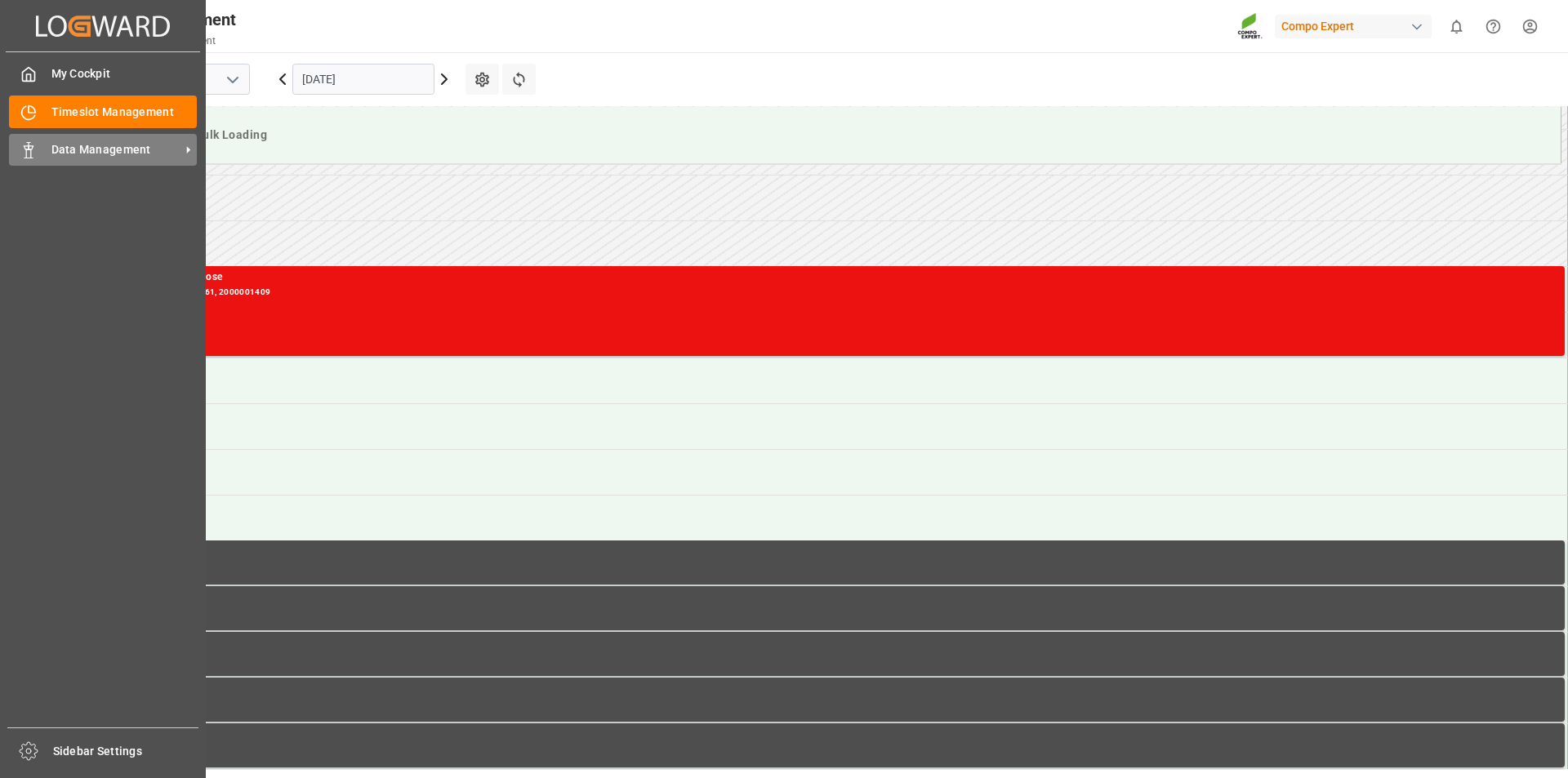
click at [54, 147] on span "Data Management" at bounding box center [115, 149] width 129 height 17
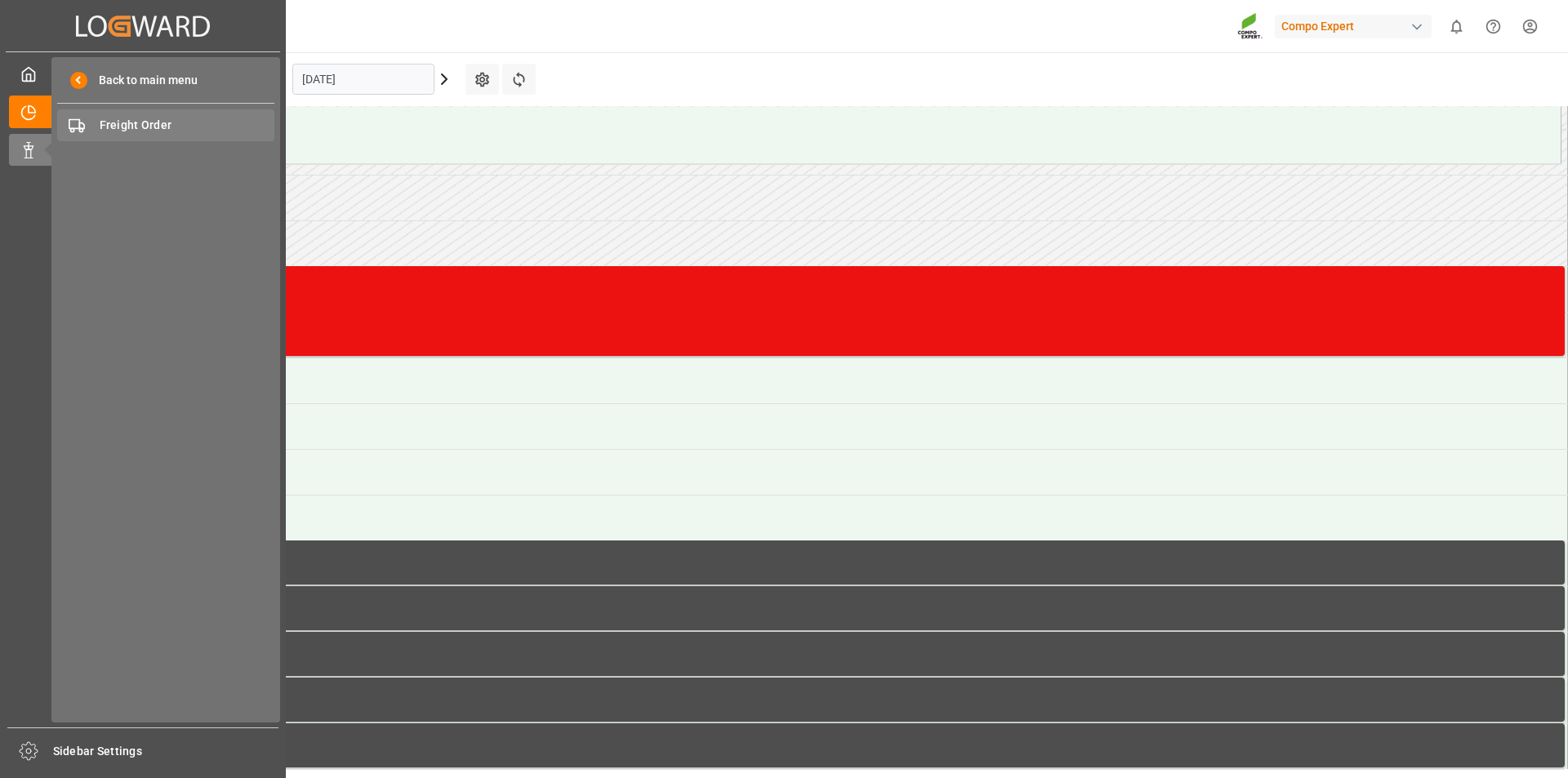
click at [123, 129] on span "Freight Order" at bounding box center [187, 125] width 176 height 17
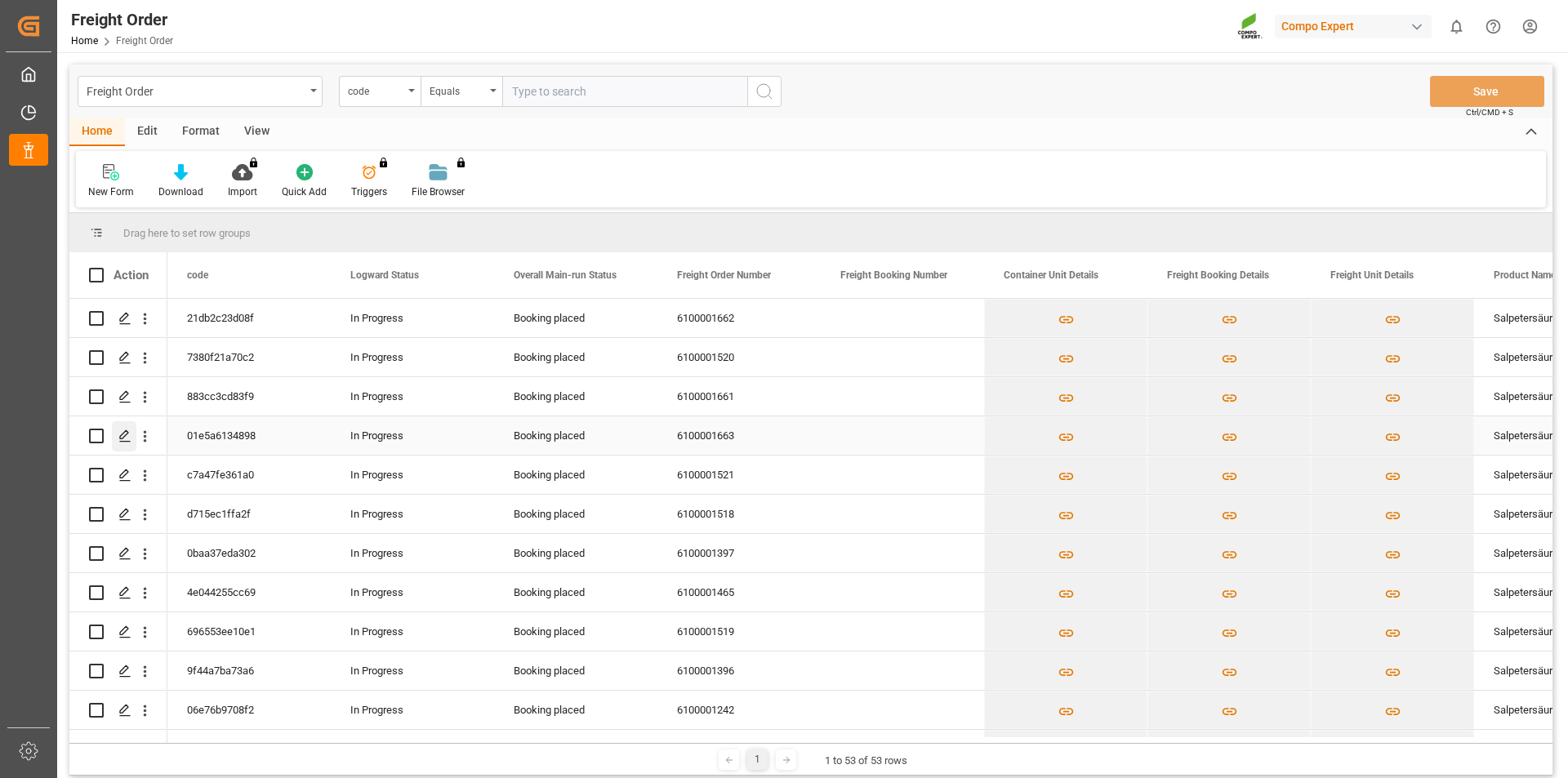
click at [120, 434] on icon "Press SPACE to select this row." at bounding box center [125, 436] width 13 height 13
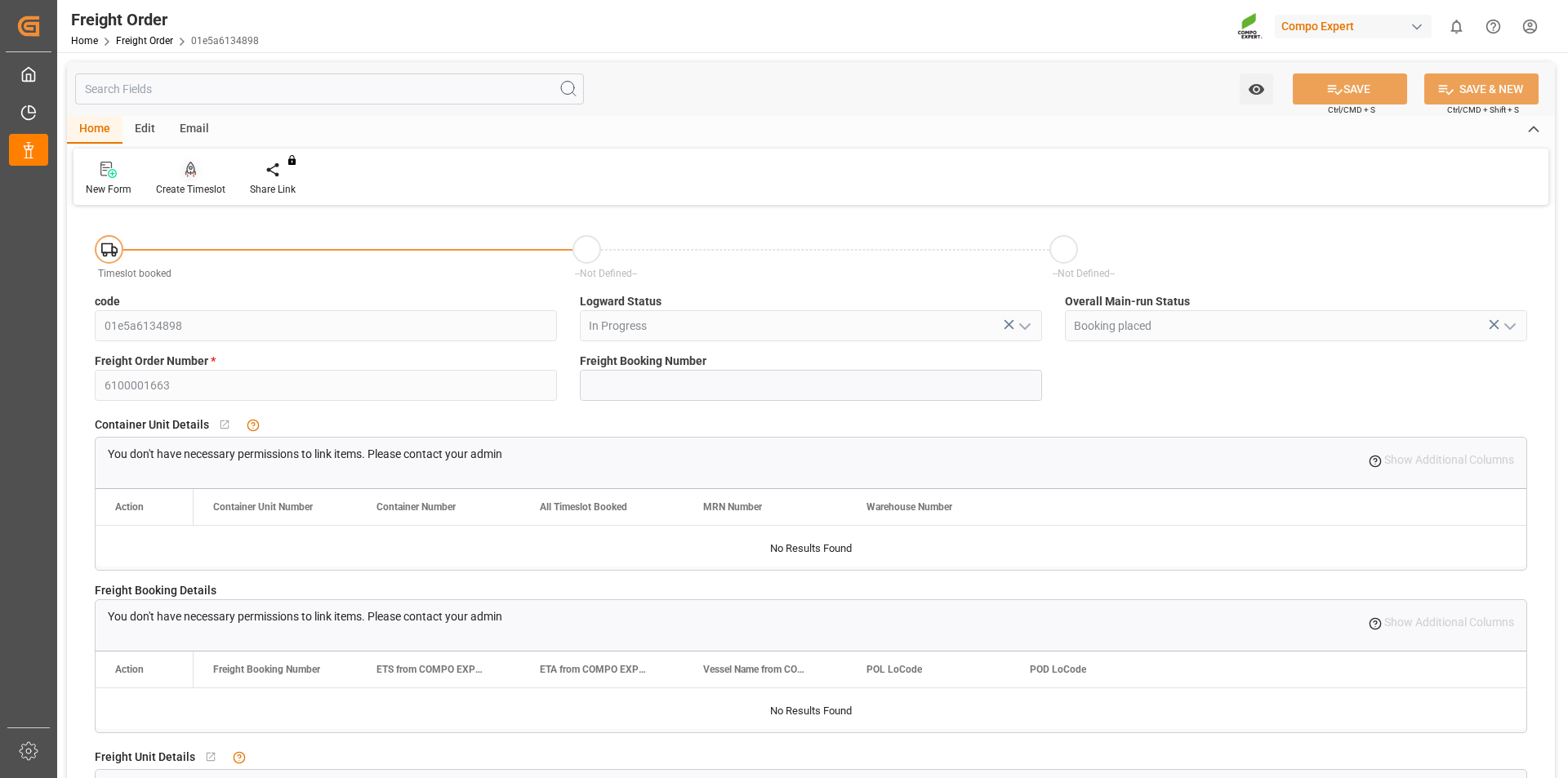
click at [191, 175] on icon at bounding box center [191, 170] width 12 height 16
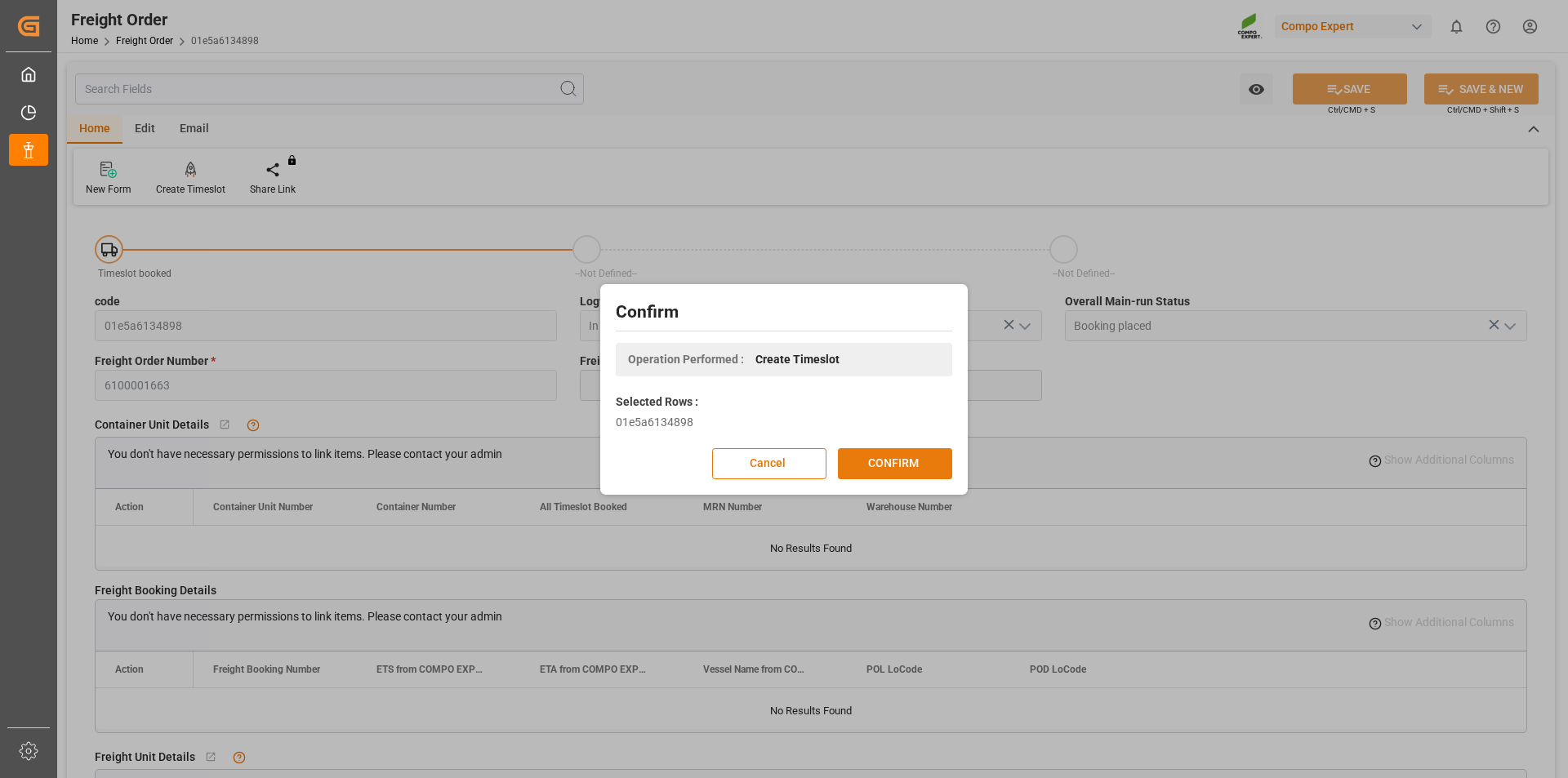
click at [906, 460] on button "CONFIRM" at bounding box center [894, 464] width 115 height 31
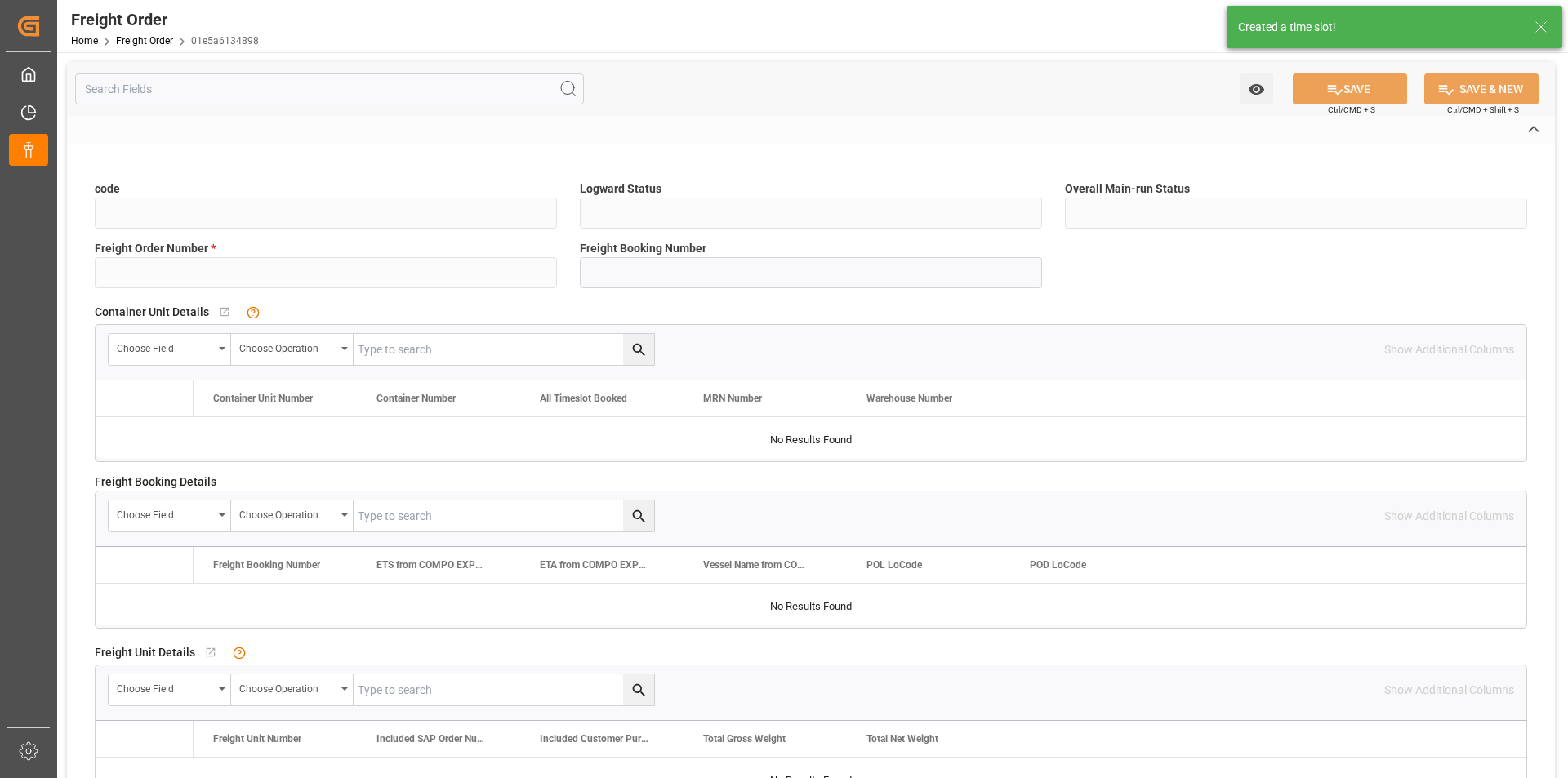
type input "01e5a6134898"
type input "In Progress"
type input "Booking placed"
type input "6100001663"
type textarea "Salpetersäure 53 lose"
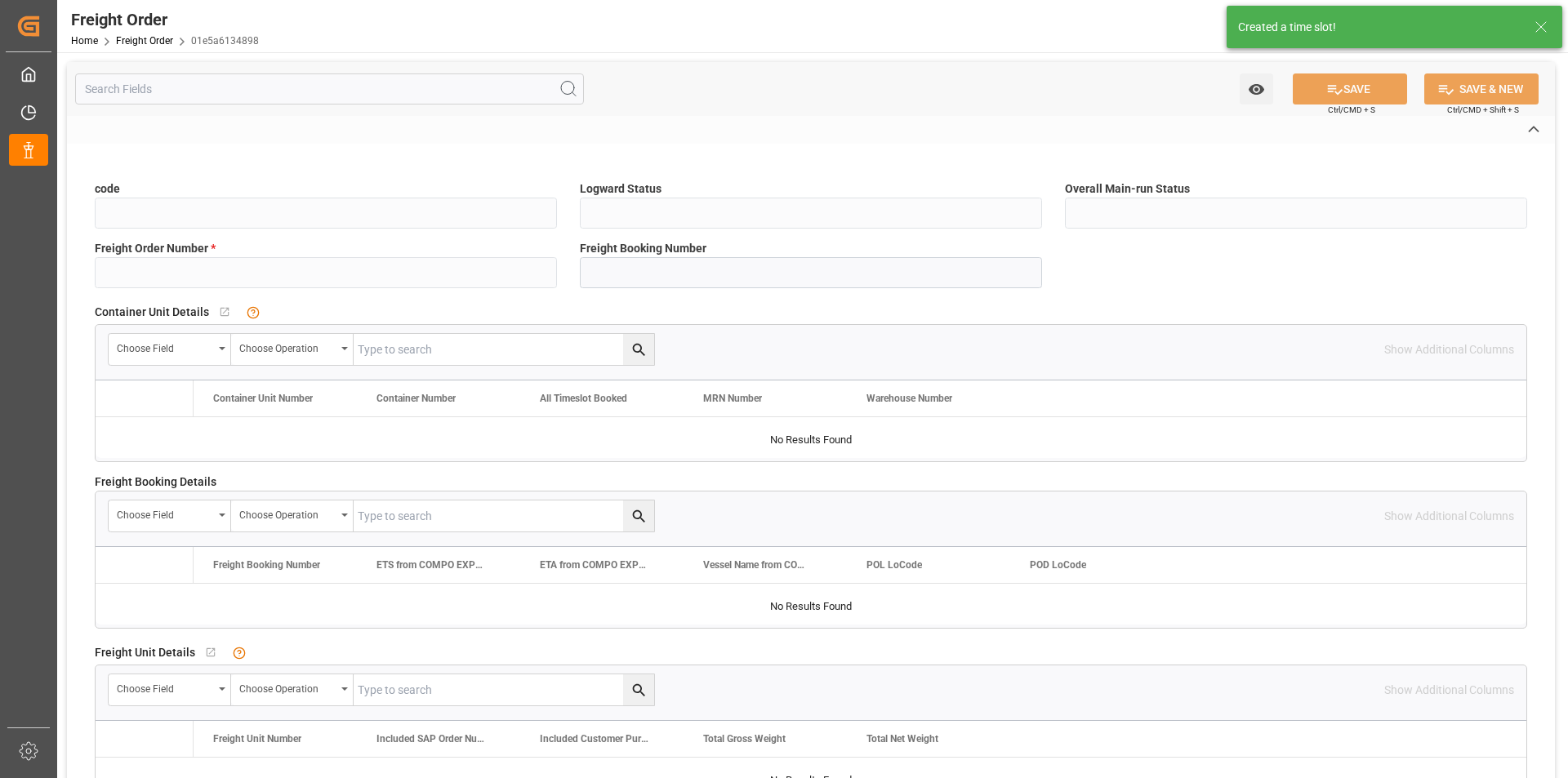
type textarea "1510002000"
type input "No"
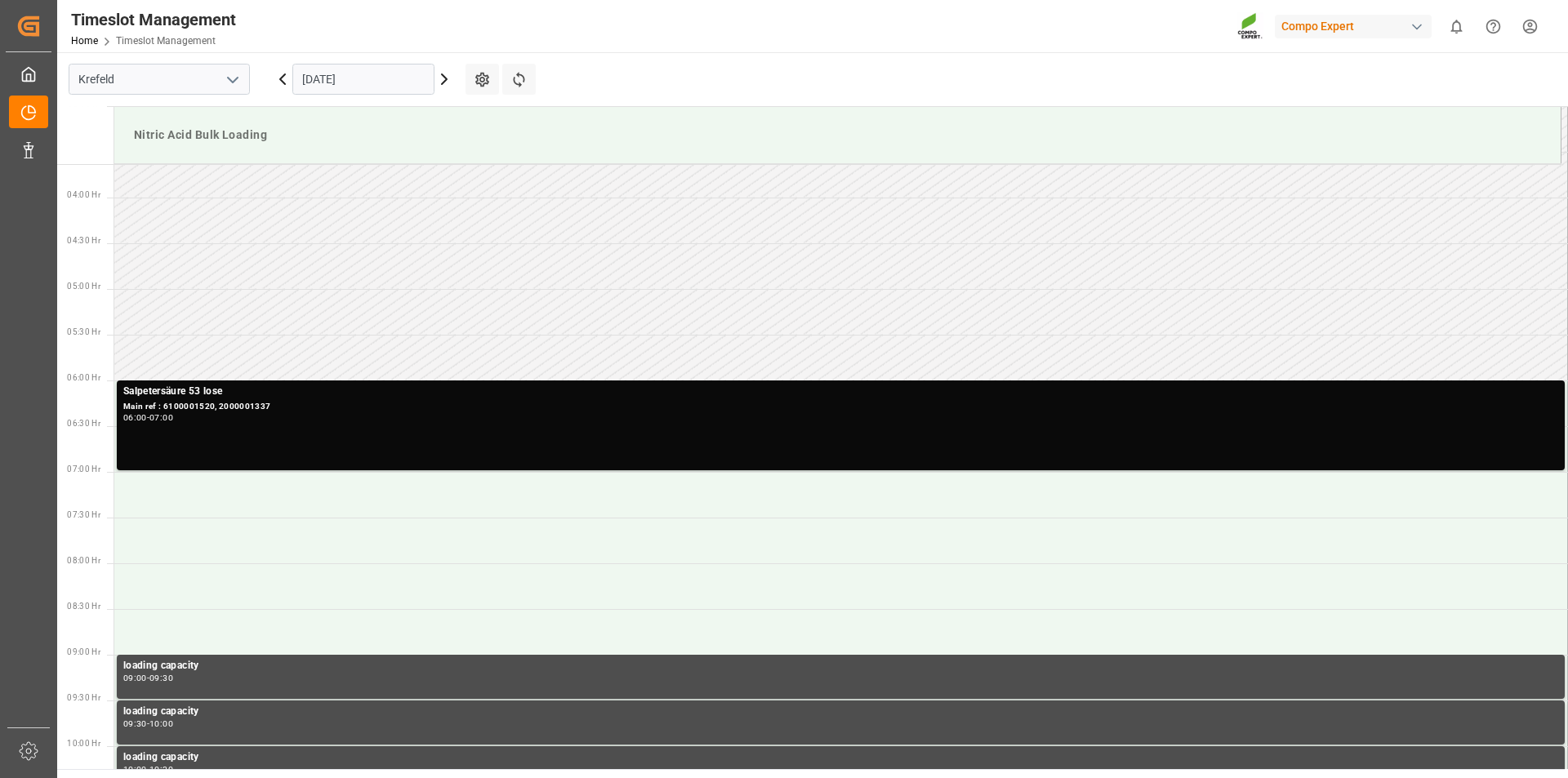
scroll to position [87, 0]
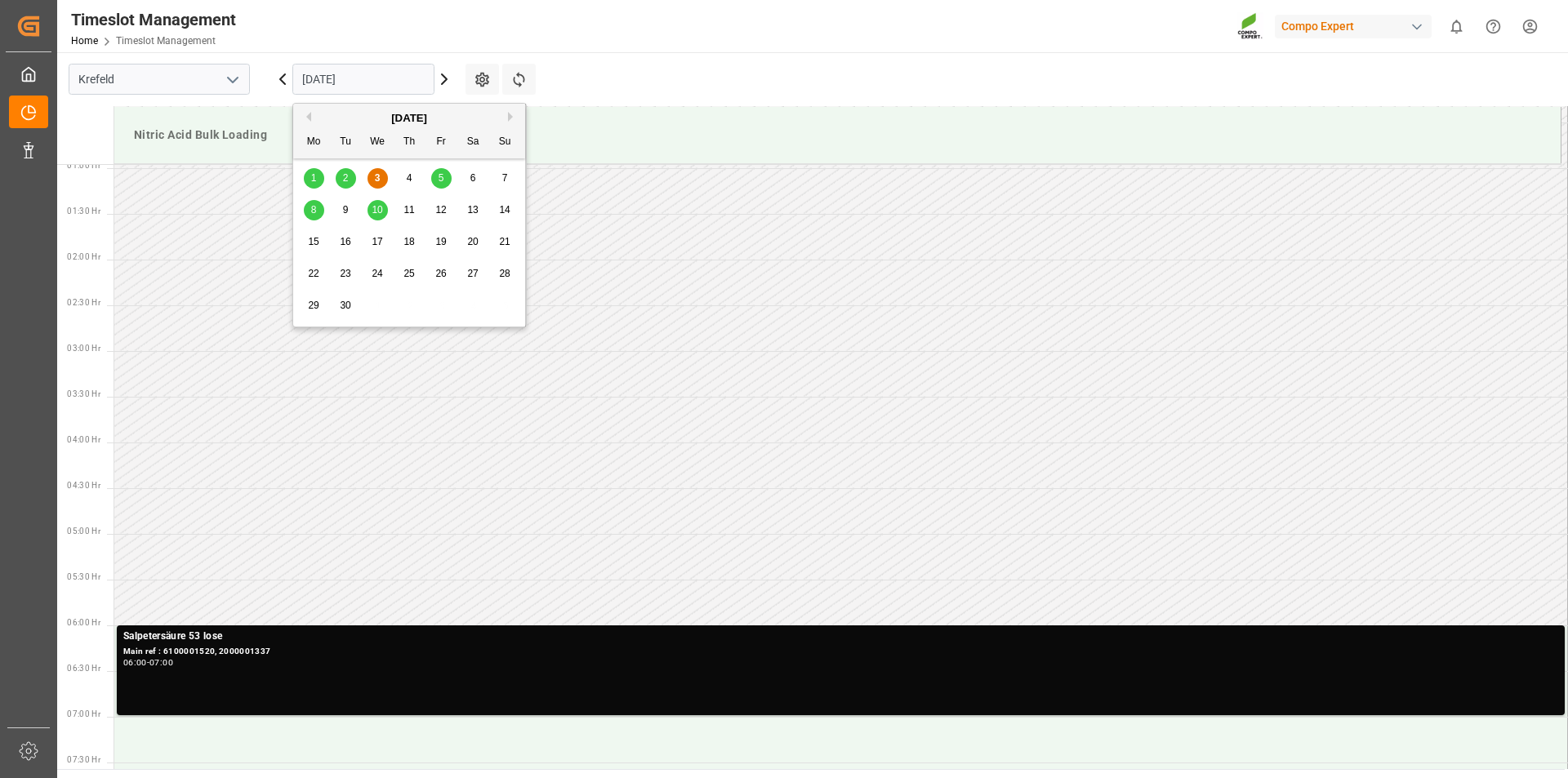
click at [378, 72] on input "[DATE]" at bounding box center [364, 79] width 142 height 31
click at [438, 208] on span "12" at bounding box center [440, 210] width 11 height 12
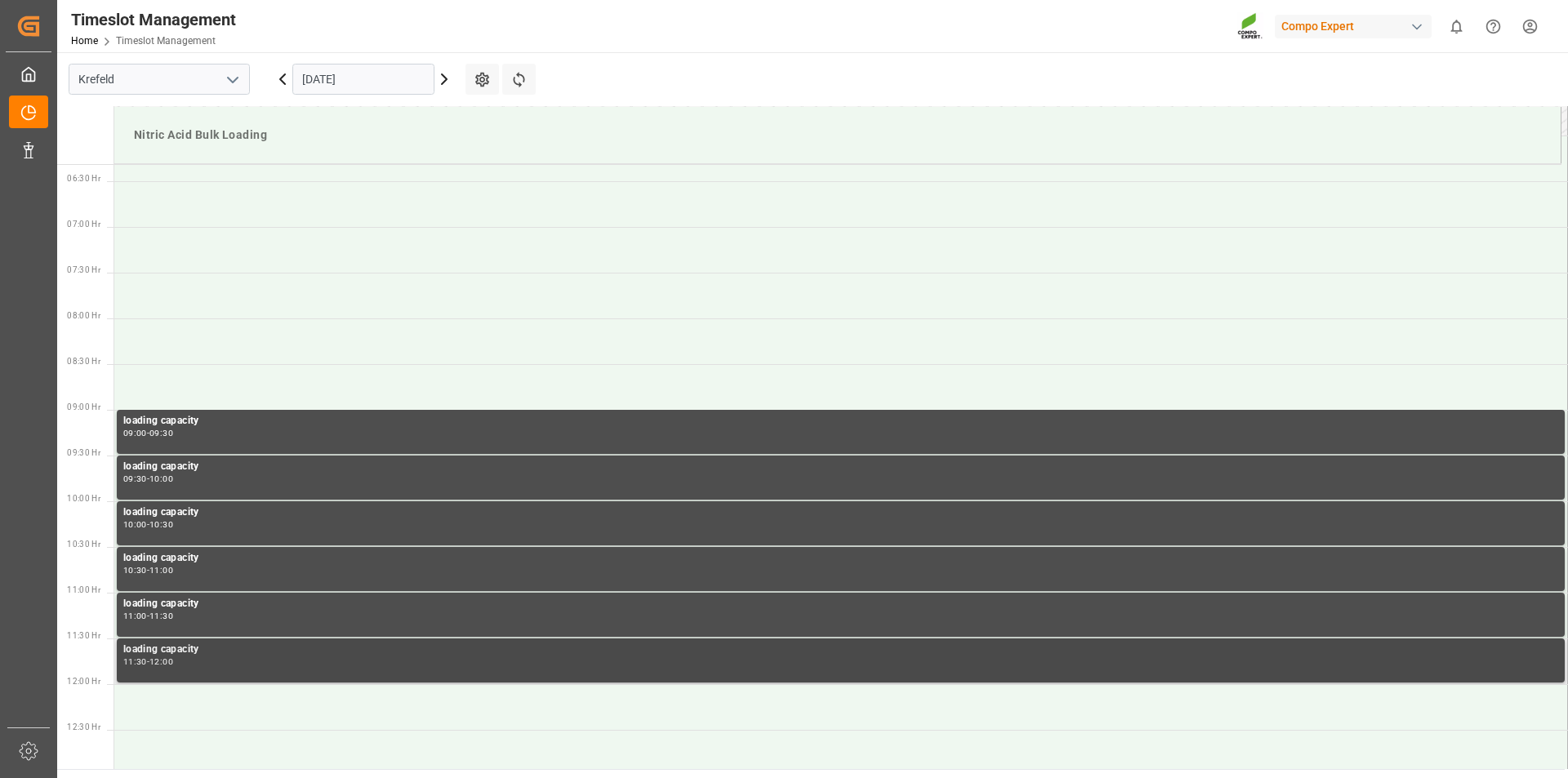
scroll to position [332, 0]
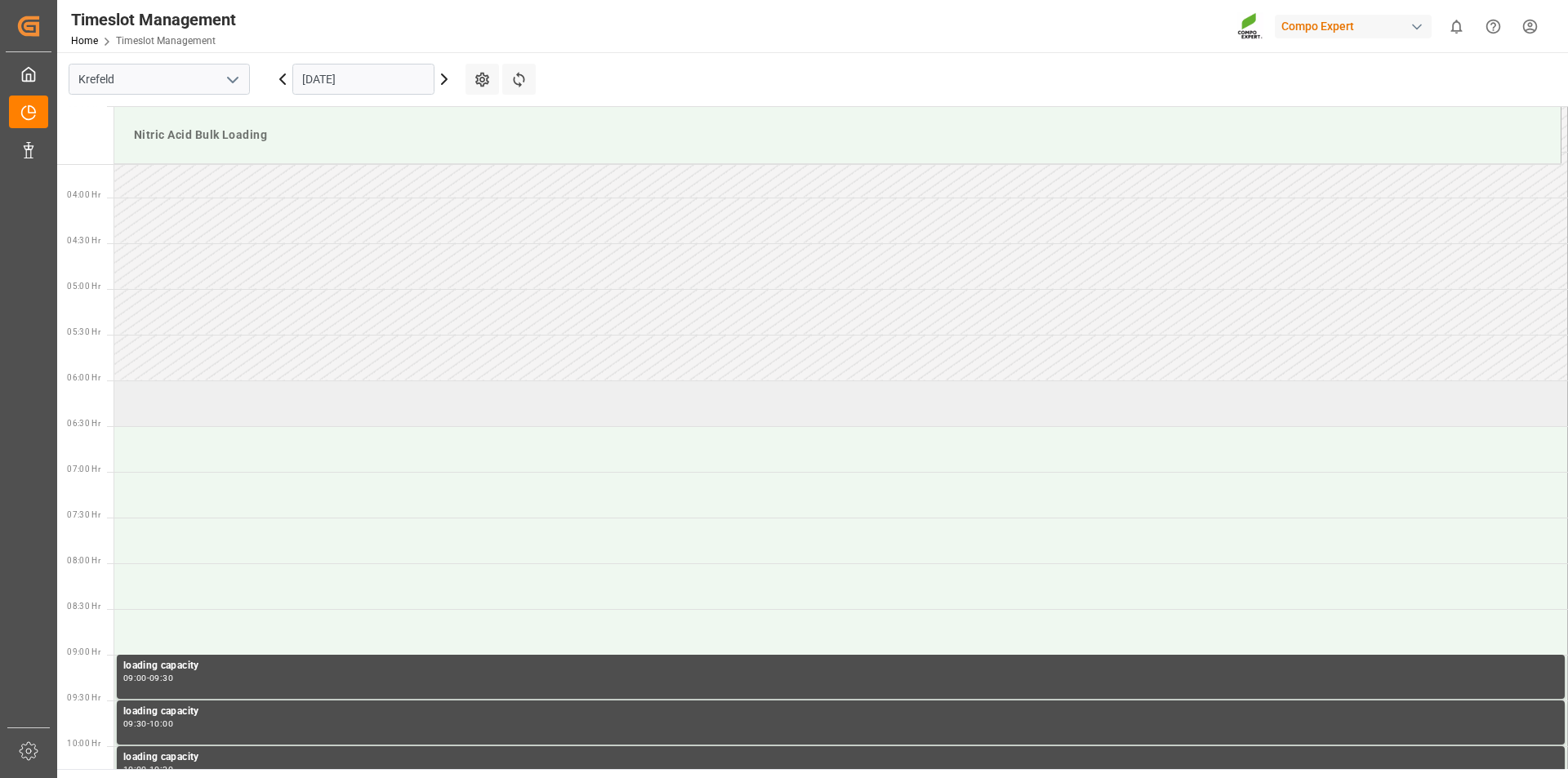
click at [303, 401] on td at bounding box center [841, 403] width 1453 height 45
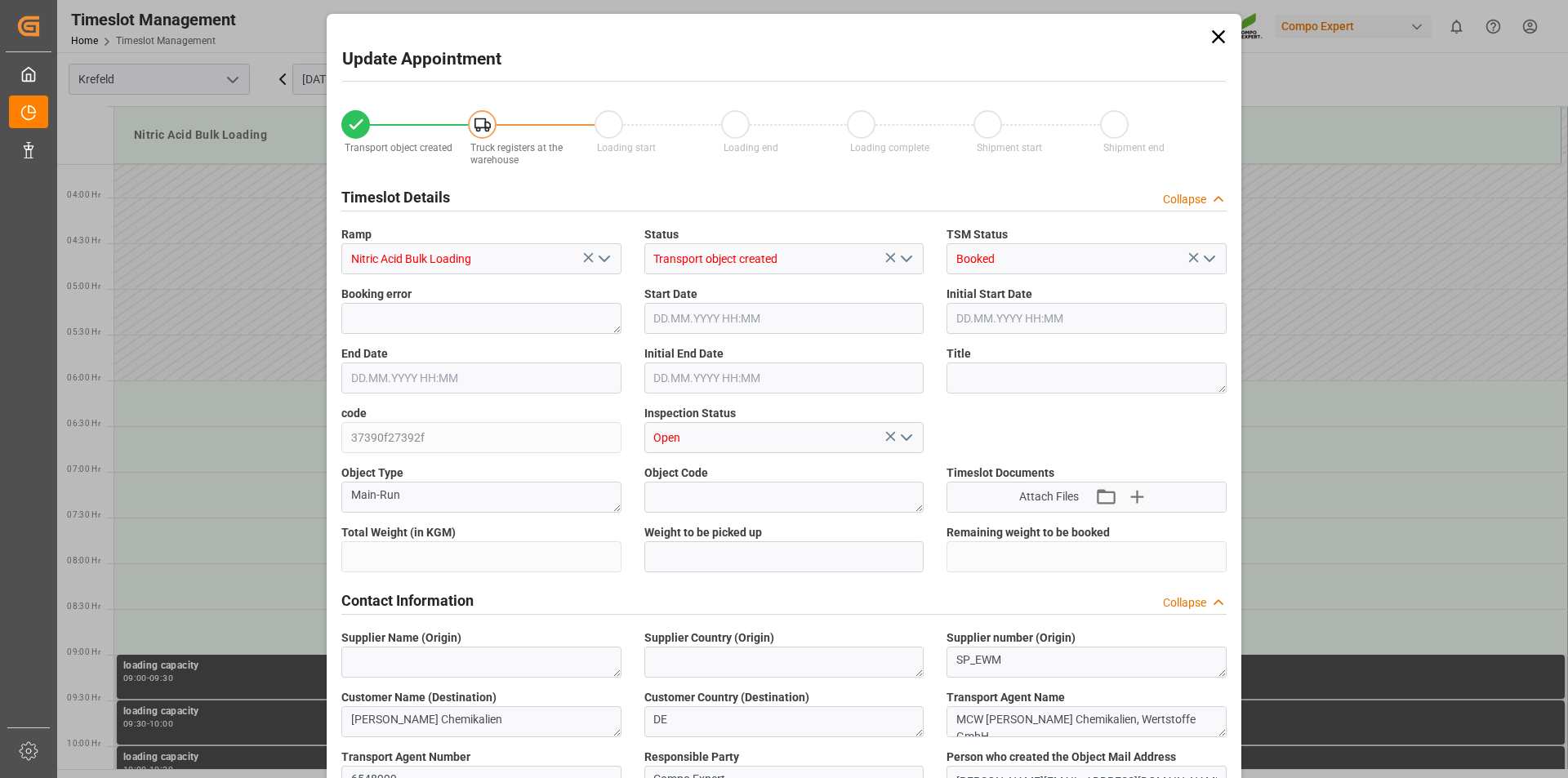
type input "6000"
type input "0"
type input "12.09.2025 06:00"
type input "12.09.2025 06:30"
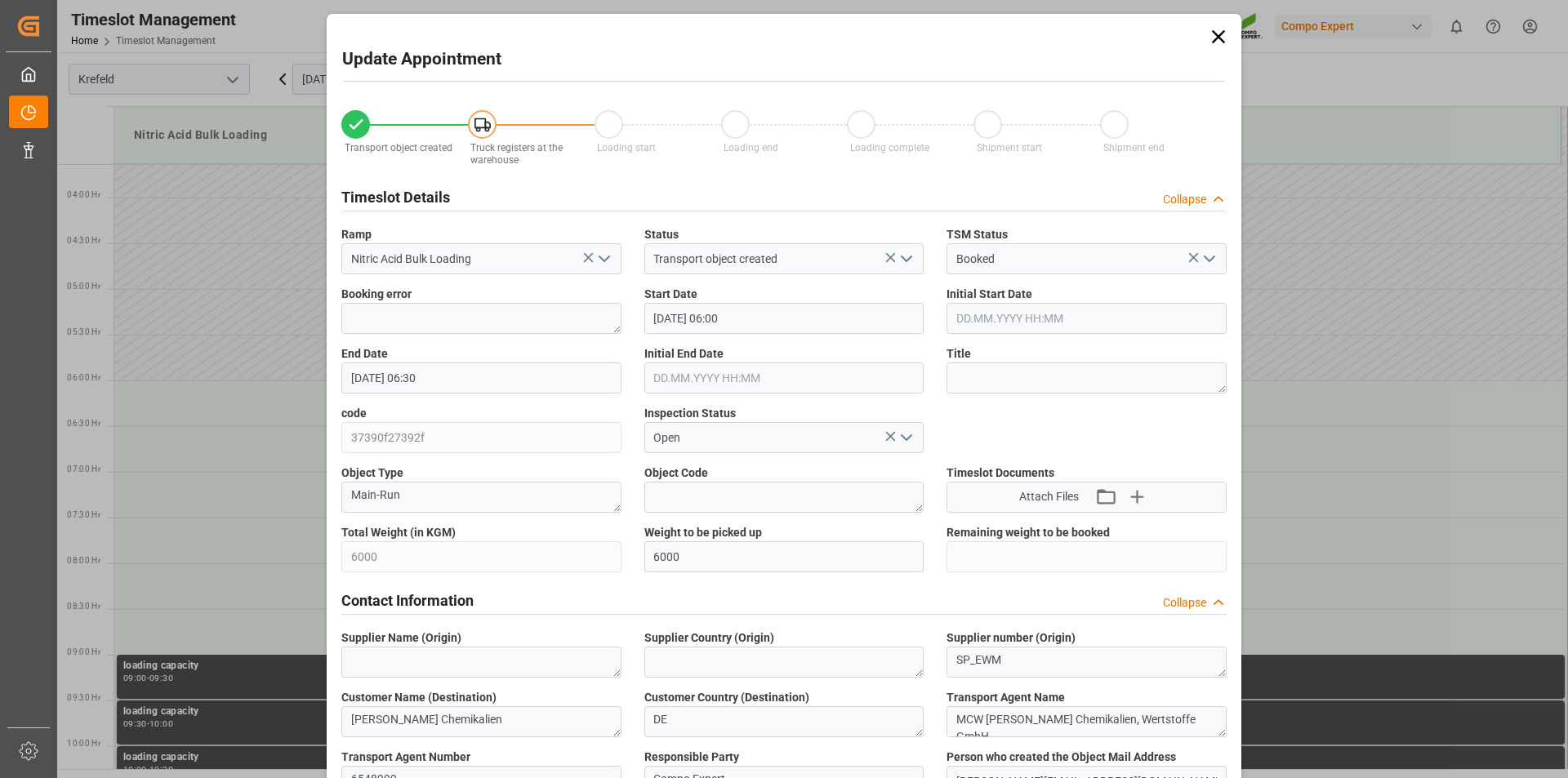
type input "[DATE] 09:22"
type input "03.09.2025 08:48"
click at [1041, 381] on textarea at bounding box center [1087, 378] width 280 height 31
type textarea "162973"
click at [494, 381] on input "12.09.2025 06:30" at bounding box center [481, 378] width 280 height 31
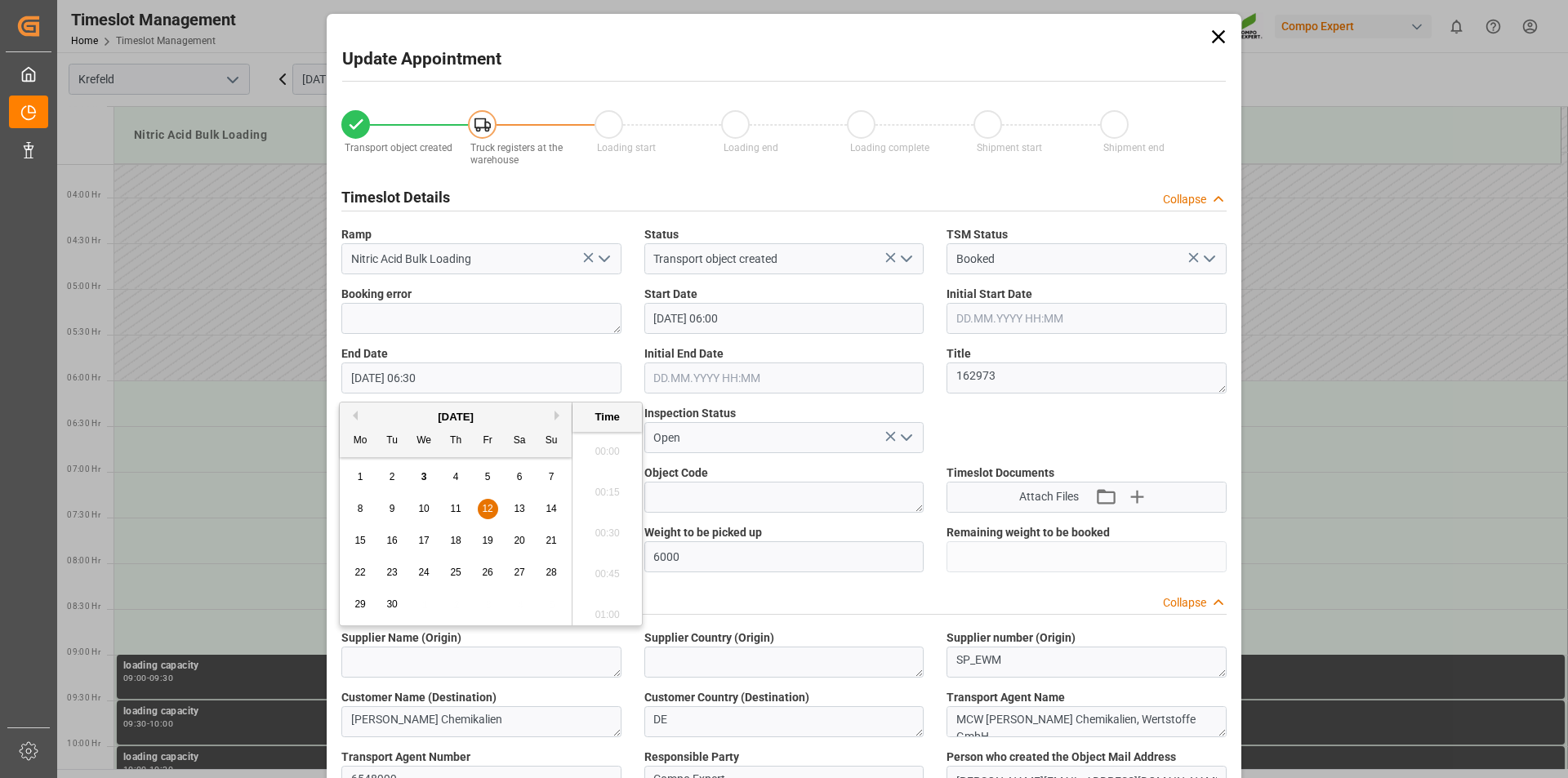
scroll to position [986, 0]
click at [492, 504] on span "12" at bounding box center [486, 509] width 11 height 12
click at [610, 610] on li "07:00" at bounding box center [607, 610] width 69 height 41
type input "12.09.2025 07:00"
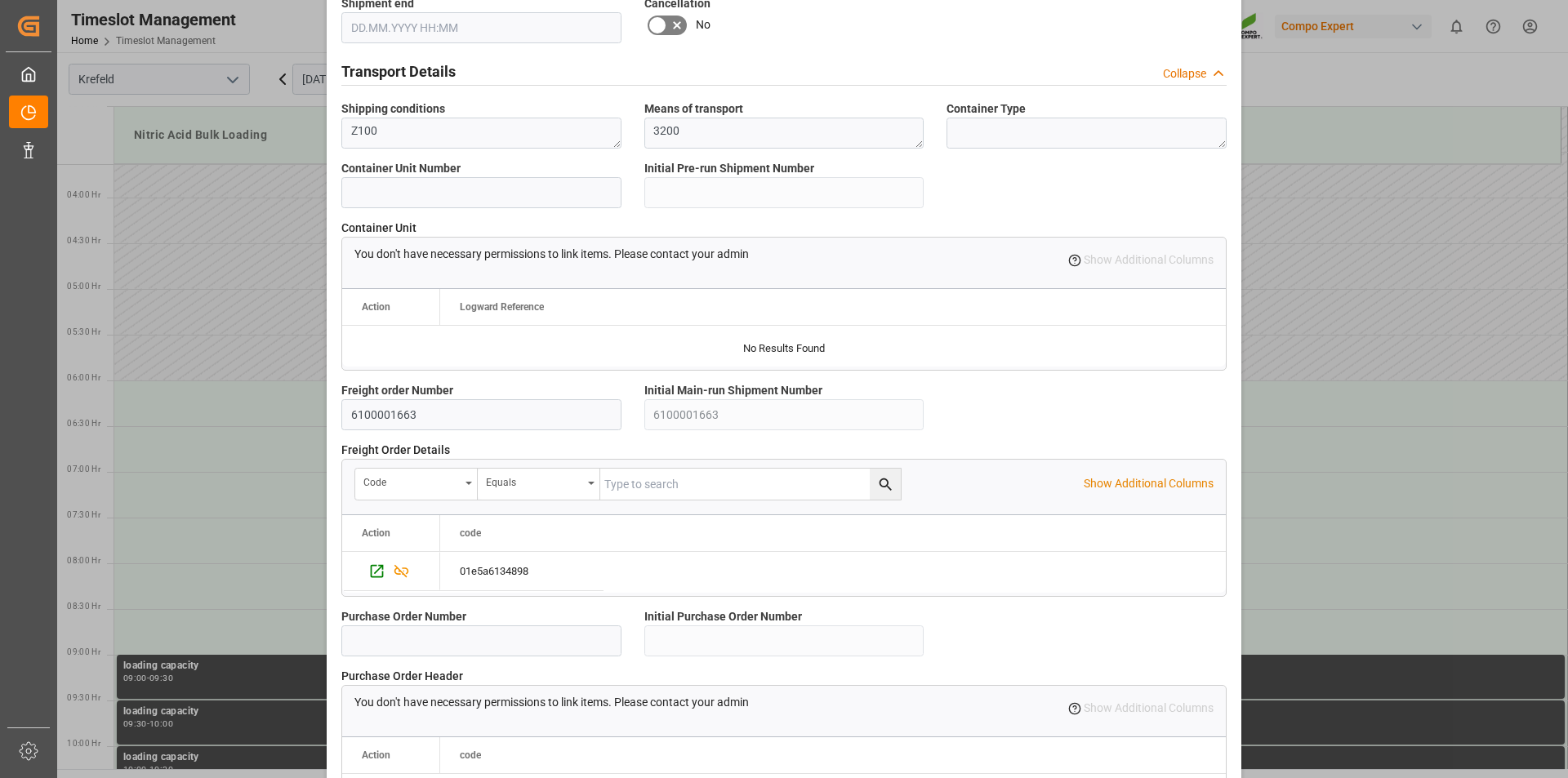
scroll to position [1372, 0]
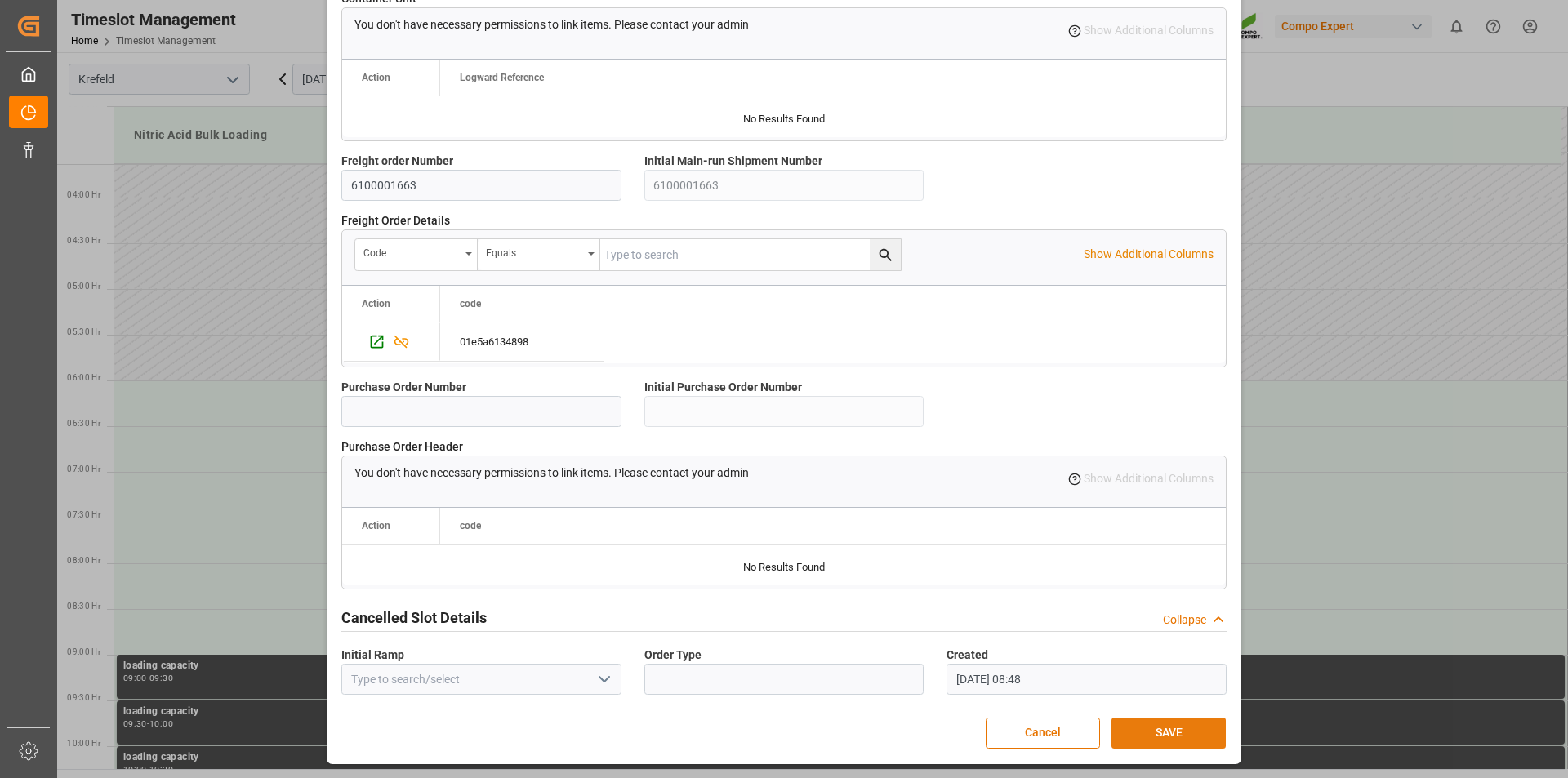
click at [1159, 733] on button "SAVE" at bounding box center [1168, 733] width 115 height 31
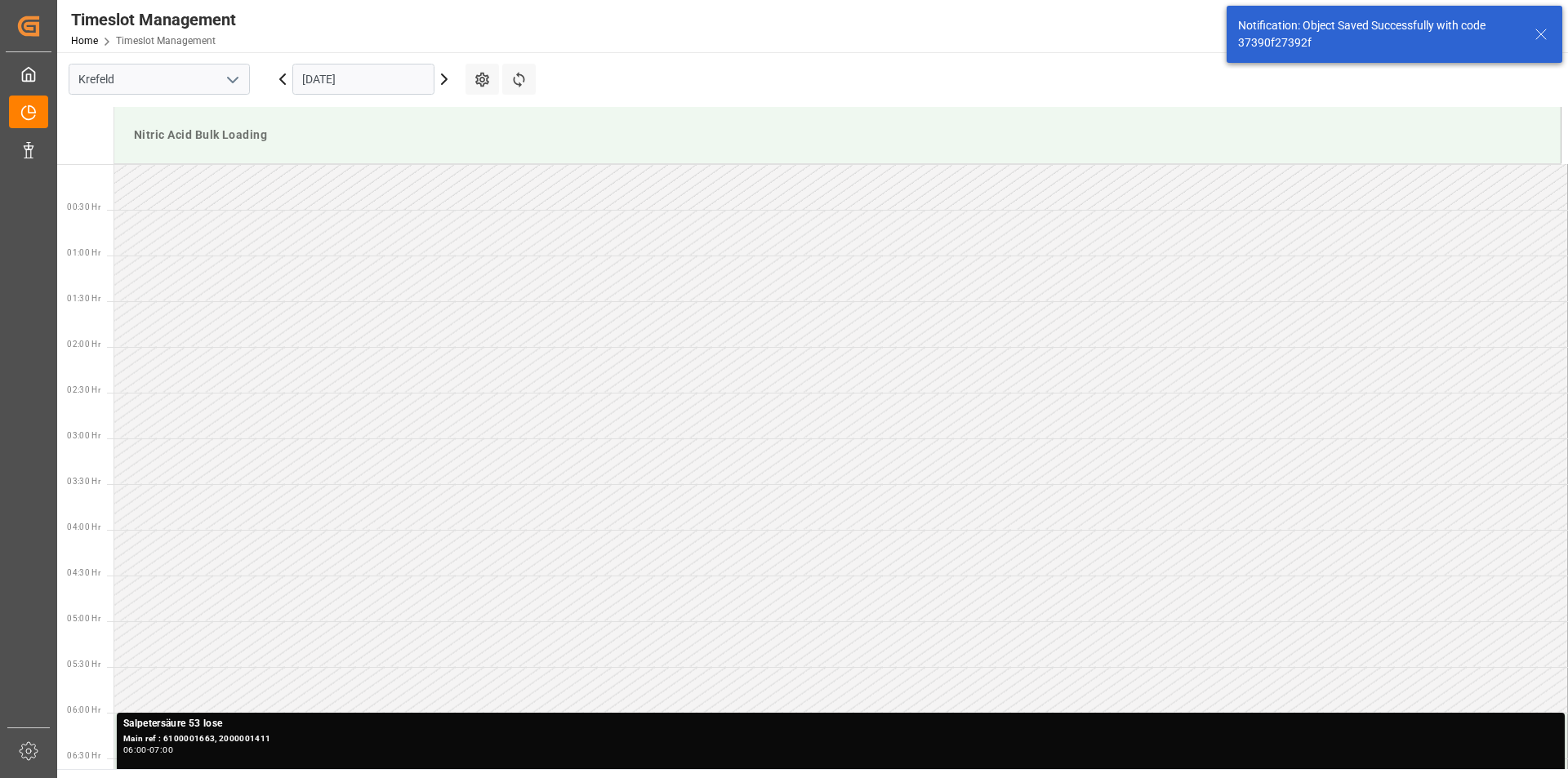
scroll to position [447, 0]
